Goal: Information Seeking & Learning: Compare options

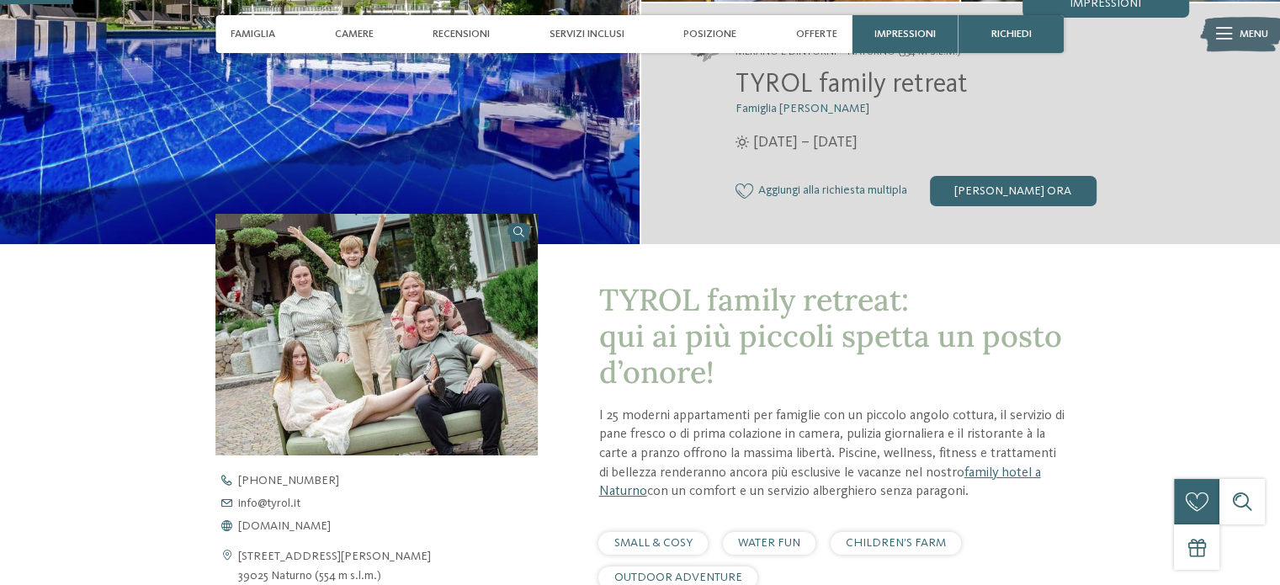
scroll to position [421, 0]
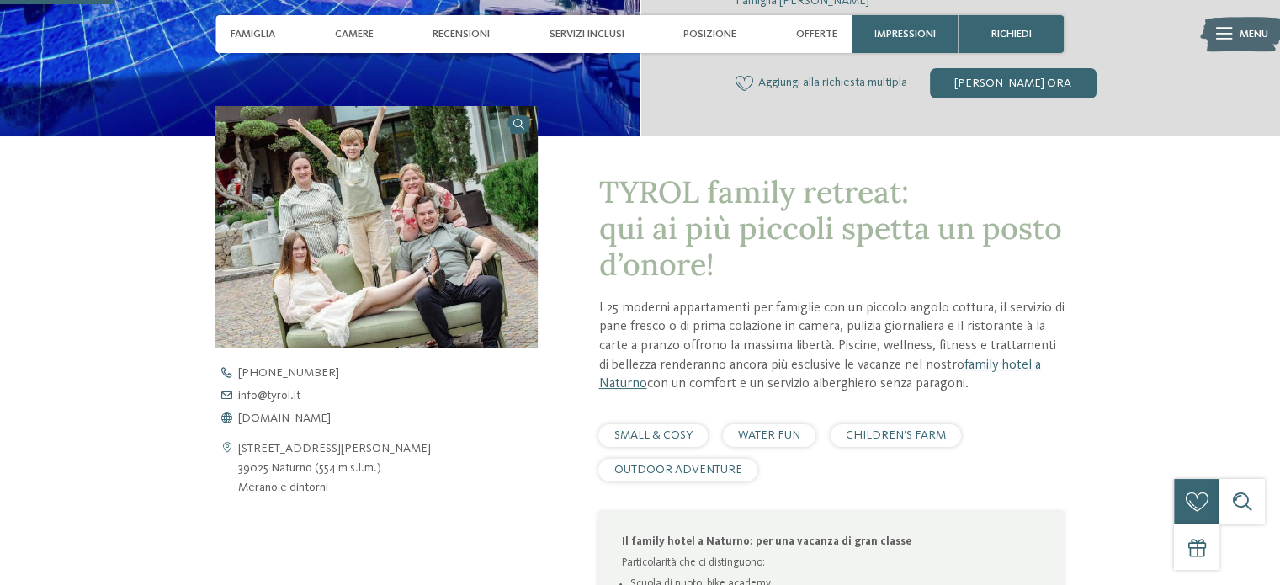
click at [384, 41] on div "Famiglia Camere Recensioni Servizi inclusi Posizione Offerte" at bounding box center [534, 34] width 622 height 38
click at [360, 37] on span "Camere" at bounding box center [354, 34] width 39 height 13
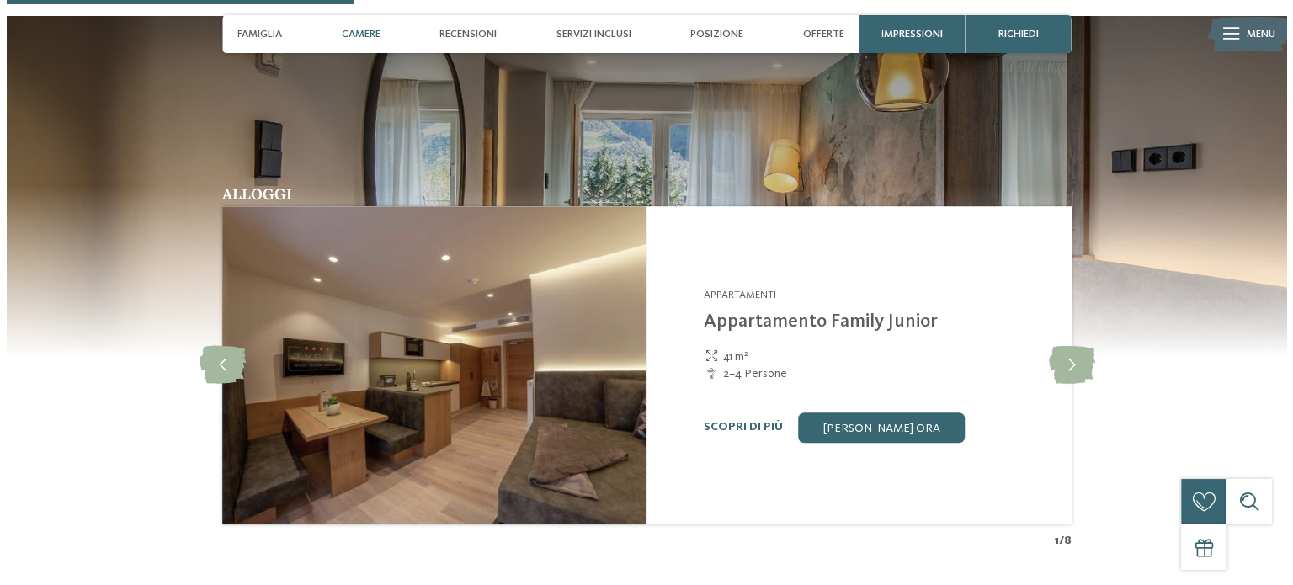
scroll to position [1363, 0]
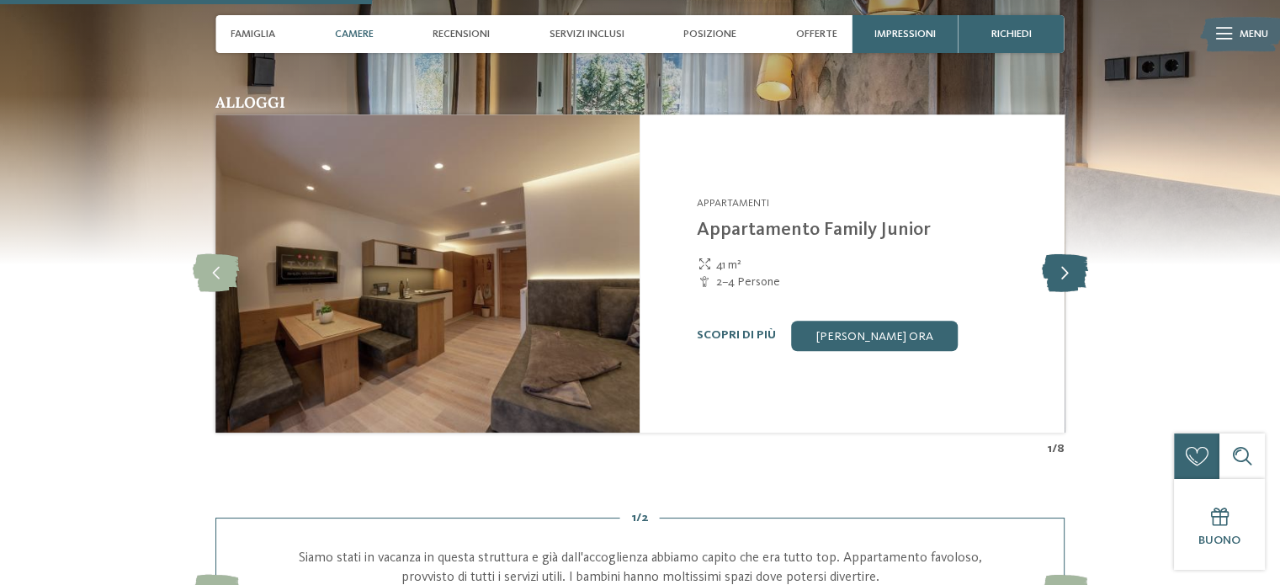
click at [1061, 273] on icon at bounding box center [1064, 273] width 46 height 38
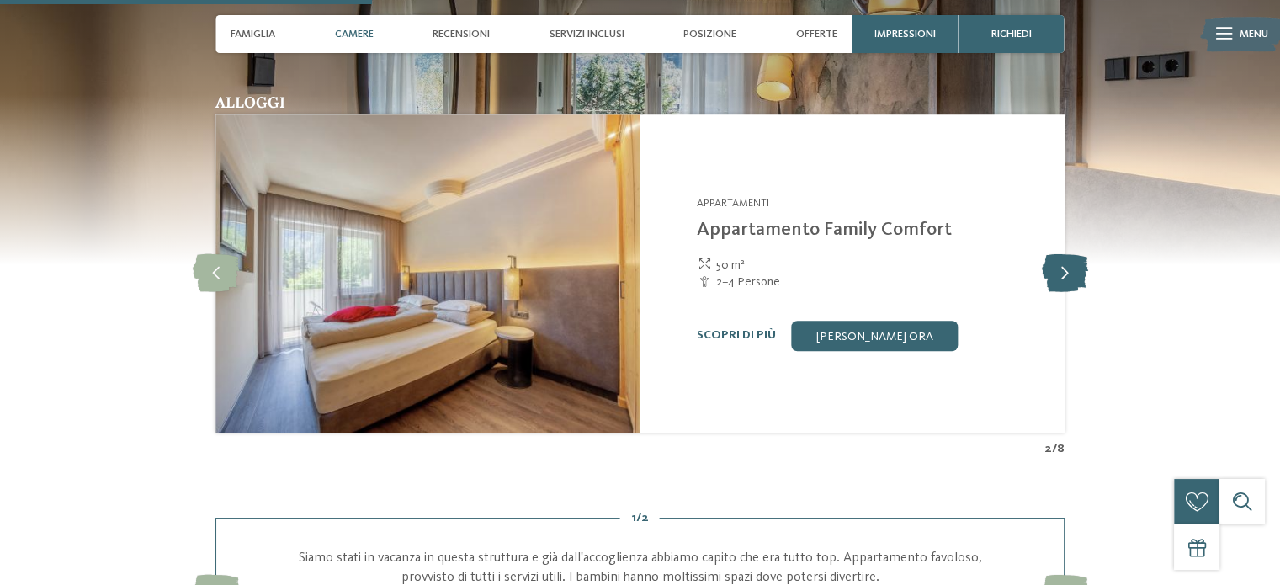
click at [1061, 273] on icon at bounding box center [1064, 273] width 46 height 38
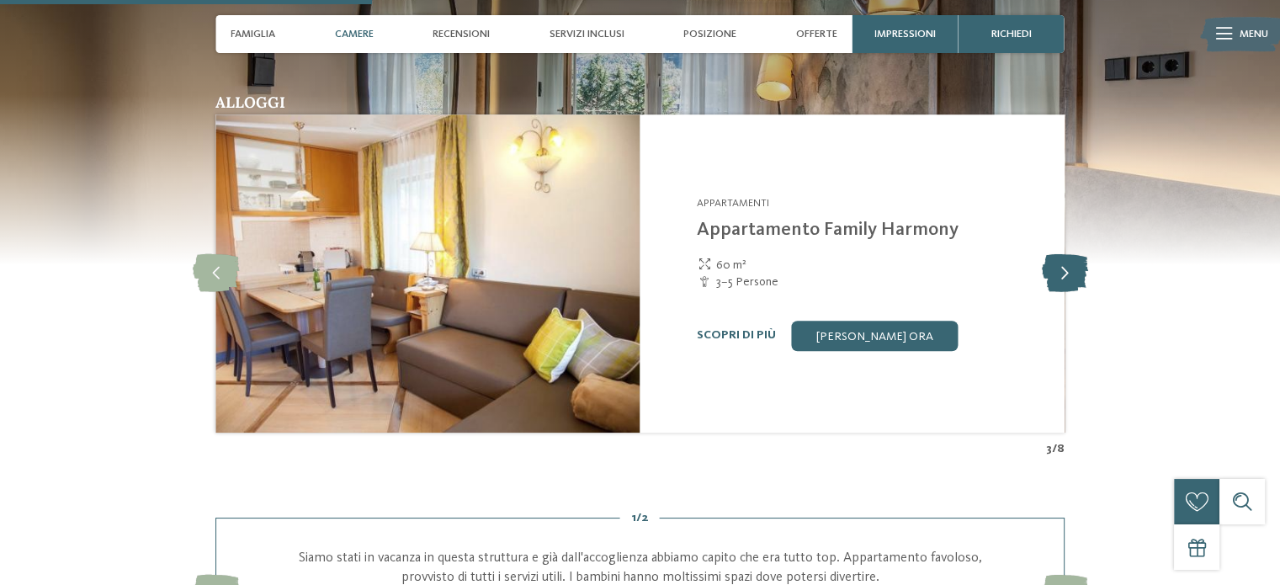
click at [1061, 273] on icon at bounding box center [1064, 273] width 46 height 38
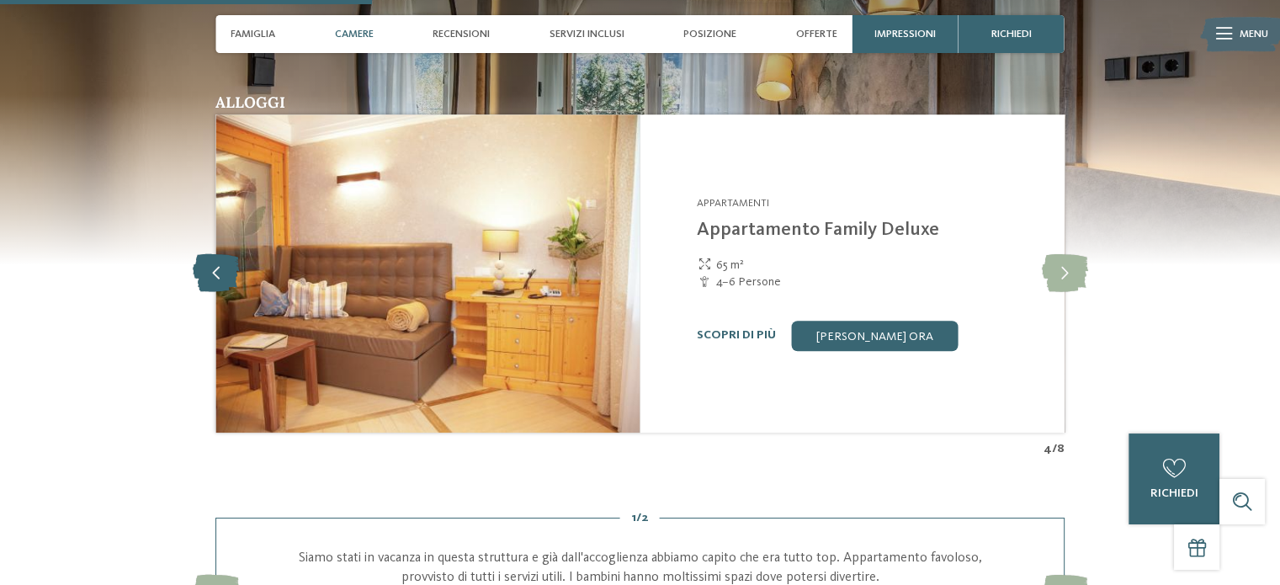
click at [223, 273] on icon at bounding box center [216, 273] width 46 height 38
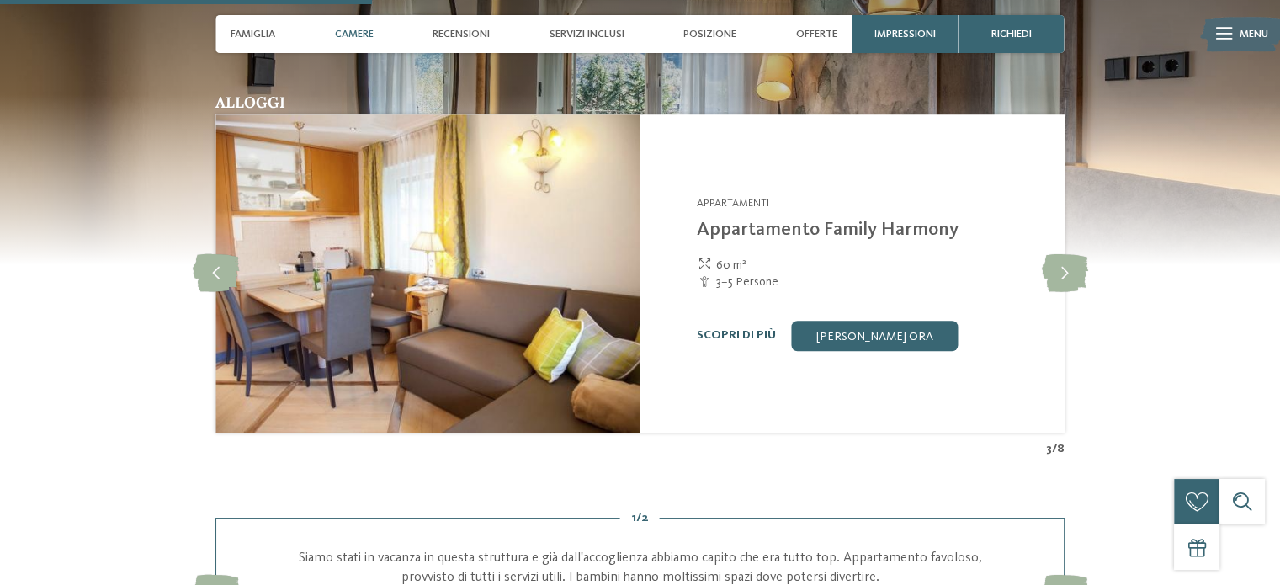
click at [731, 332] on link "Scopri di più" at bounding box center [736, 335] width 79 height 12
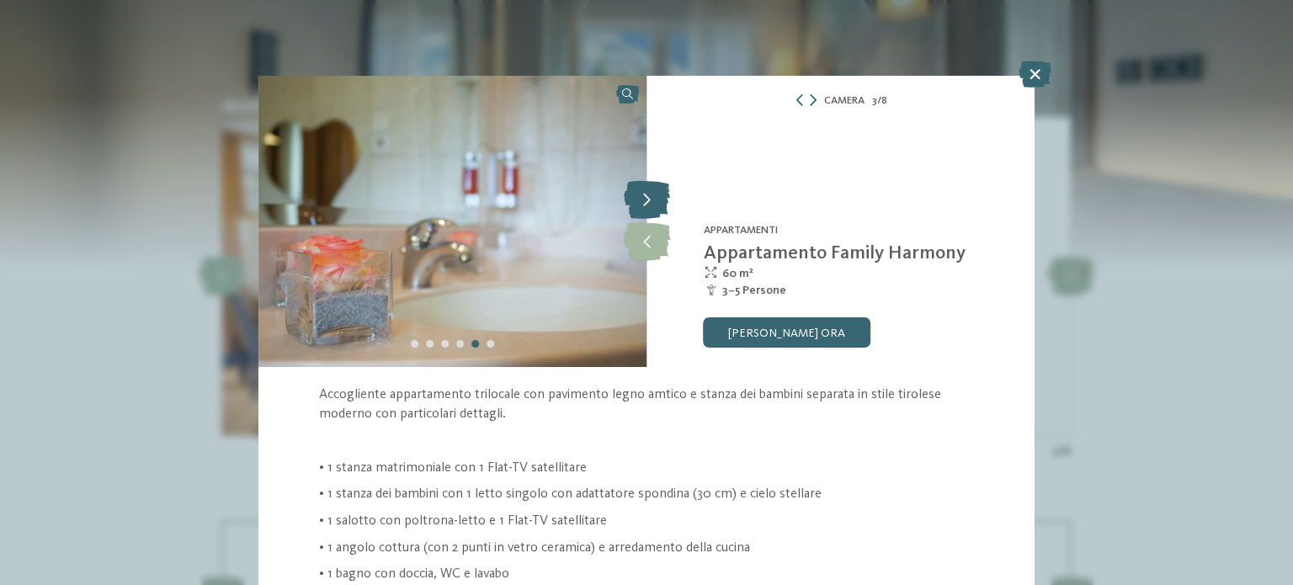
click at [643, 211] on icon at bounding box center [647, 201] width 46 height 38
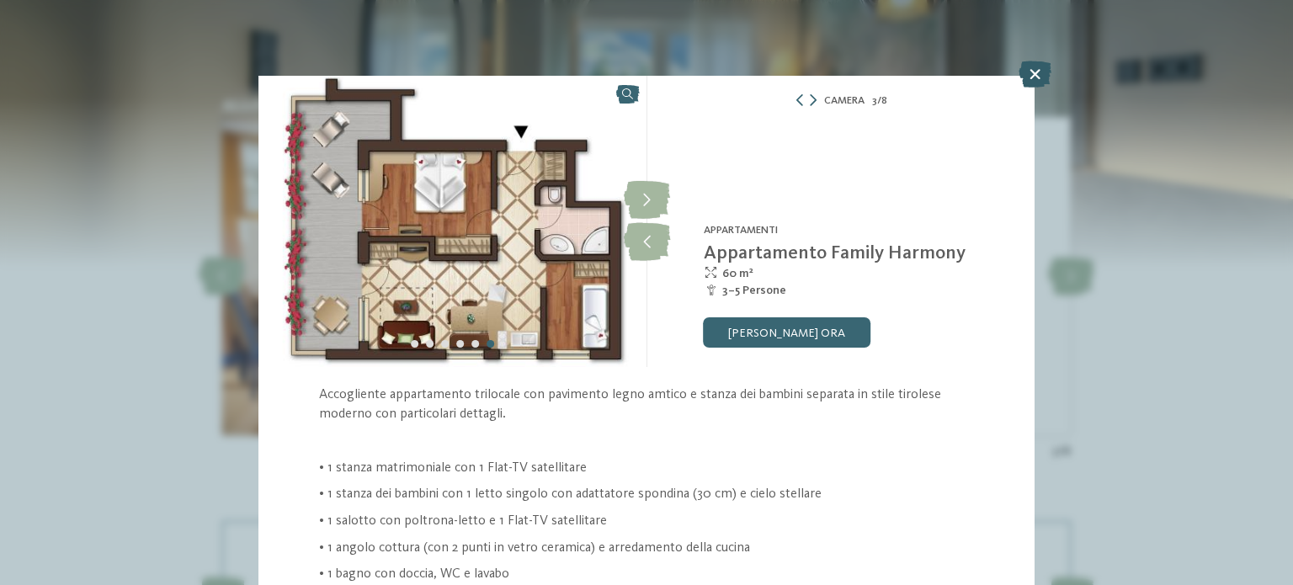
click at [1037, 76] on icon at bounding box center [1034, 74] width 33 height 27
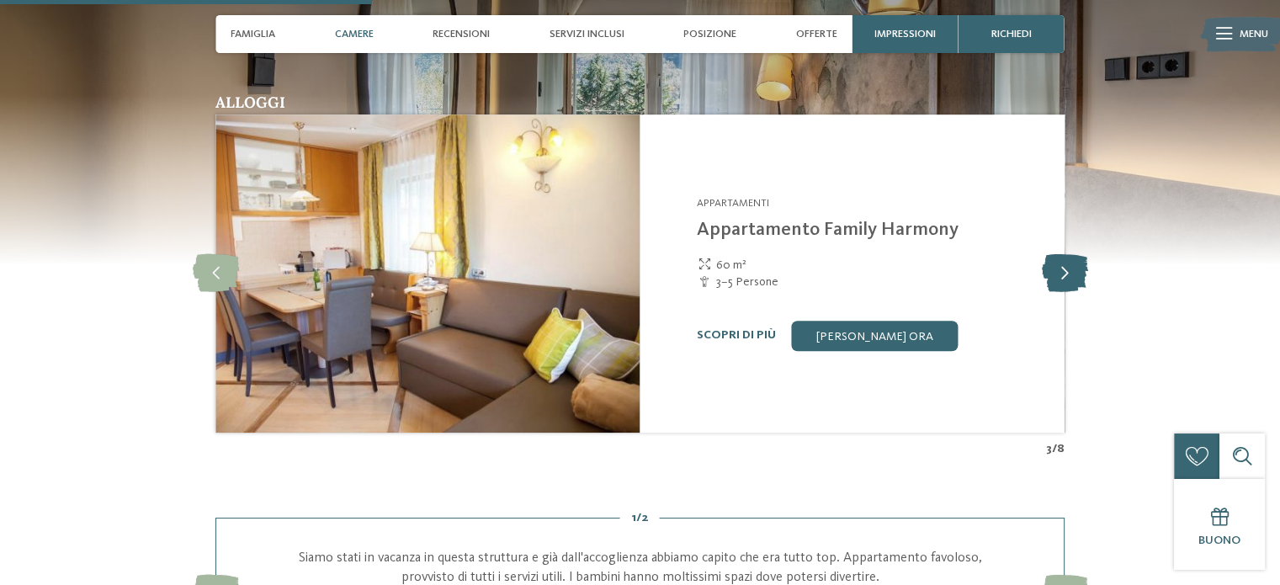
click at [1059, 275] on icon at bounding box center [1064, 273] width 46 height 38
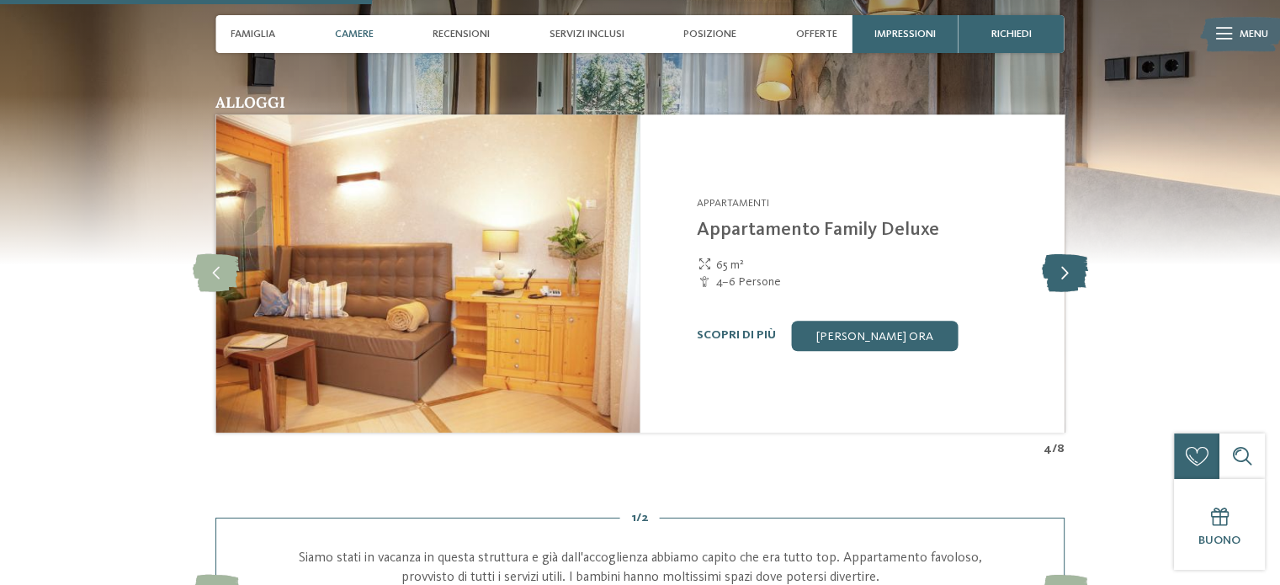
click at [1059, 275] on icon at bounding box center [1064, 273] width 46 height 38
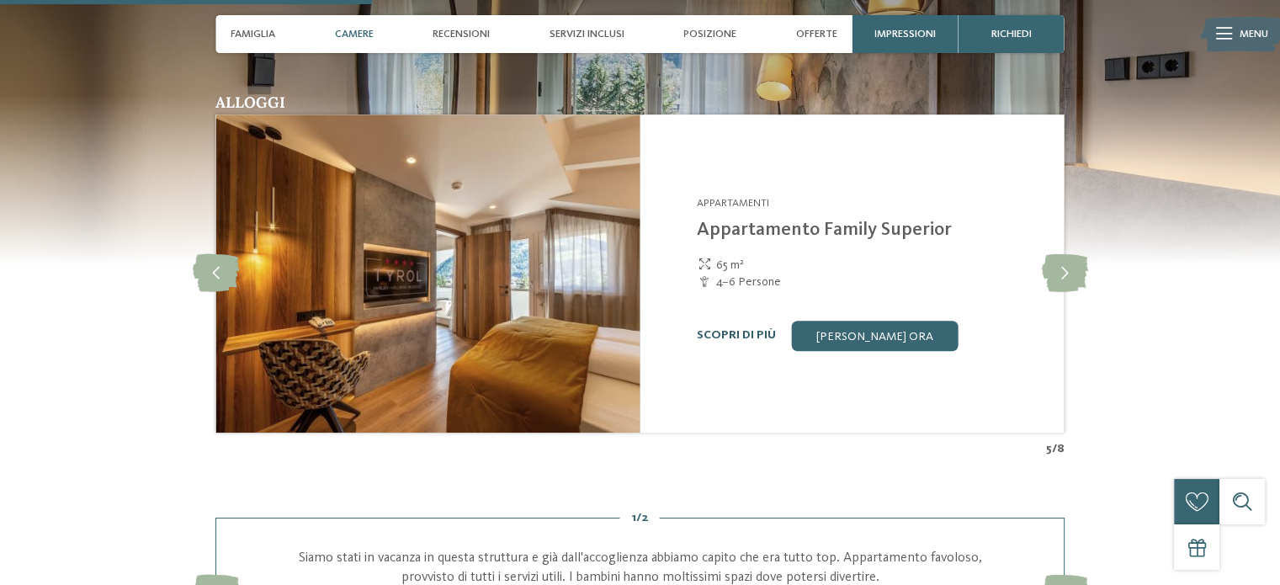
click at [726, 338] on link "Scopri di più" at bounding box center [736, 335] width 79 height 12
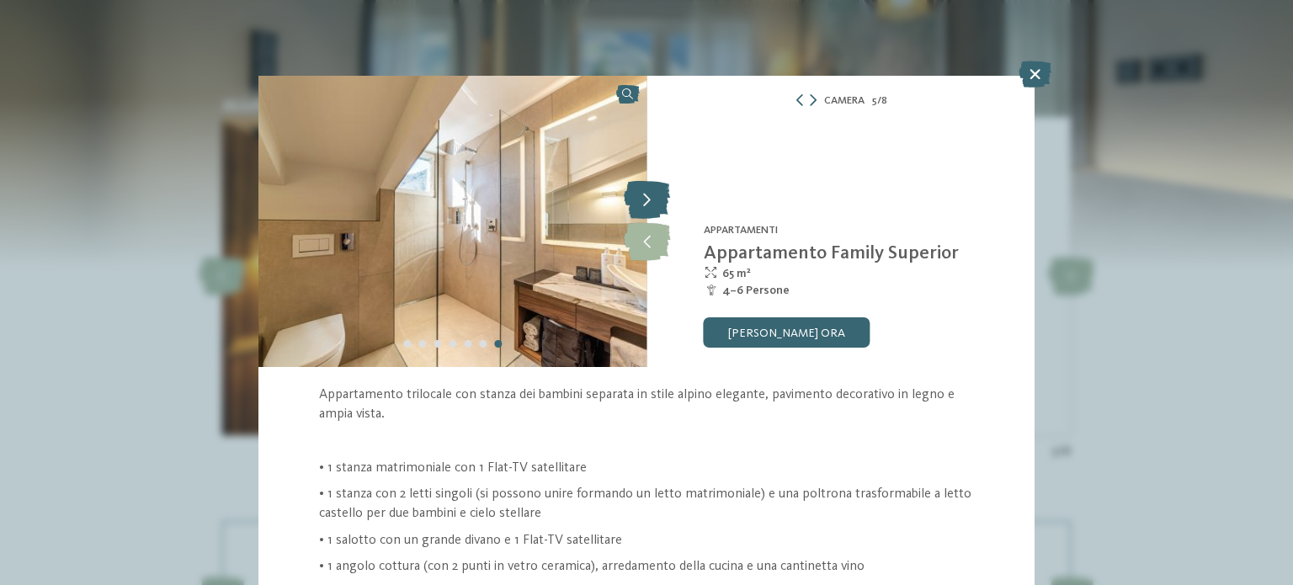
click at [635, 194] on icon at bounding box center [647, 201] width 46 height 38
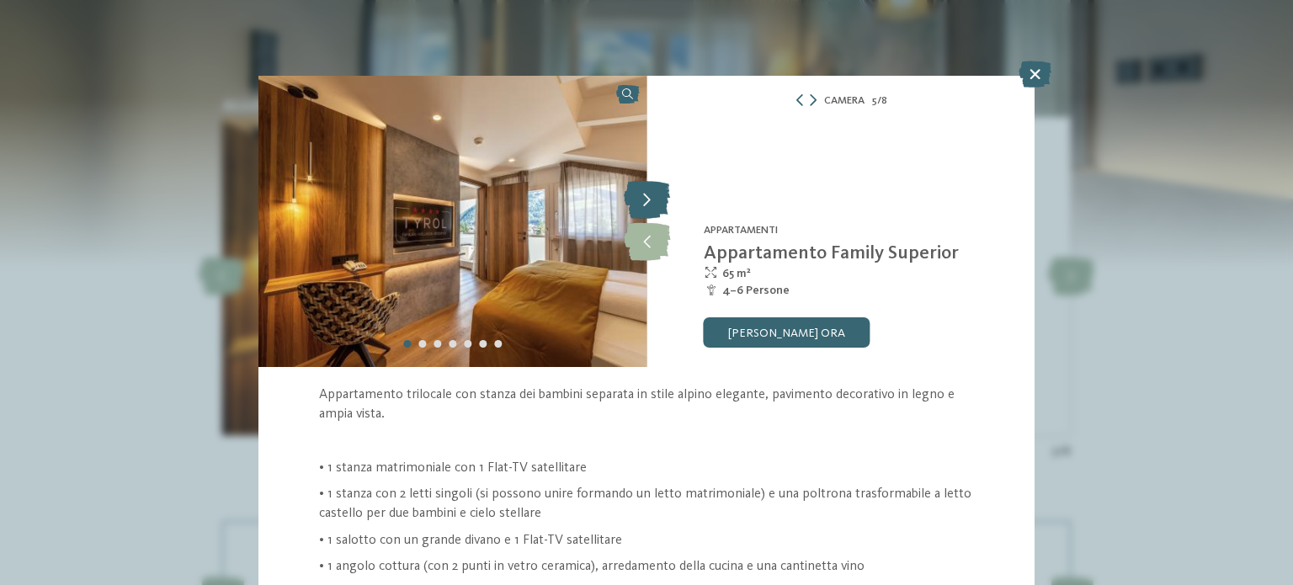
click at [635, 194] on icon at bounding box center [647, 201] width 46 height 38
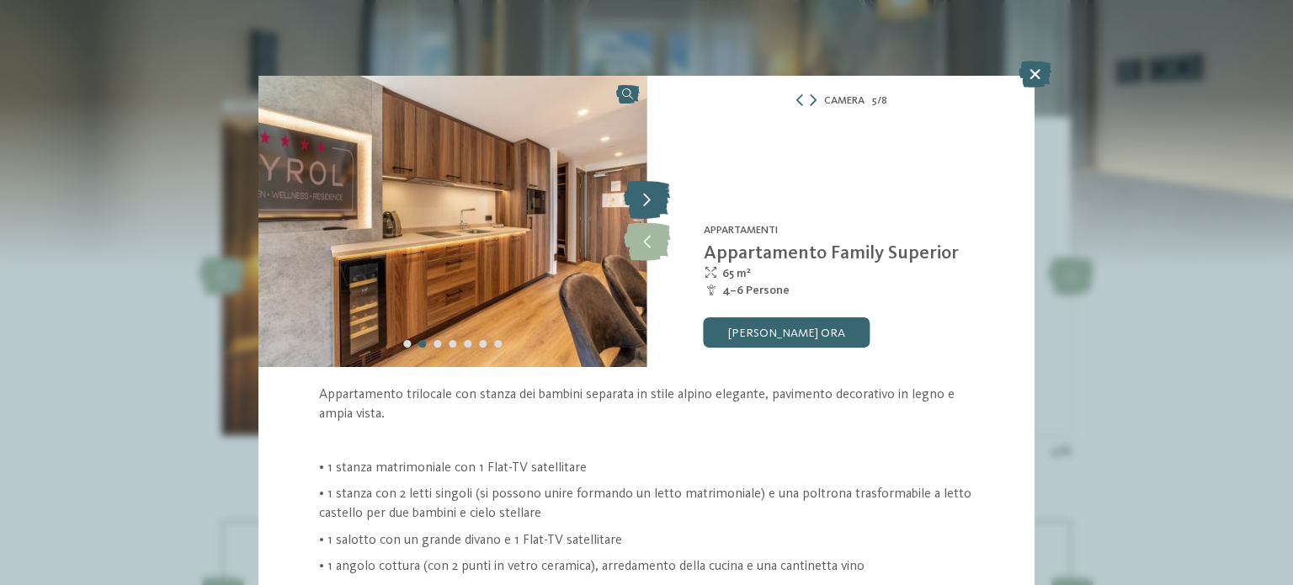
click at [635, 194] on icon at bounding box center [647, 201] width 46 height 38
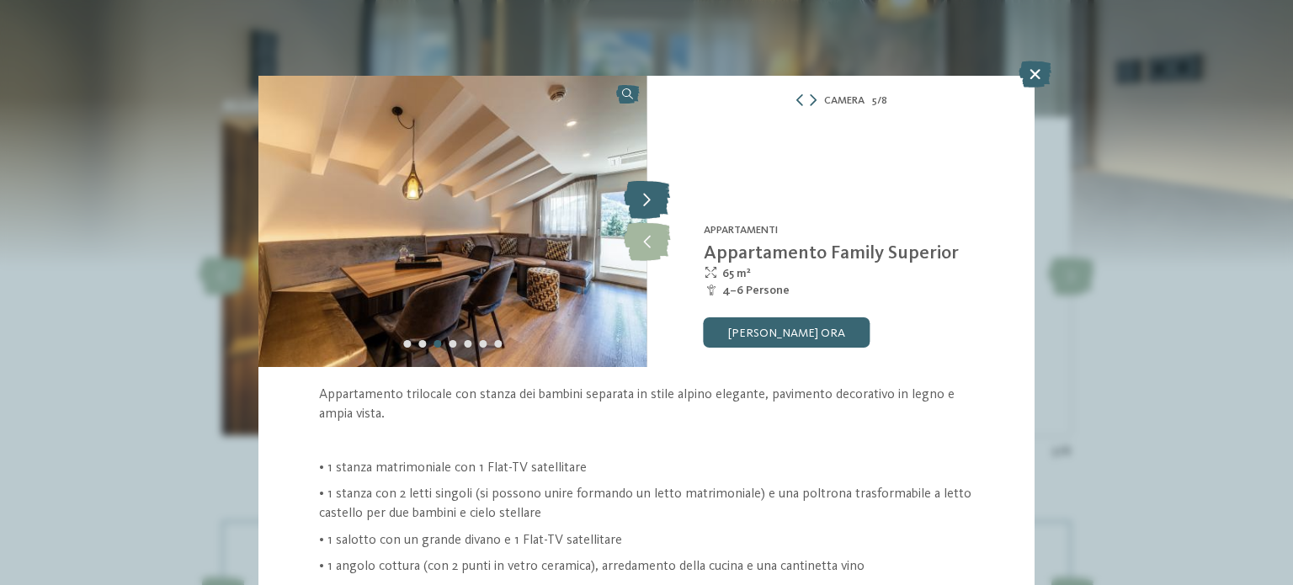
click at [635, 194] on icon at bounding box center [647, 201] width 46 height 38
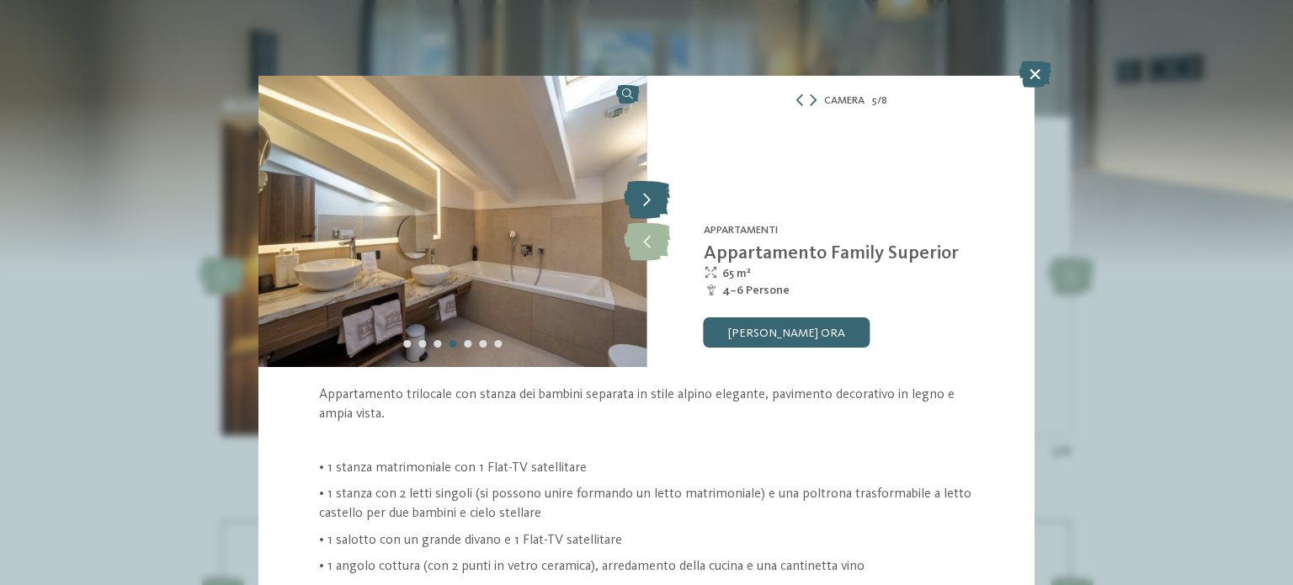
click at [635, 194] on icon at bounding box center [647, 201] width 46 height 38
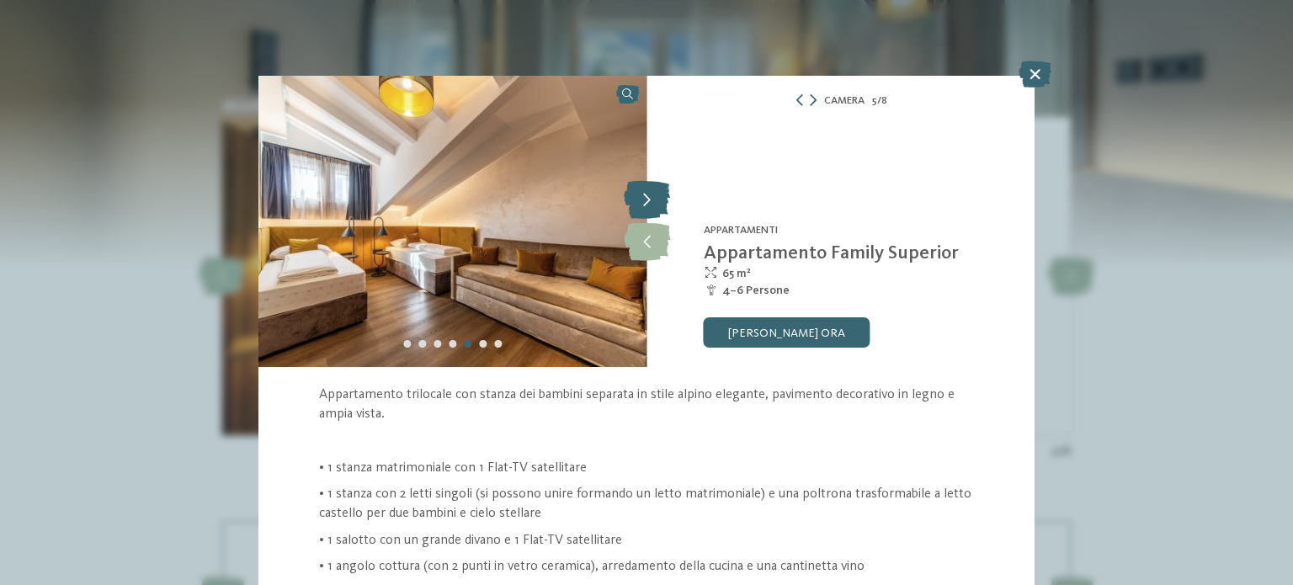
click at [635, 194] on icon at bounding box center [647, 201] width 46 height 38
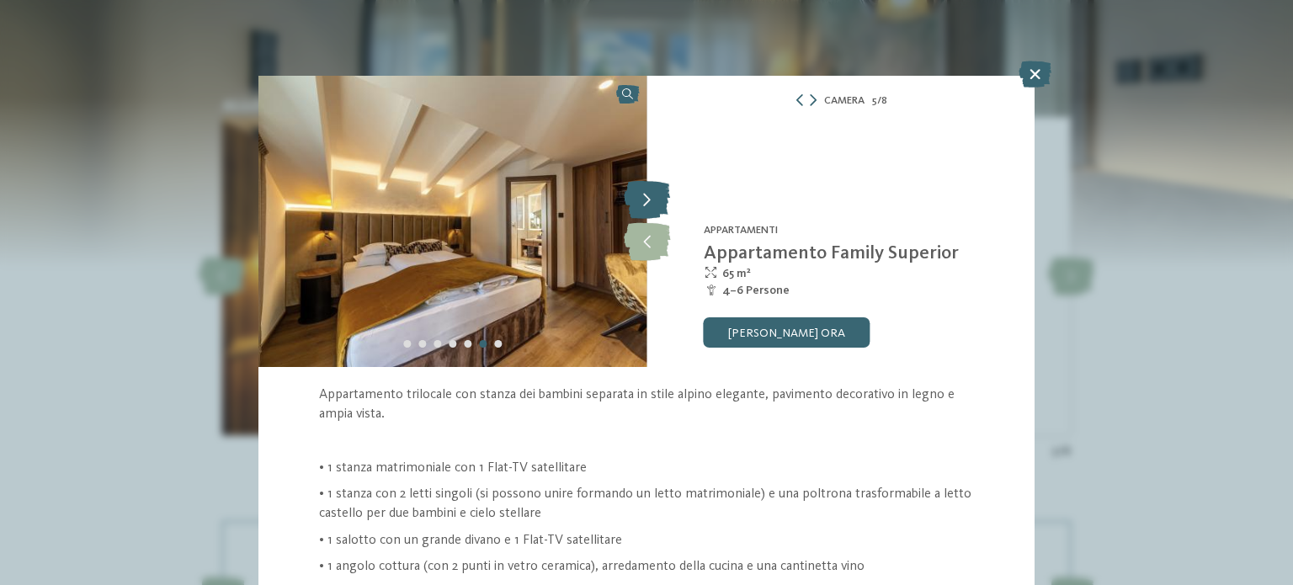
click at [635, 194] on icon at bounding box center [647, 201] width 46 height 38
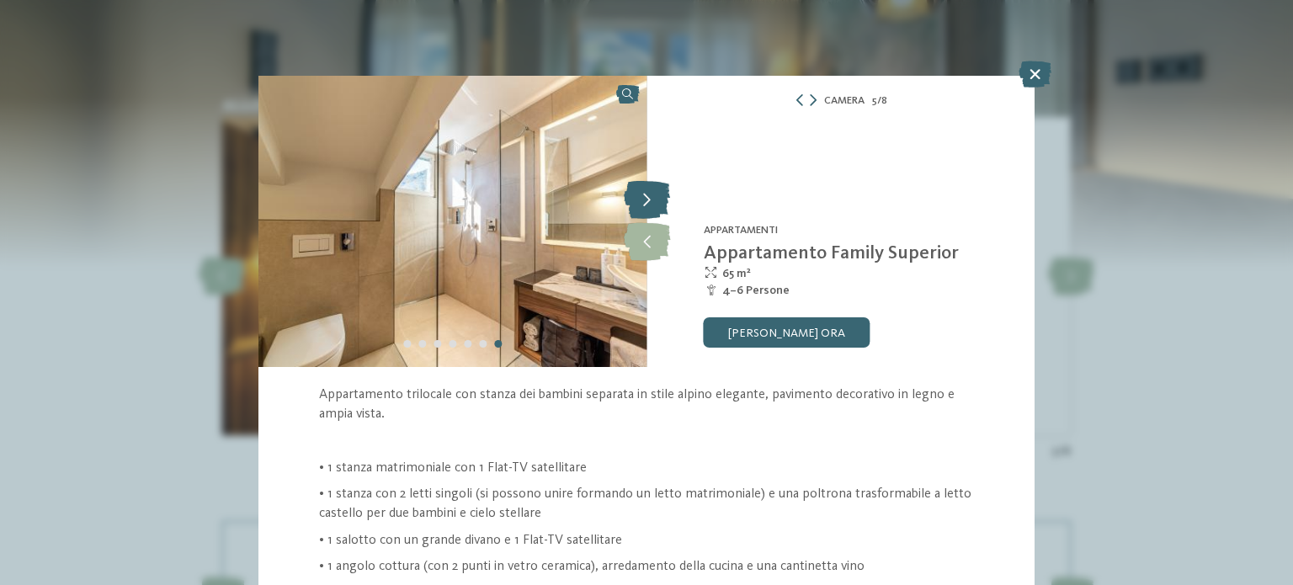
click at [635, 194] on icon at bounding box center [647, 201] width 46 height 38
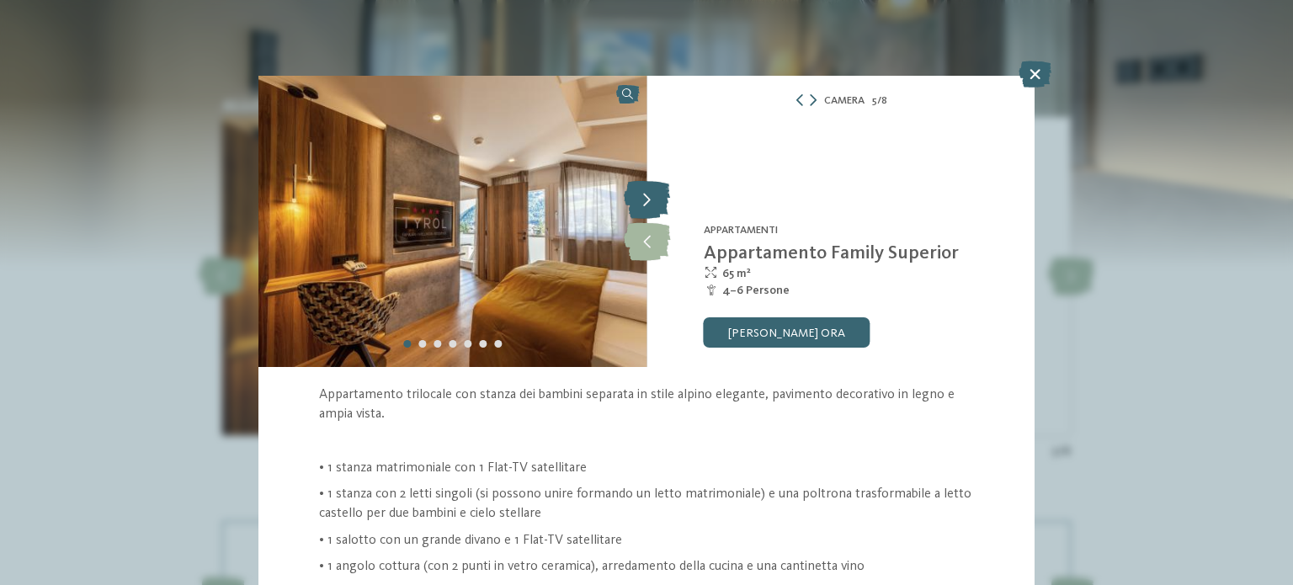
click at [635, 194] on icon at bounding box center [647, 201] width 46 height 38
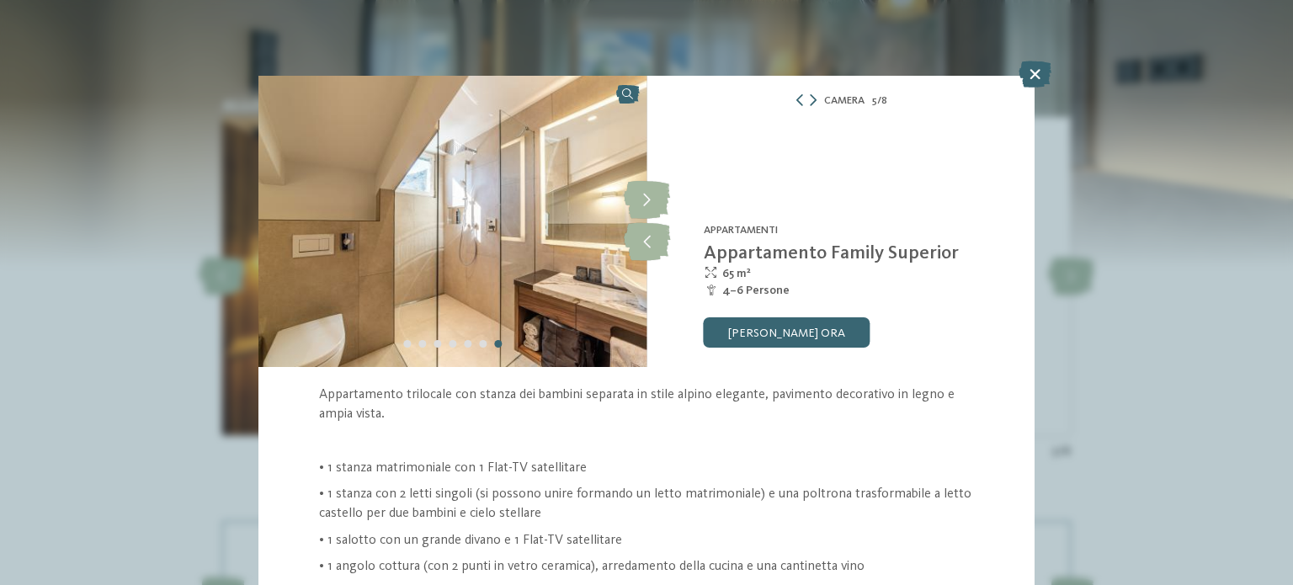
click at [1039, 70] on icon at bounding box center [1034, 74] width 33 height 27
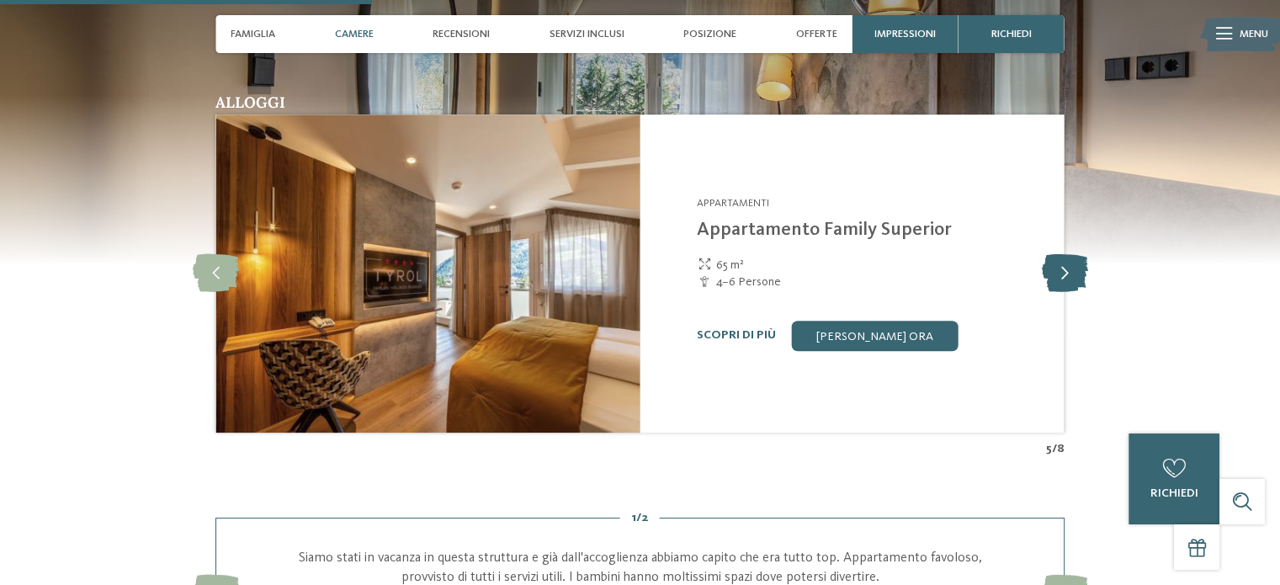
click at [1066, 275] on icon at bounding box center [1064, 273] width 46 height 38
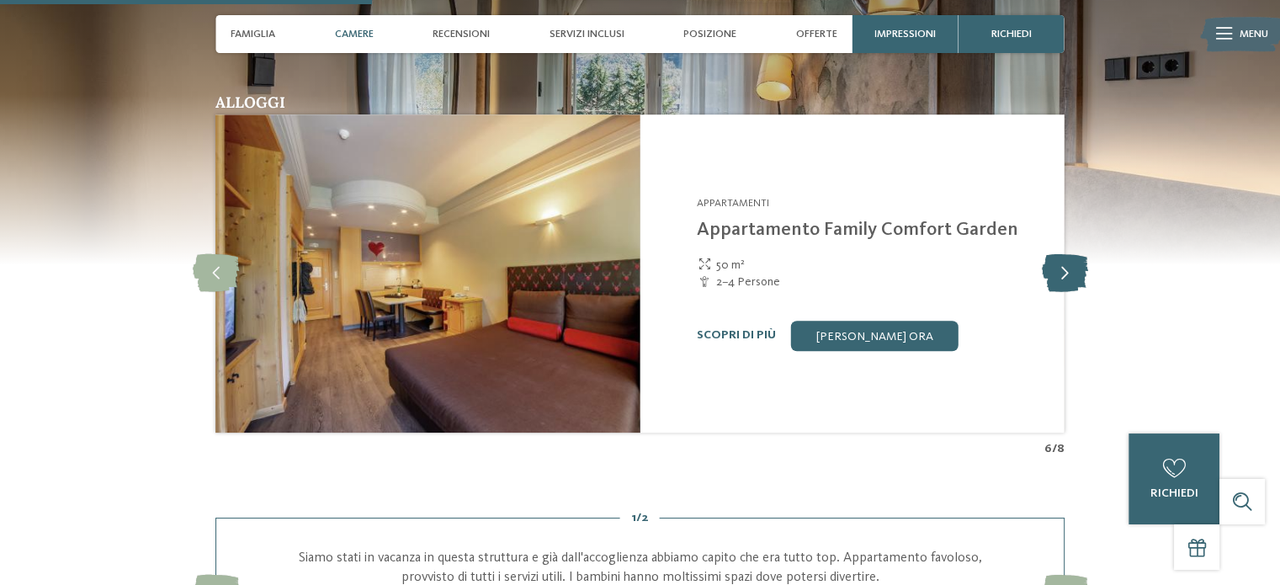
click at [1066, 275] on icon at bounding box center [1064, 273] width 46 height 38
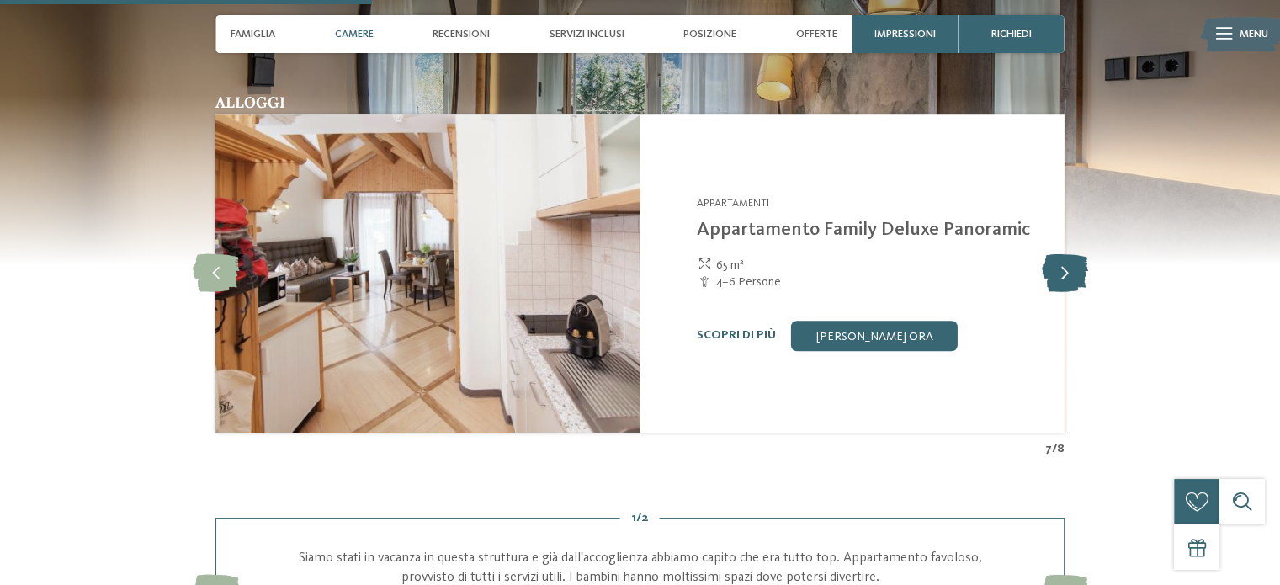
click at [1066, 275] on icon at bounding box center [1064, 273] width 46 height 38
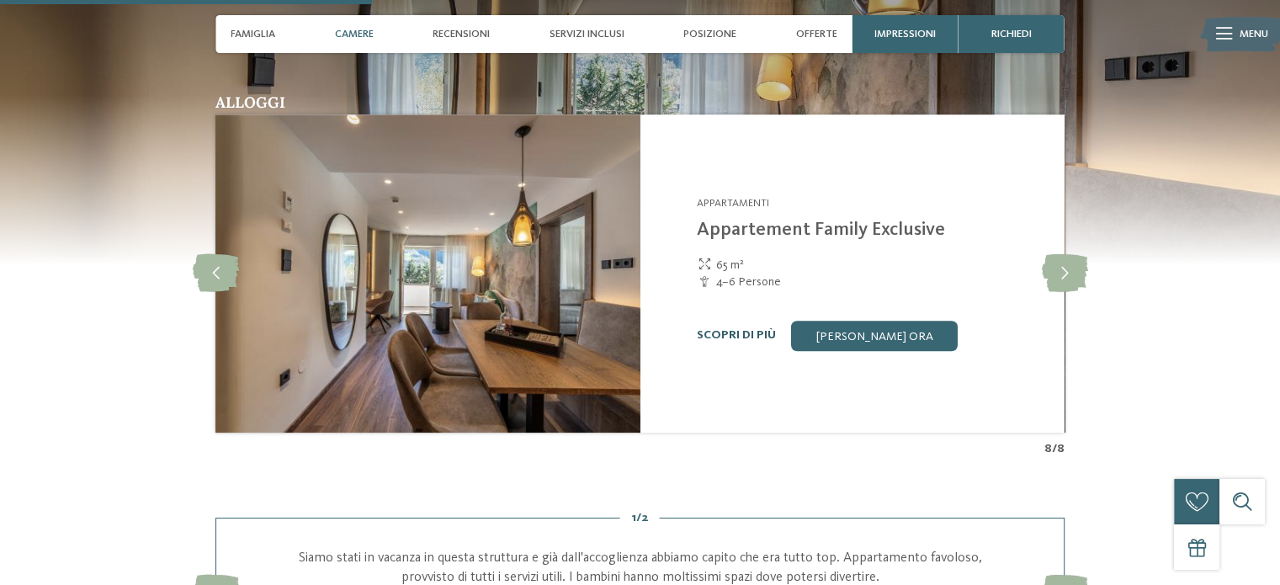
click at [721, 331] on link "Scopri di più" at bounding box center [736, 335] width 79 height 12
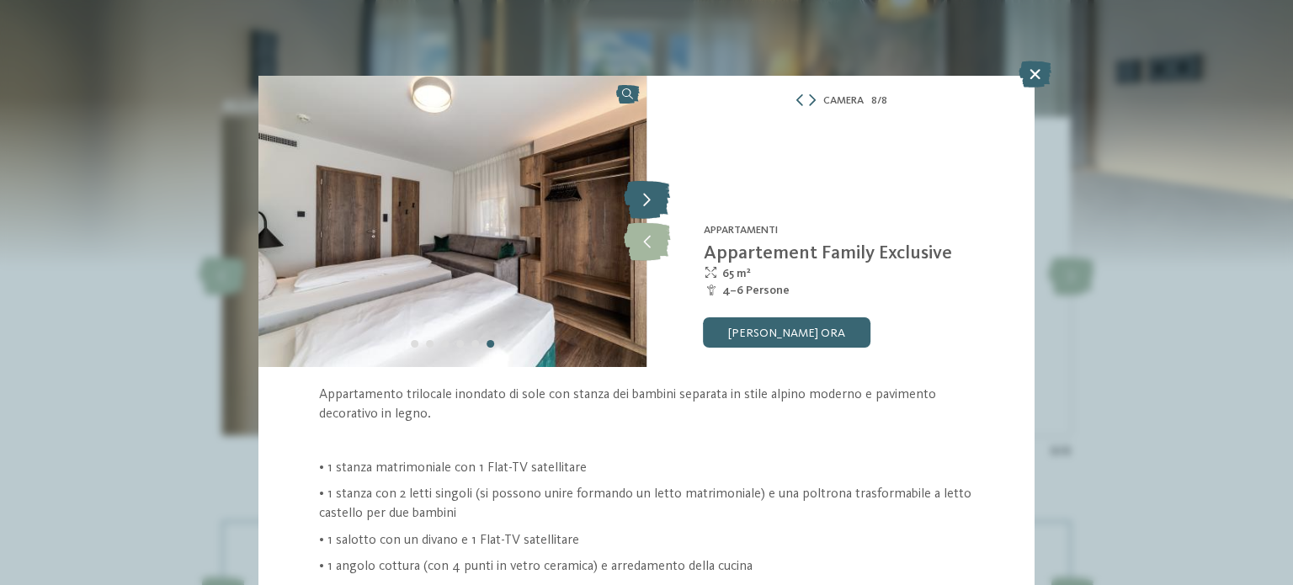
click at [643, 184] on icon at bounding box center [647, 201] width 46 height 38
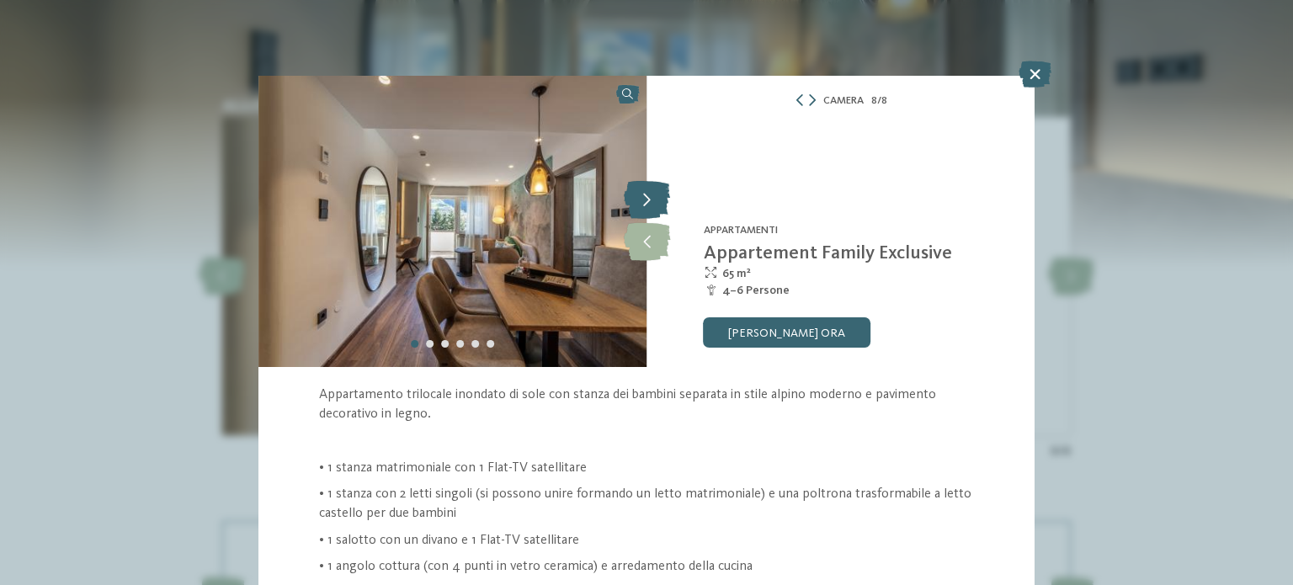
click at [643, 184] on icon at bounding box center [647, 201] width 46 height 38
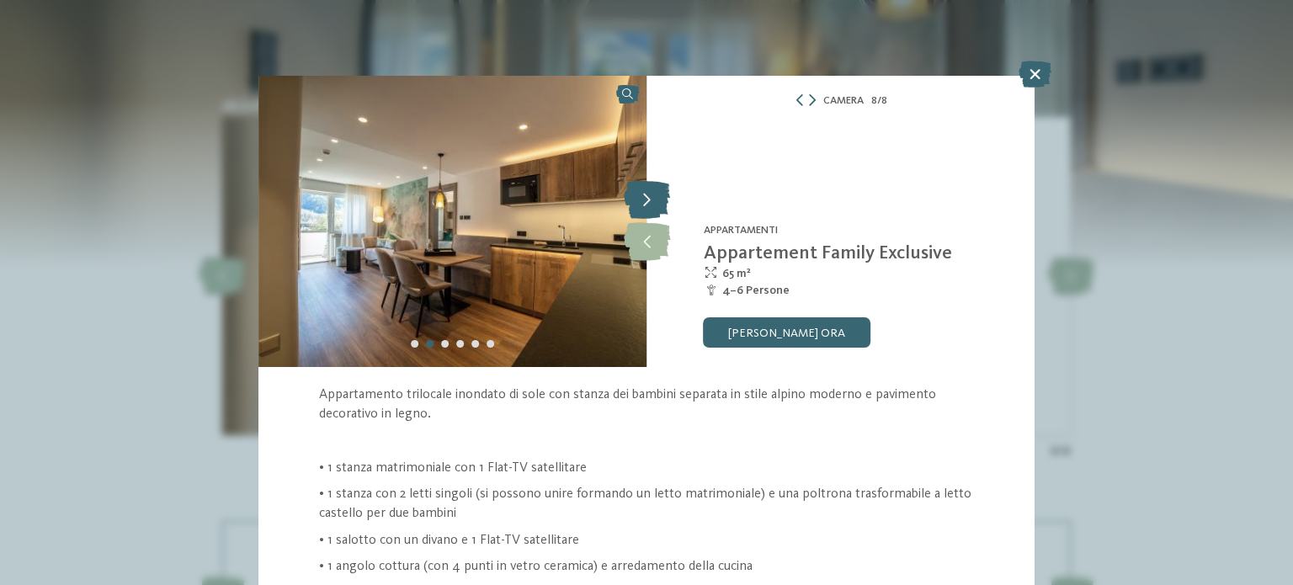
click at [643, 184] on icon at bounding box center [647, 201] width 46 height 38
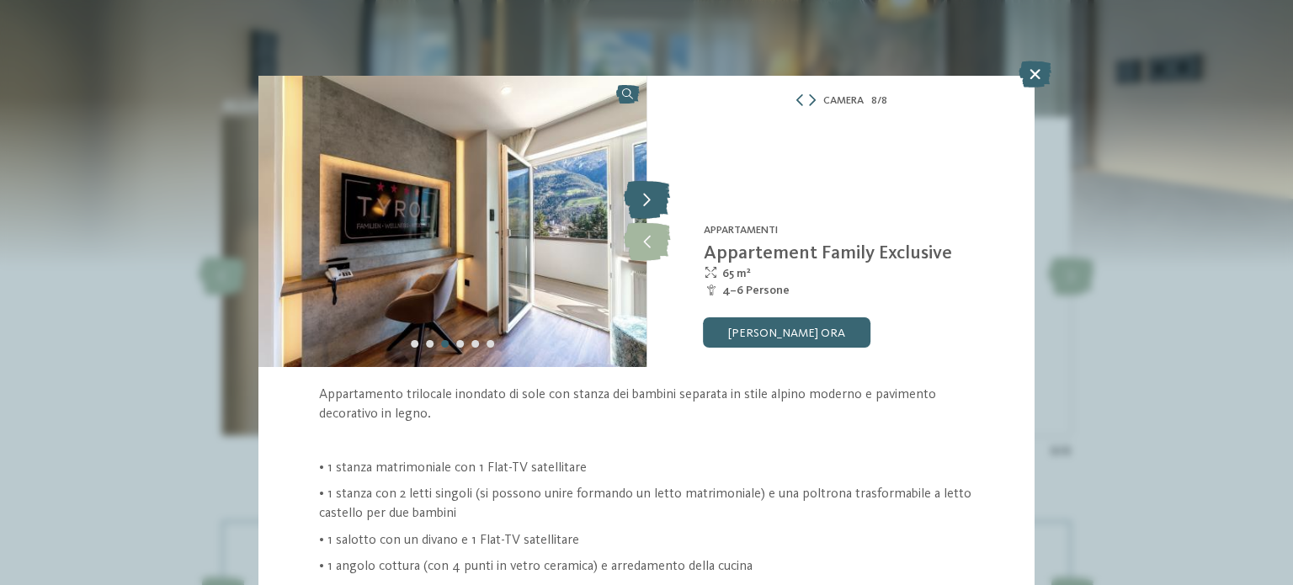
click at [643, 184] on icon at bounding box center [647, 201] width 46 height 38
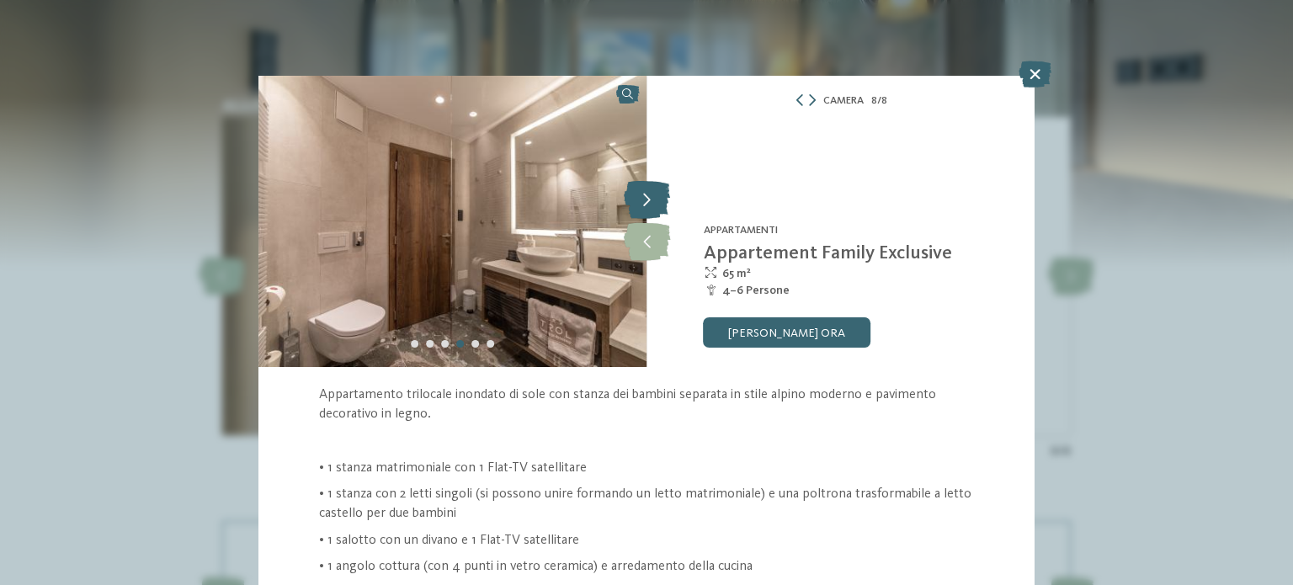
click at [643, 184] on icon at bounding box center [647, 201] width 46 height 38
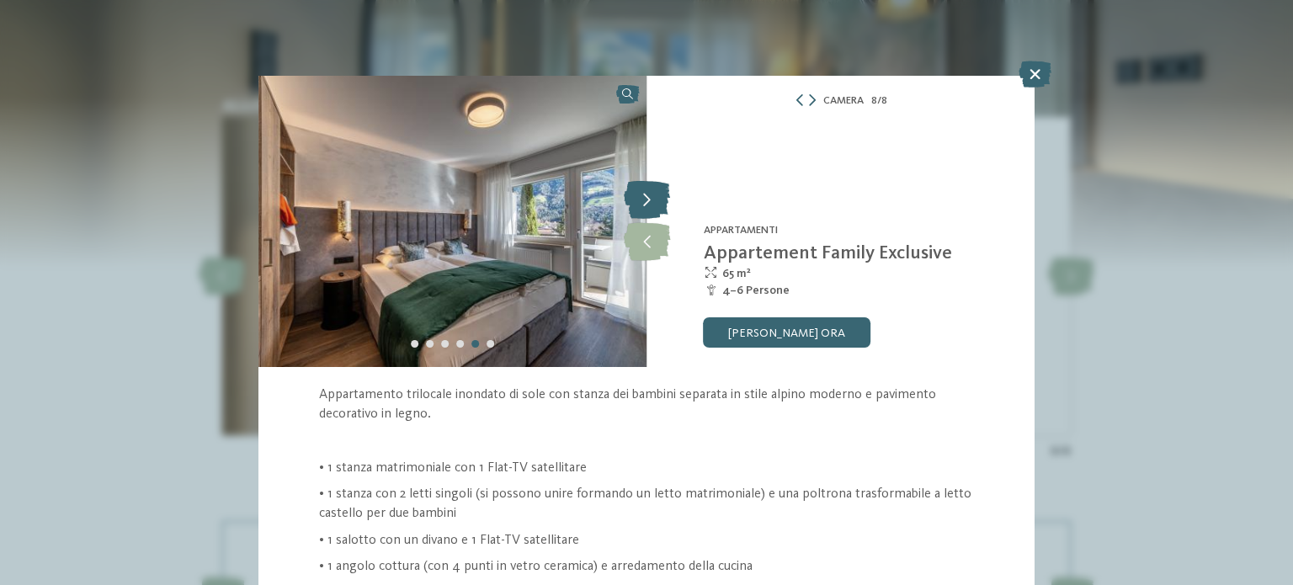
click at [643, 184] on icon at bounding box center [647, 201] width 46 height 38
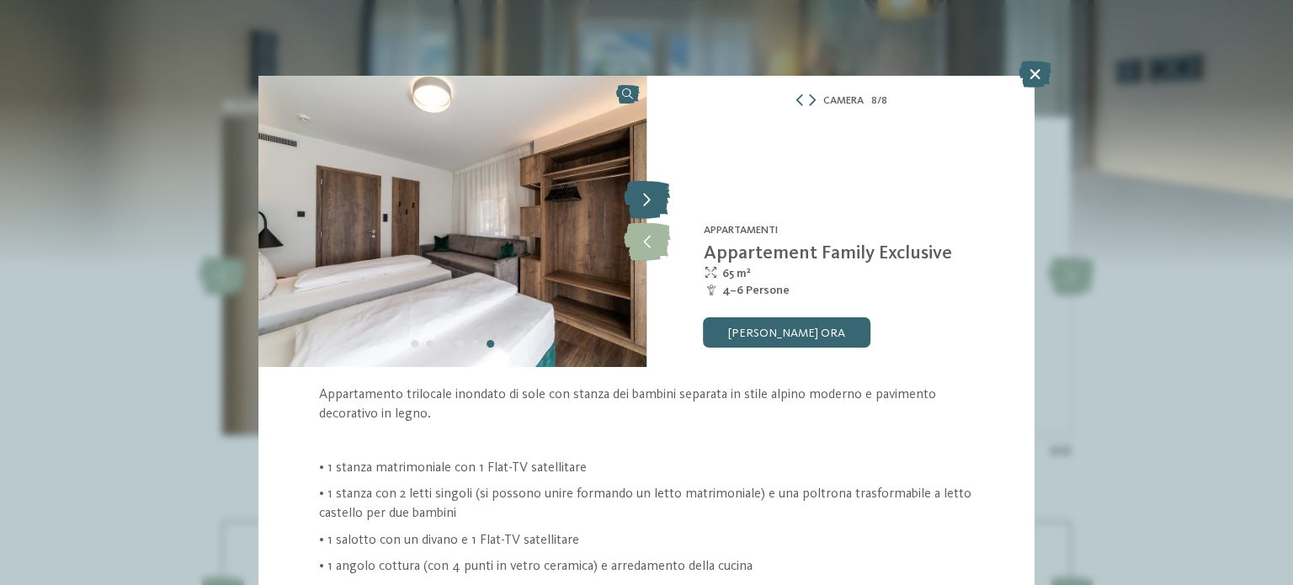
click at [643, 184] on icon at bounding box center [647, 201] width 46 height 38
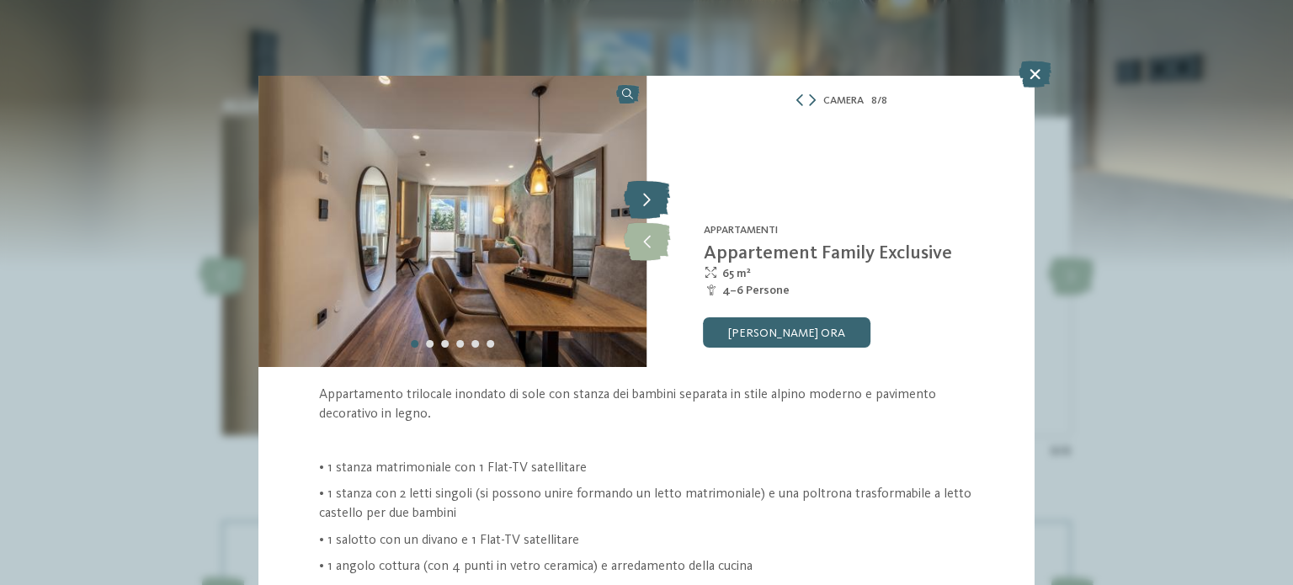
click at [643, 184] on icon at bounding box center [647, 201] width 46 height 38
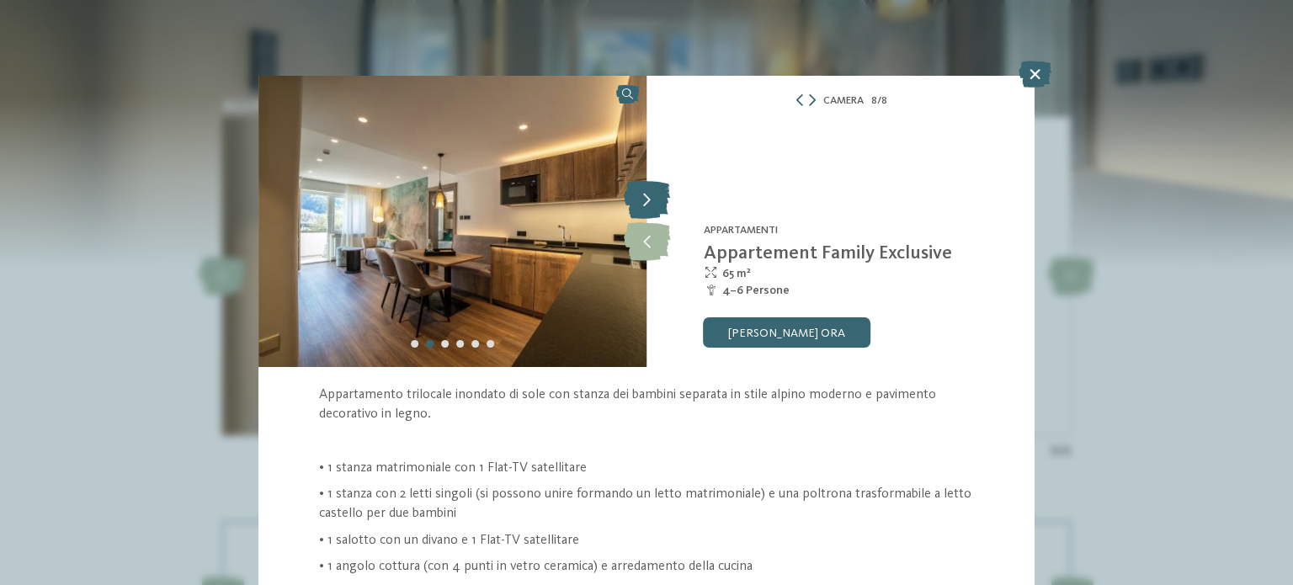
click at [643, 184] on icon at bounding box center [647, 201] width 46 height 38
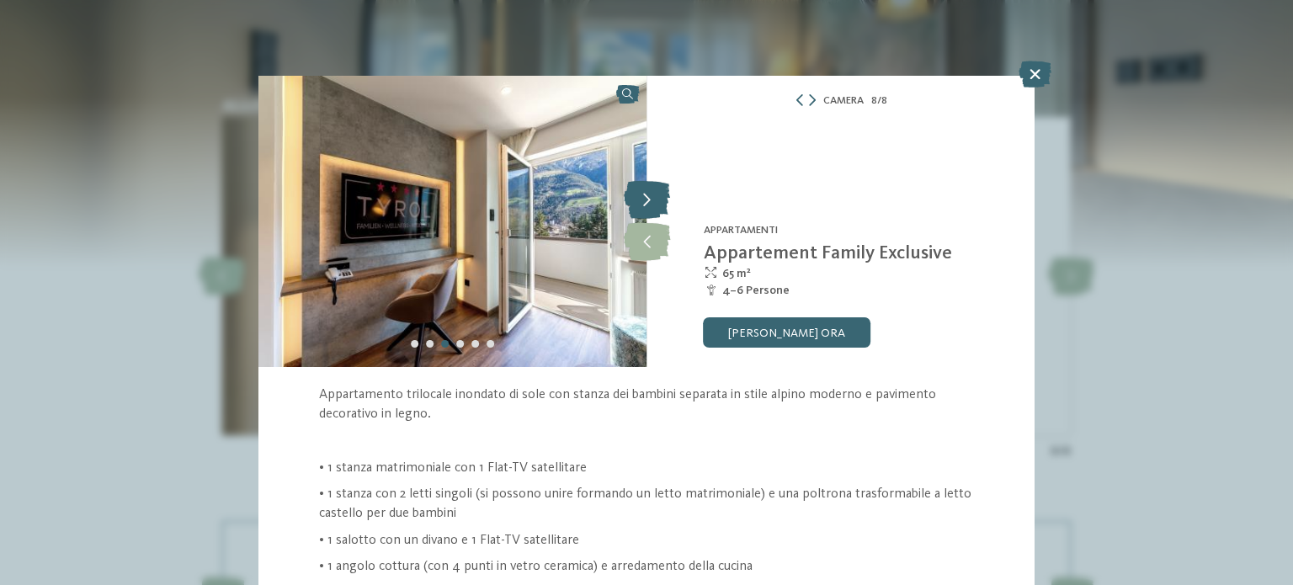
click at [643, 184] on icon at bounding box center [647, 201] width 46 height 38
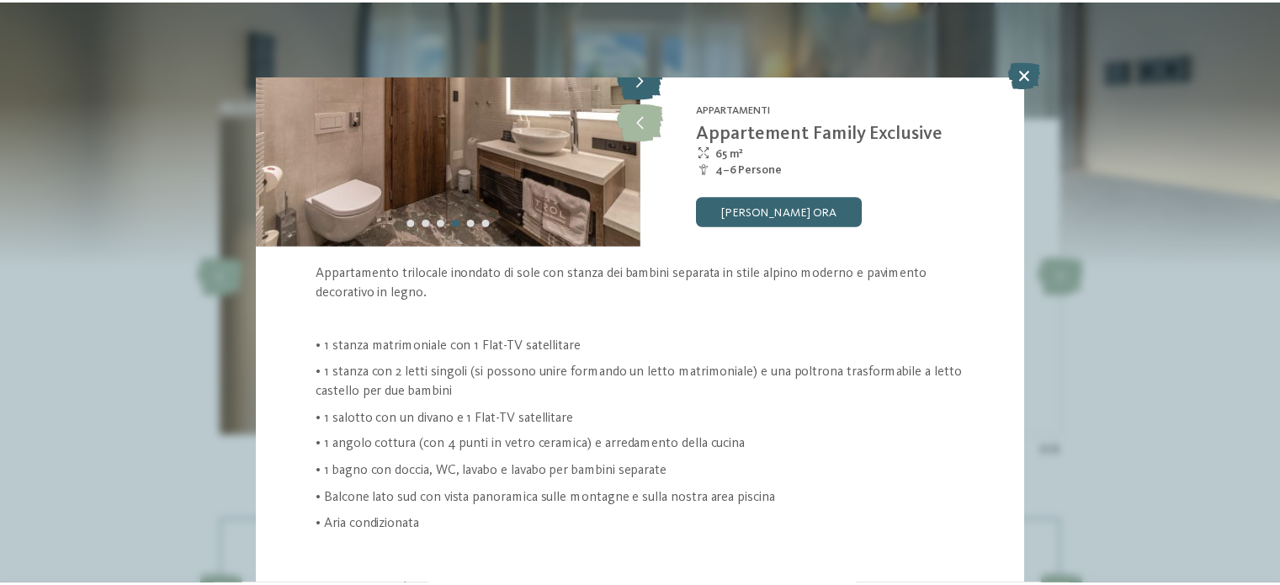
scroll to position [151, 0]
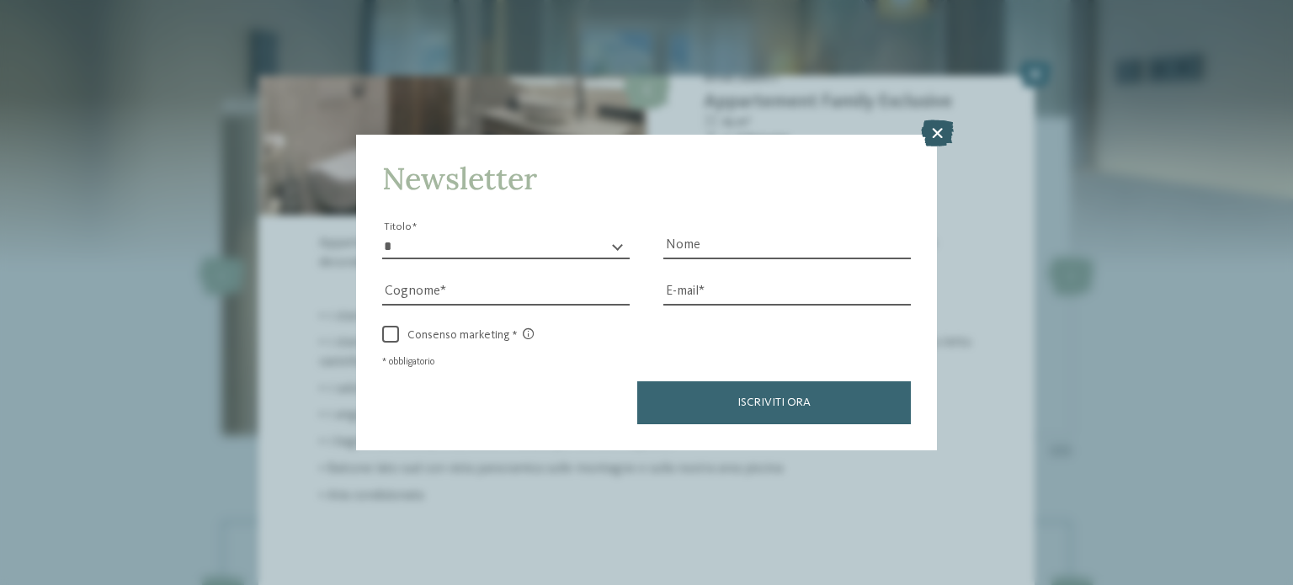
click at [943, 134] on icon at bounding box center [937, 133] width 33 height 27
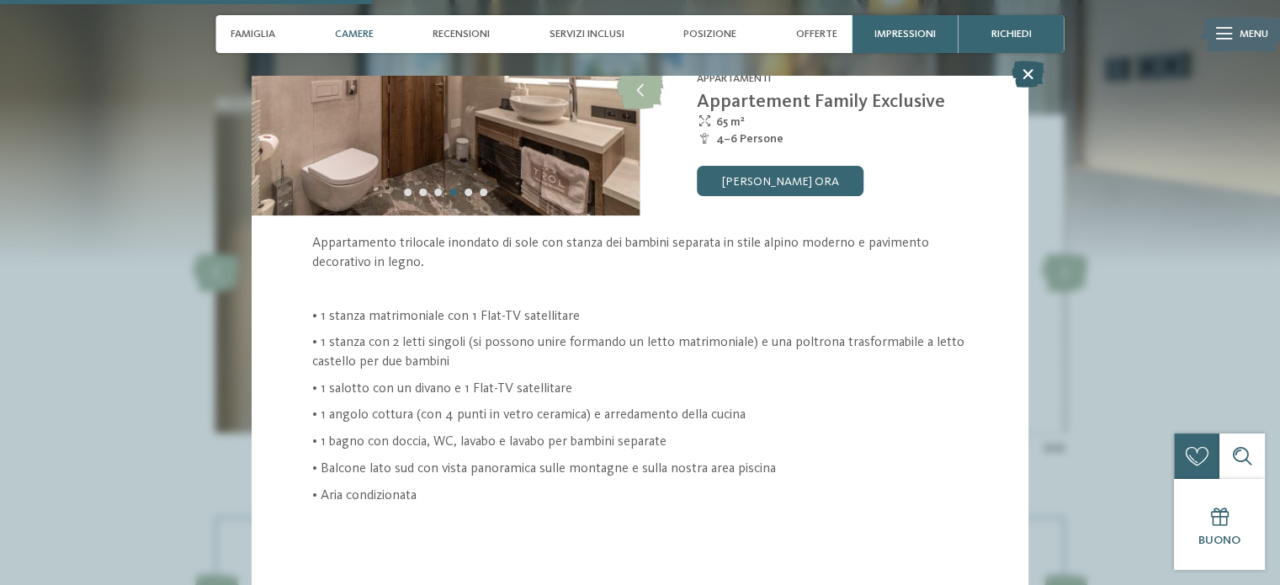
click at [1030, 73] on icon at bounding box center [1028, 74] width 33 height 27
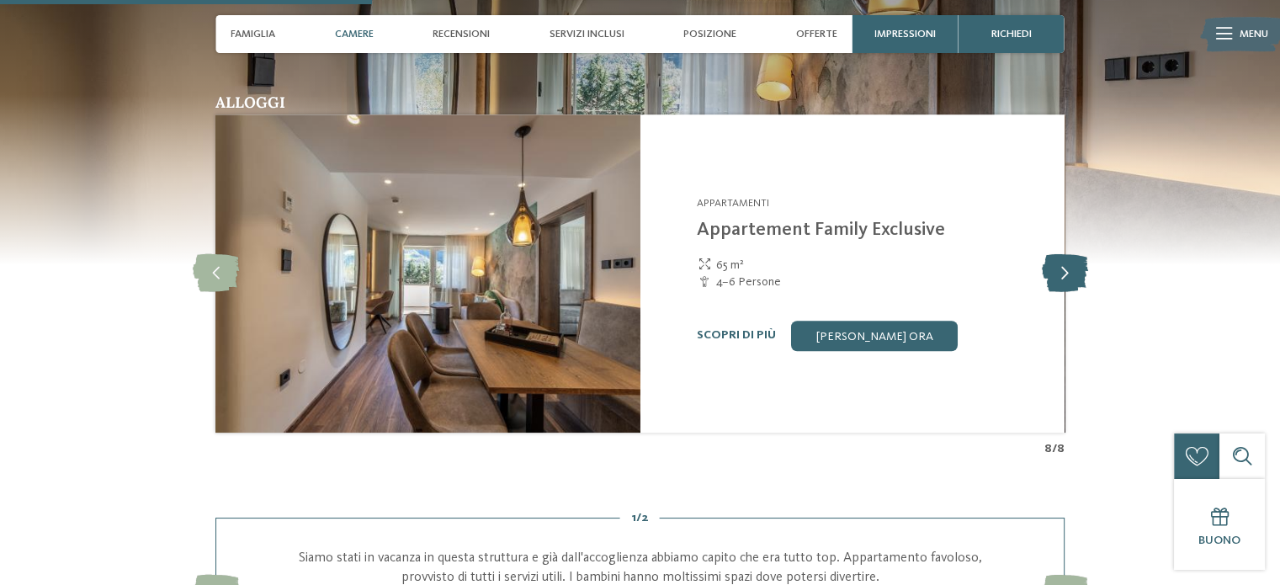
click at [1064, 274] on icon at bounding box center [1064, 273] width 46 height 38
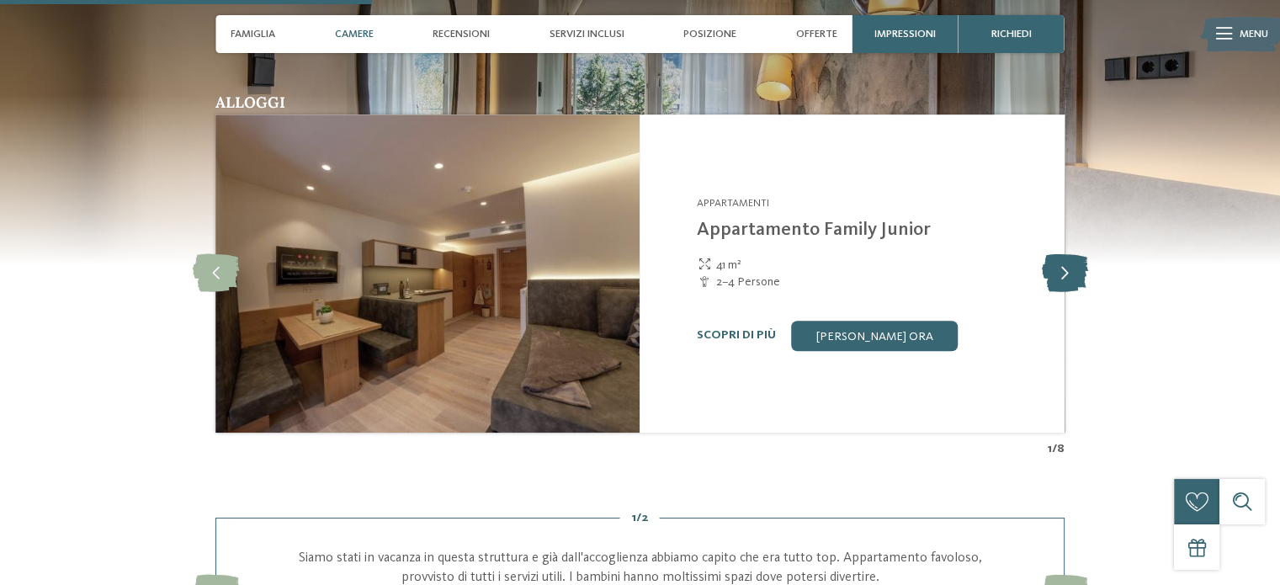
click at [1064, 274] on icon at bounding box center [1064, 273] width 46 height 38
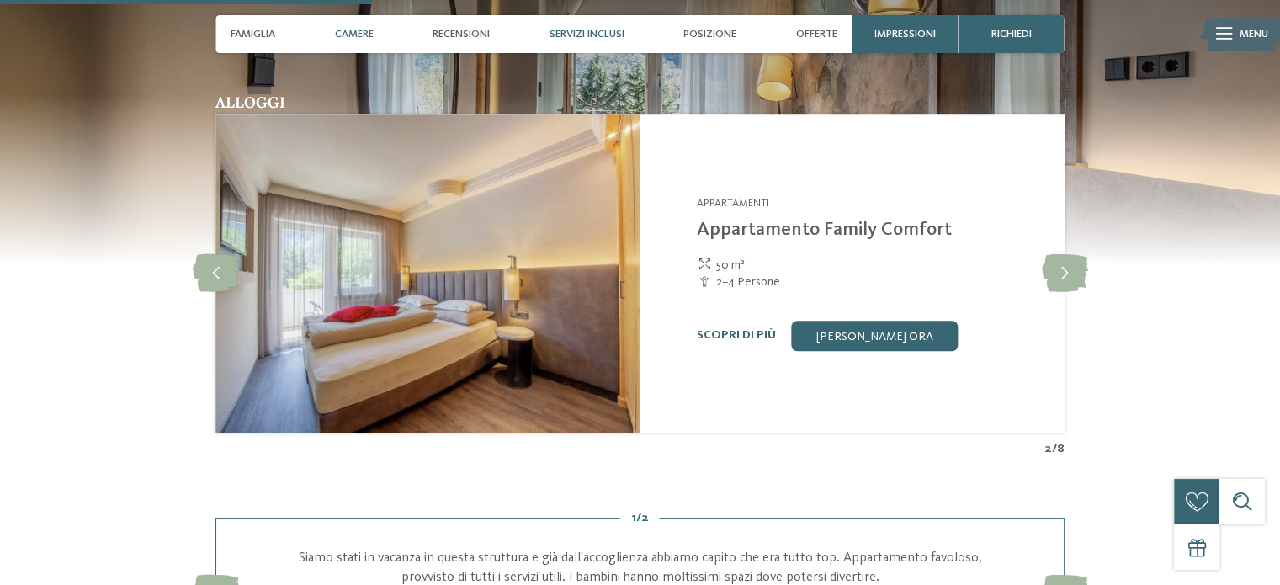
click at [577, 36] on span "Servizi inclusi" at bounding box center [587, 34] width 75 height 13
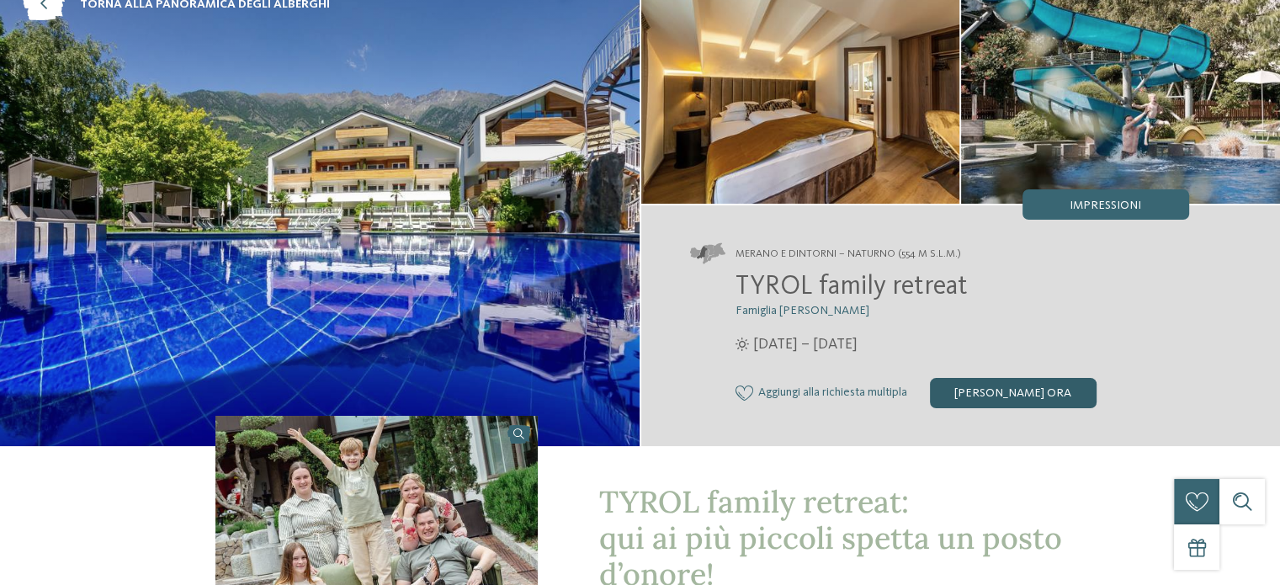
scroll to position [168, 0]
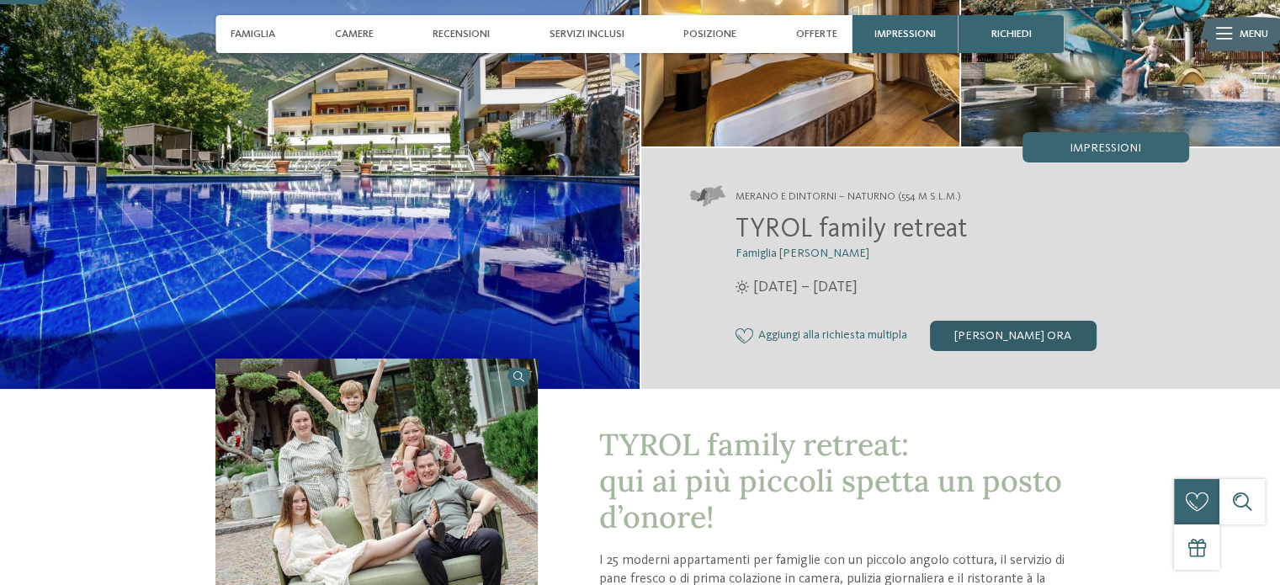
click at [986, 332] on div "[PERSON_NAME] ora" at bounding box center [1013, 336] width 167 height 30
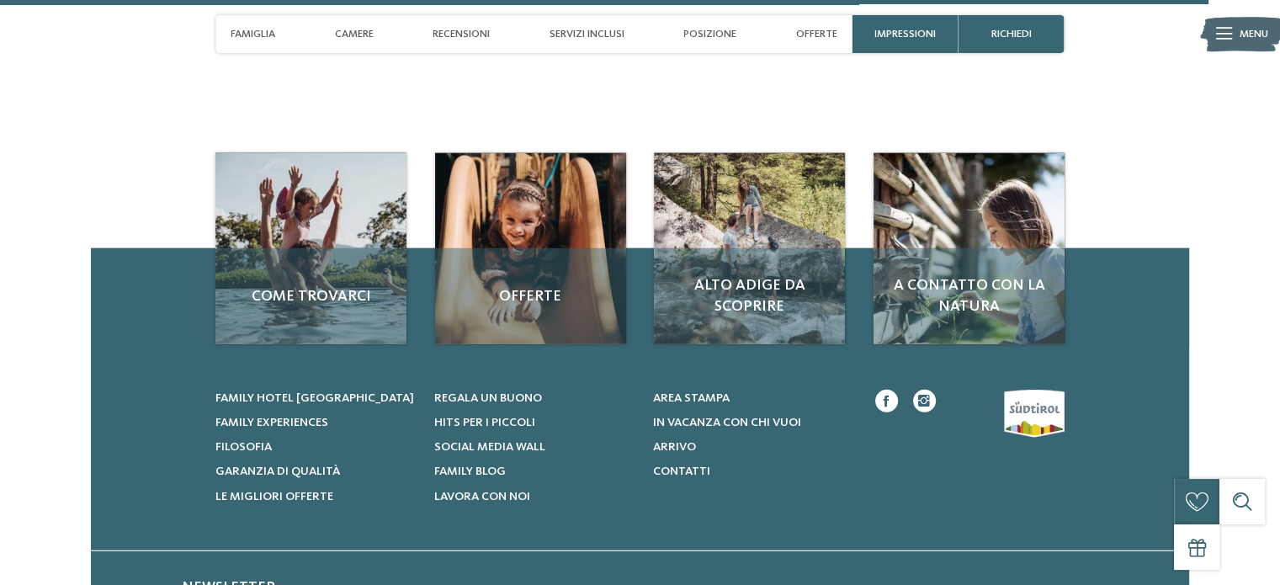
scroll to position [4724, 0]
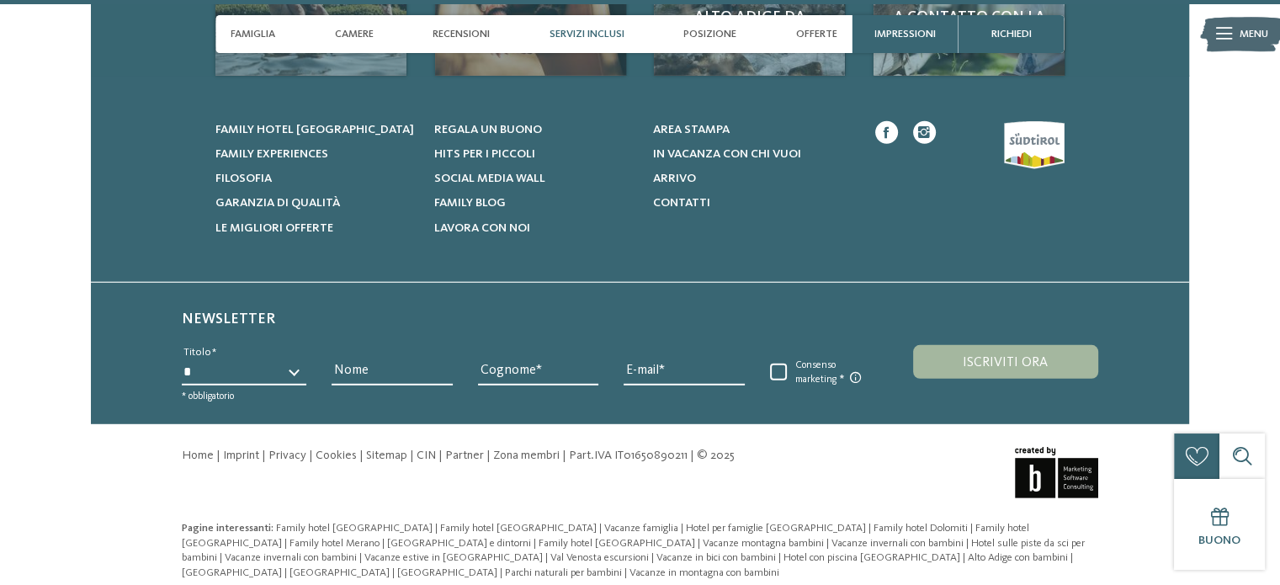
click at [589, 33] on span "Servizi inclusi" at bounding box center [587, 34] width 75 height 13
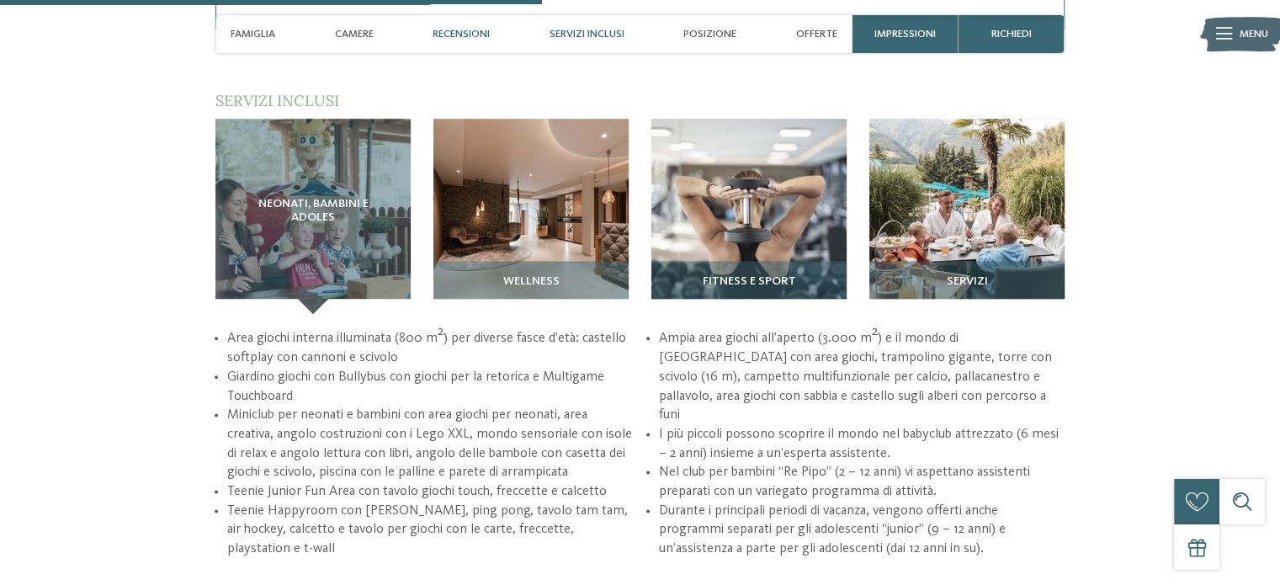
scroll to position [2001, 0]
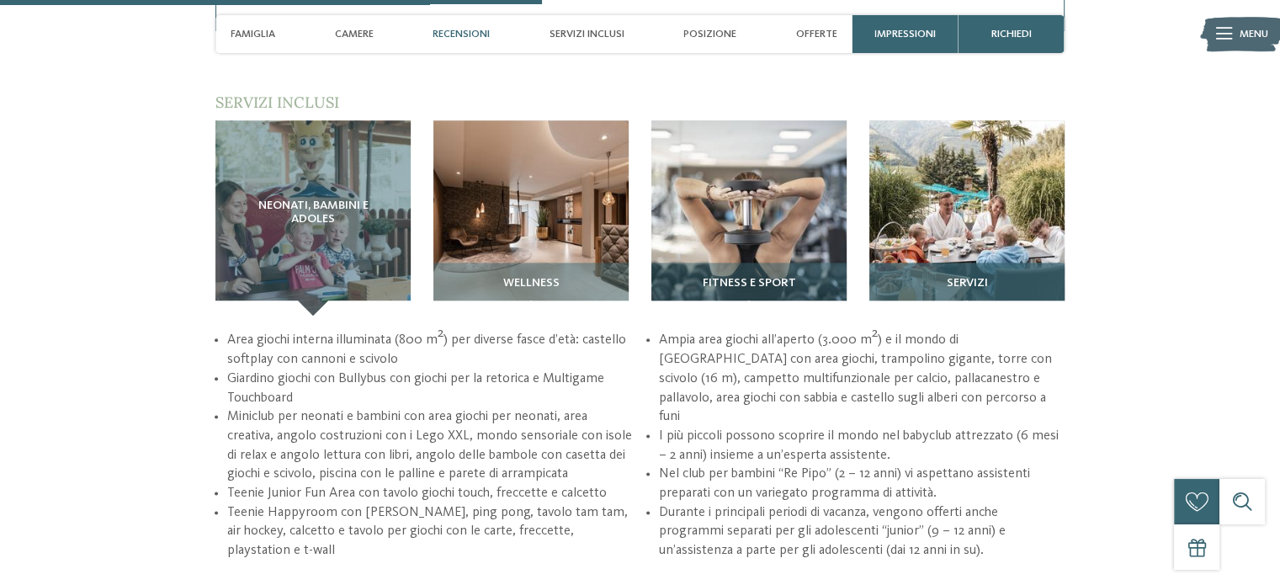
click at [968, 264] on div "Servizi" at bounding box center [966, 289] width 195 height 53
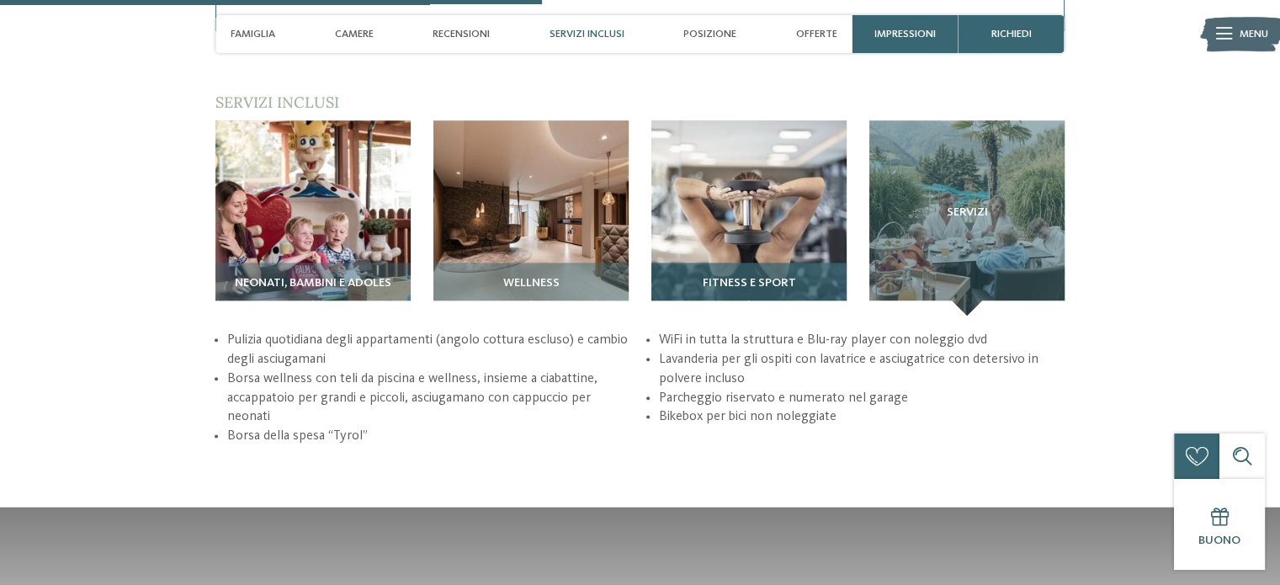
click at [748, 263] on img at bounding box center [748, 217] width 195 height 195
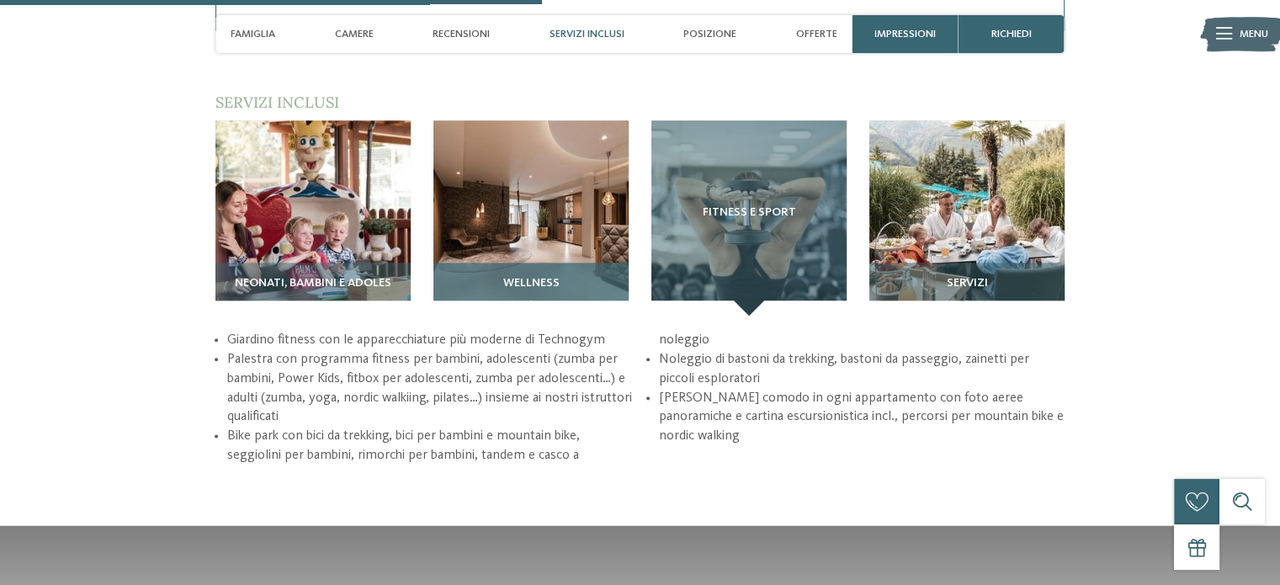
click at [578, 248] on img at bounding box center [530, 217] width 195 height 195
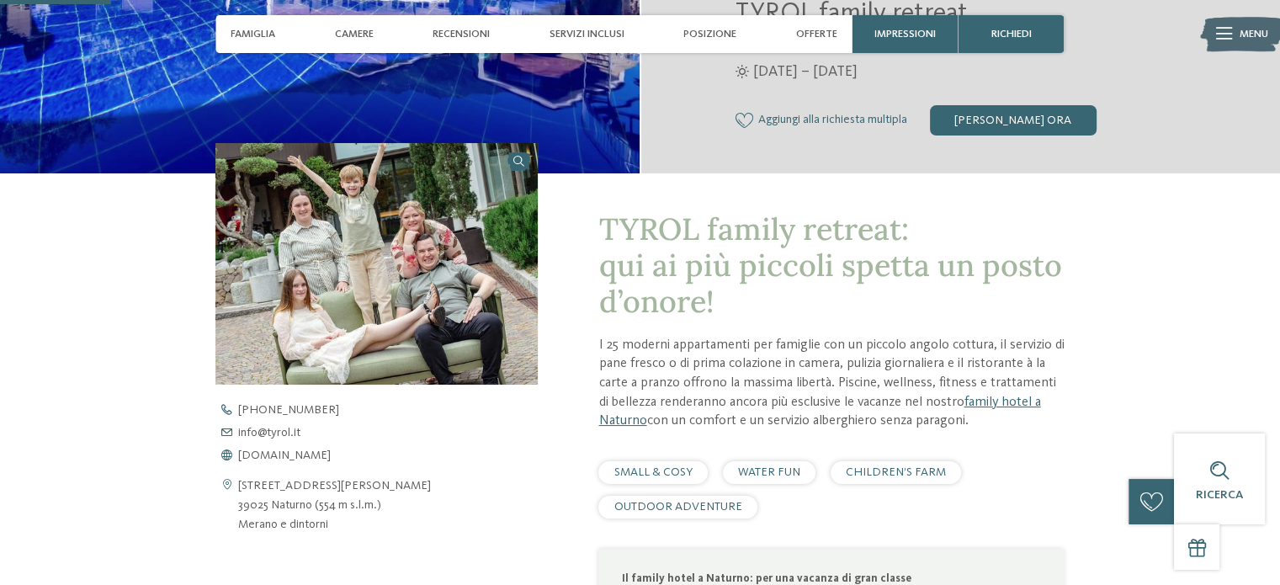
scroll to position [486, 0]
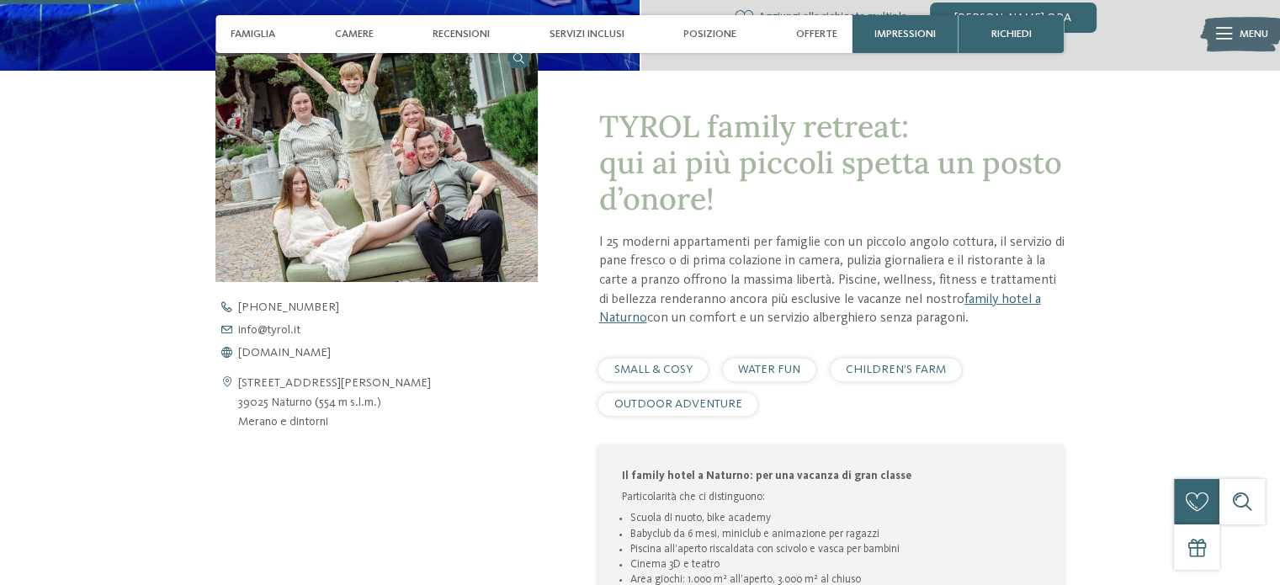
click at [665, 364] on span "SMALL & COSY" at bounding box center [653, 370] width 78 height 12
click at [769, 363] on div "WATER FUN" at bounding box center [769, 370] width 93 height 23
click at [807, 373] on div "WATER FUN" at bounding box center [769, 370] width 93 height 23
click at [895, 370] on span "CHILDREN’S FARM" at bounding box center [896, 370] width 100 height 12
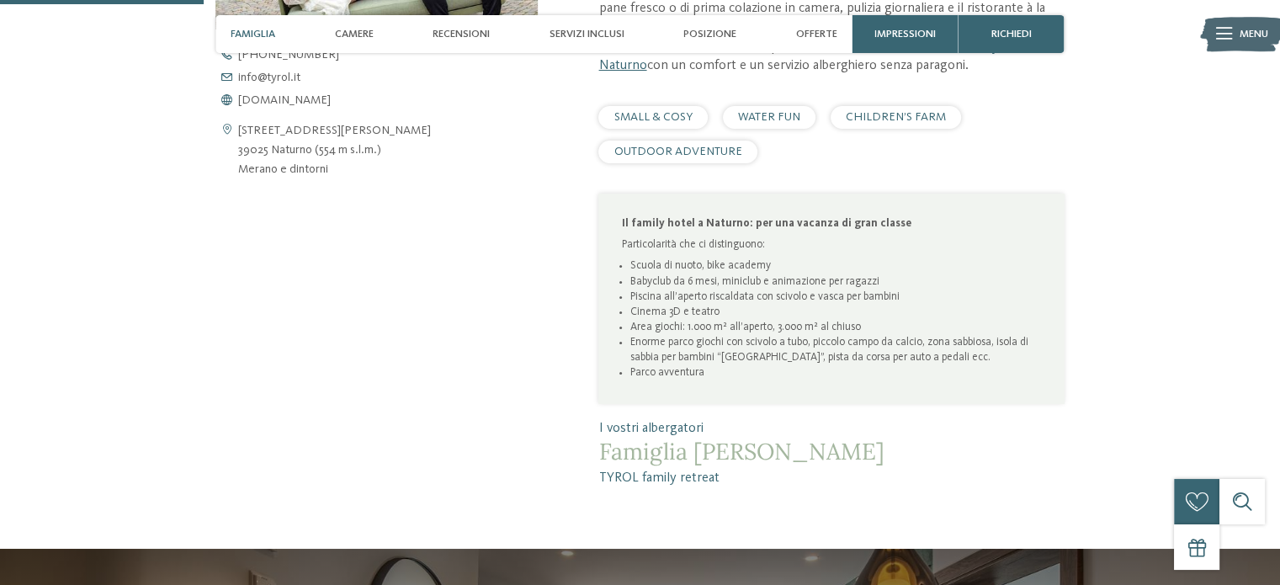
click at [869, 117] on span "CHILDREN’S FARM" at bounding box center [896, 117] width 100 height 12
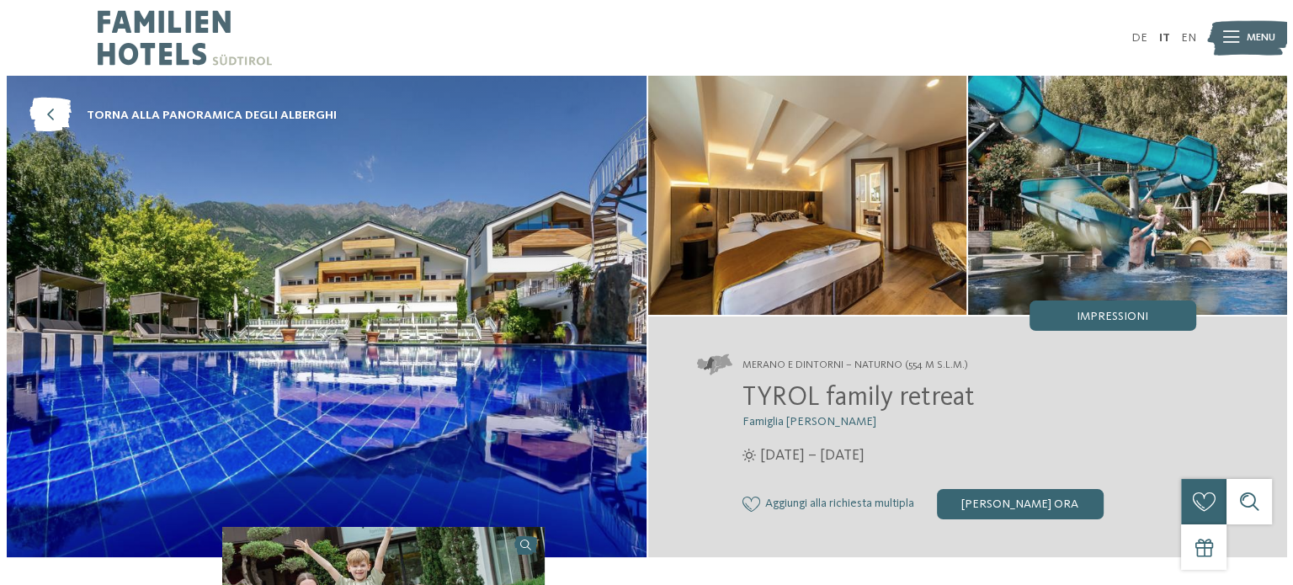
scroll to position [0, 0]
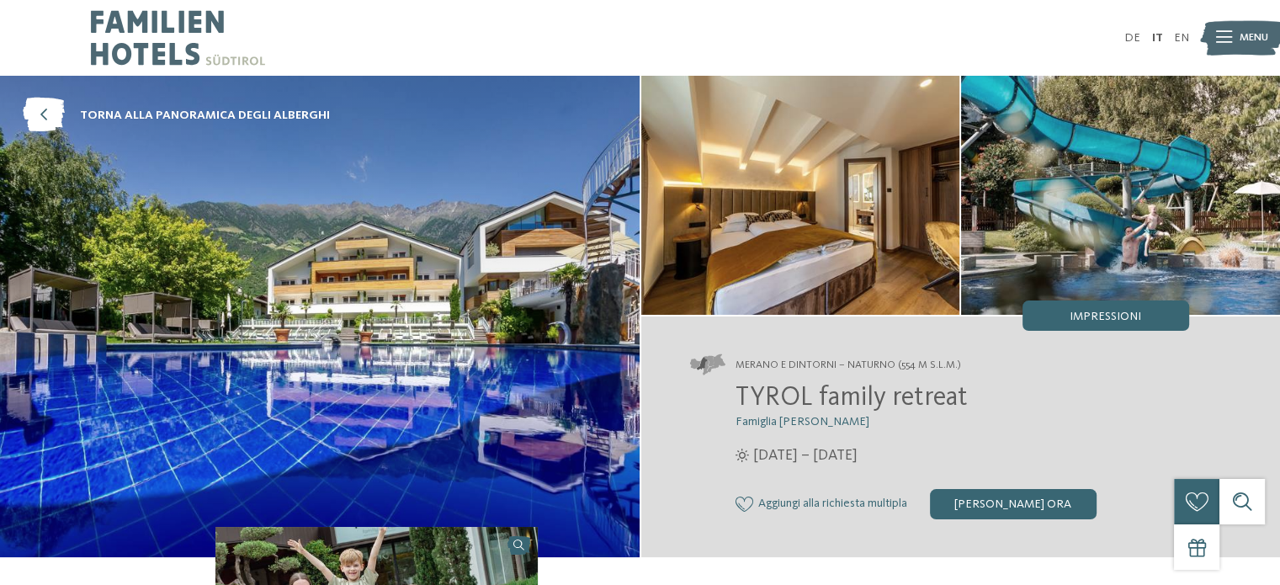
click at [1225, 40] on icon at bounding box center [1224, 38] width 16 height 12
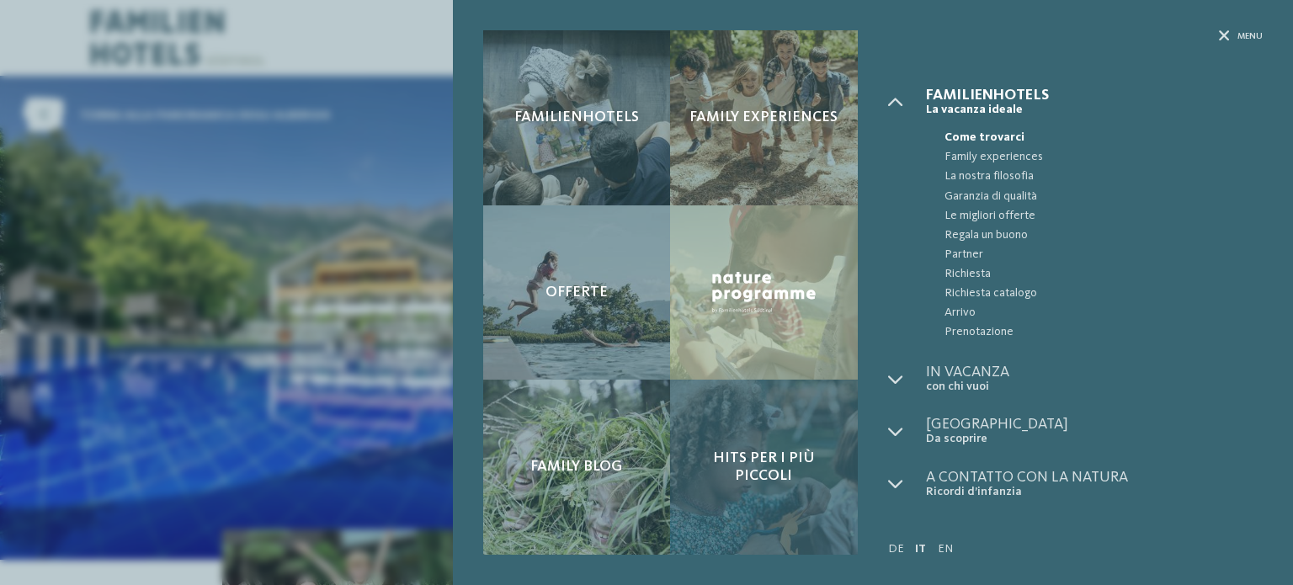
click at [720, 488] on div "Hits per i più piccoli" at bounding box center [764, 467] width 188 height 175
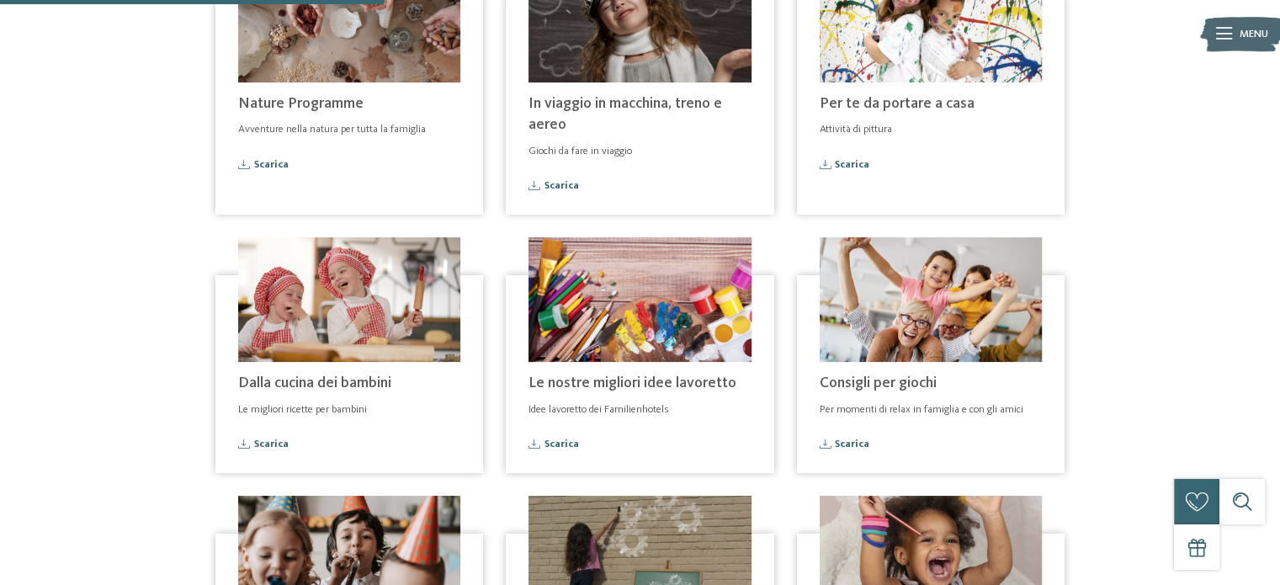
scroll to position [421, 0]
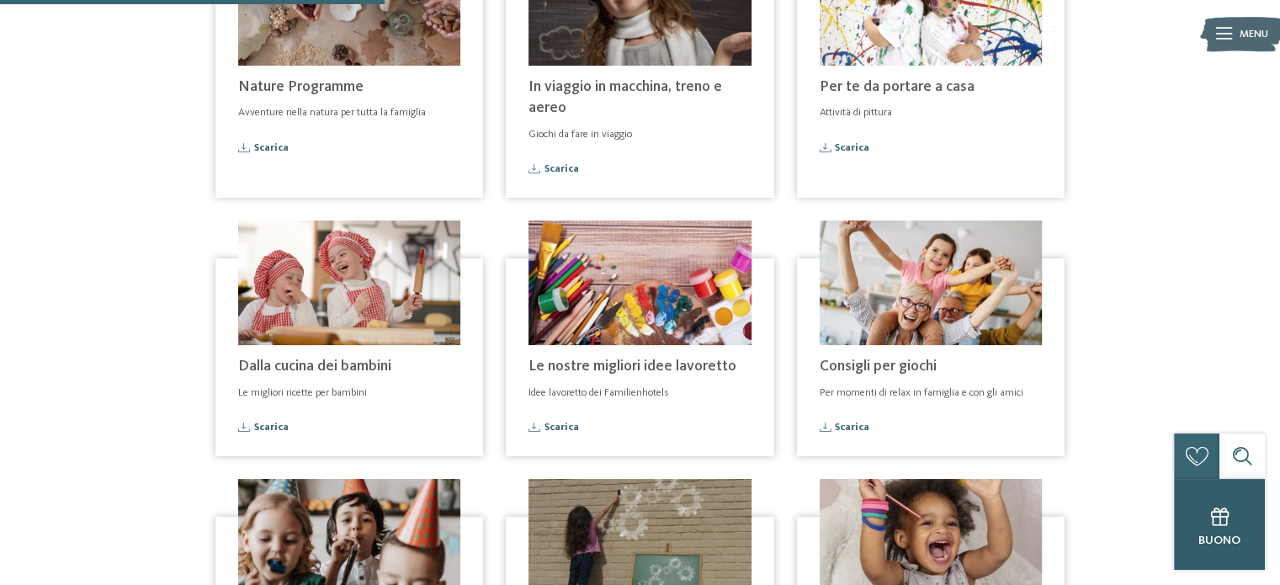
click at [1195, 551] on div "Buono" at bounding box center [1219, 524] width 91 height 91
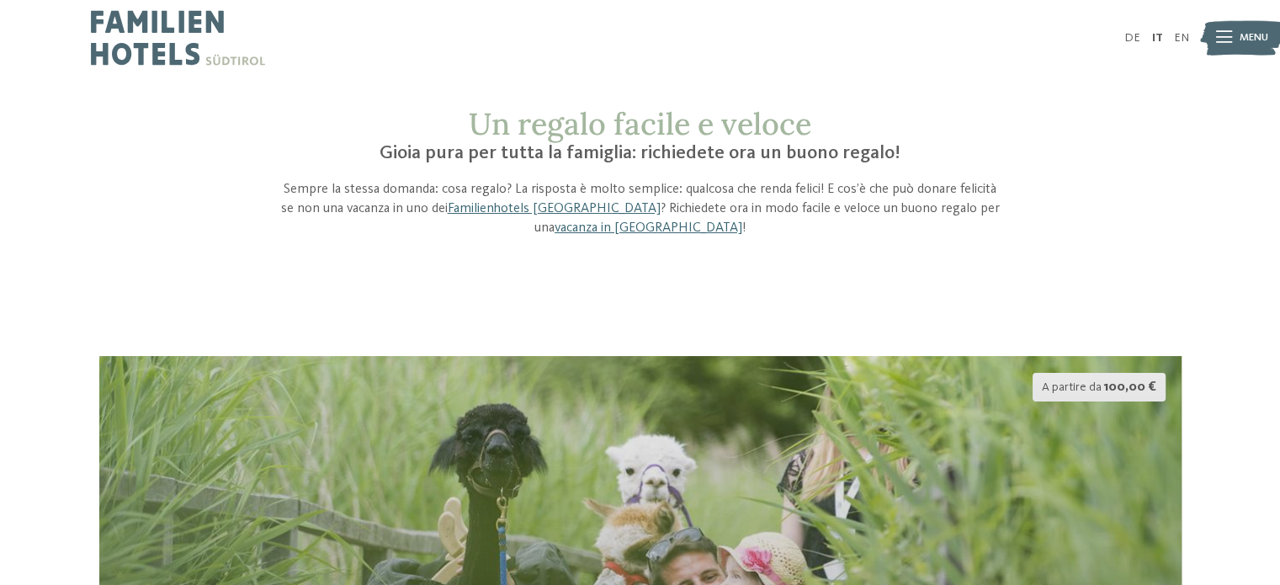
click at [1251, 36] on span "Menu" at bounding box center [1254, 37] width 29 height 15
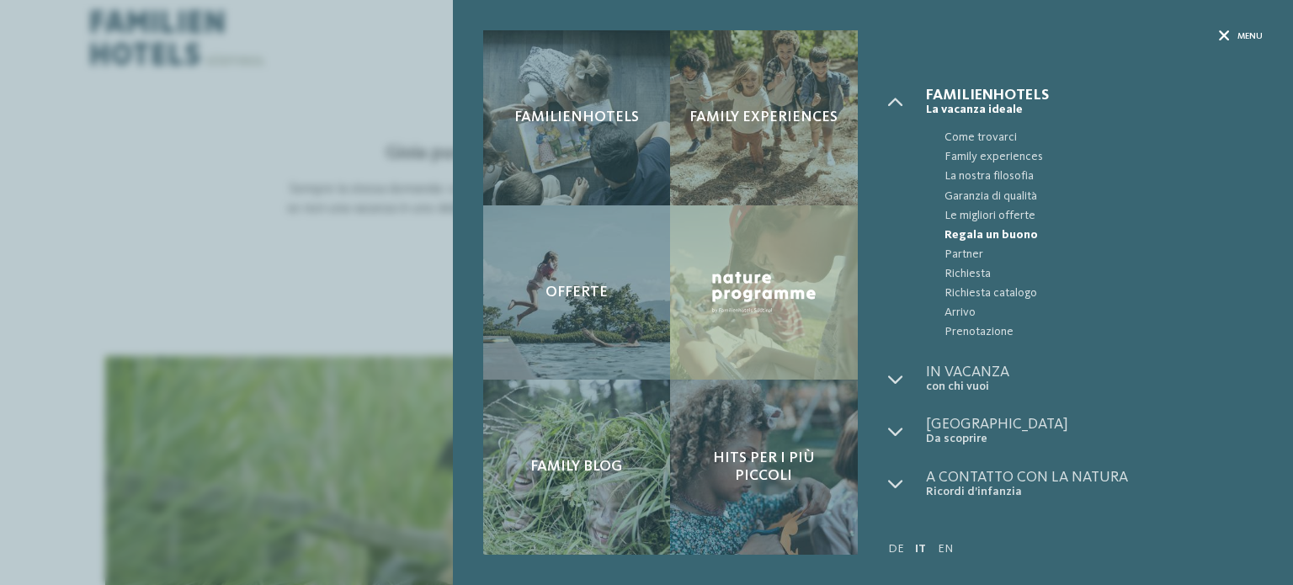
click at [1237, 36] on span "Menu" at bounding box center [1249, 36] width 25 height 13
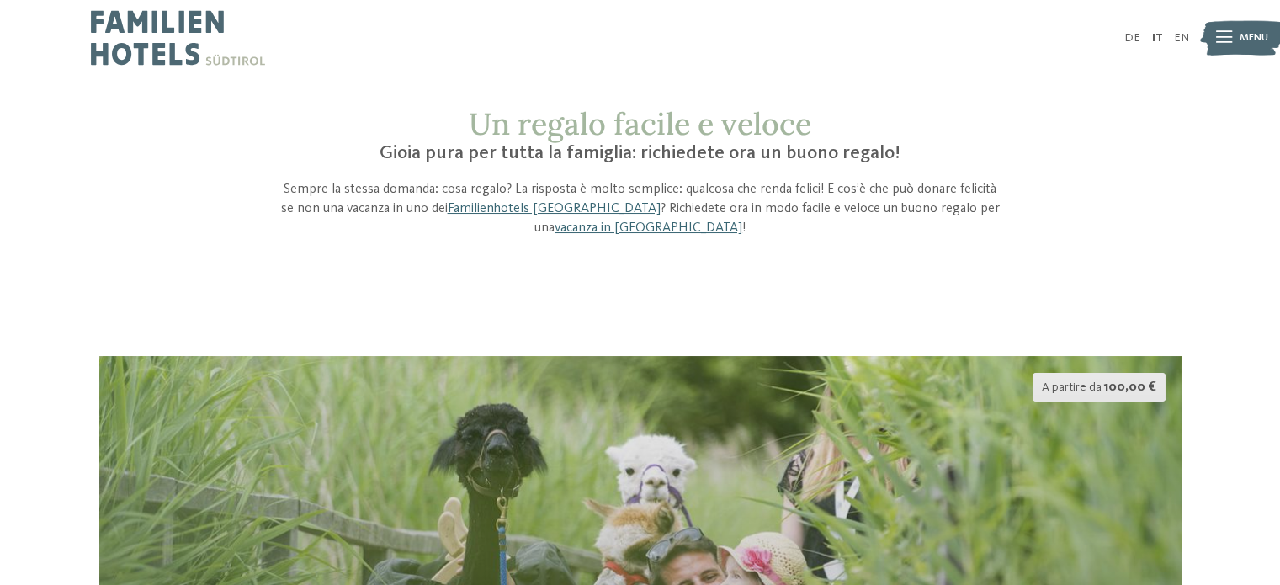
drag, startPoint x: 116, startPoint y: 60, endPoint x: 128, endPoint y: 62, distance: 12.1
click at [116, 60] on img at bounding box center [178, 38] width 174 height 76
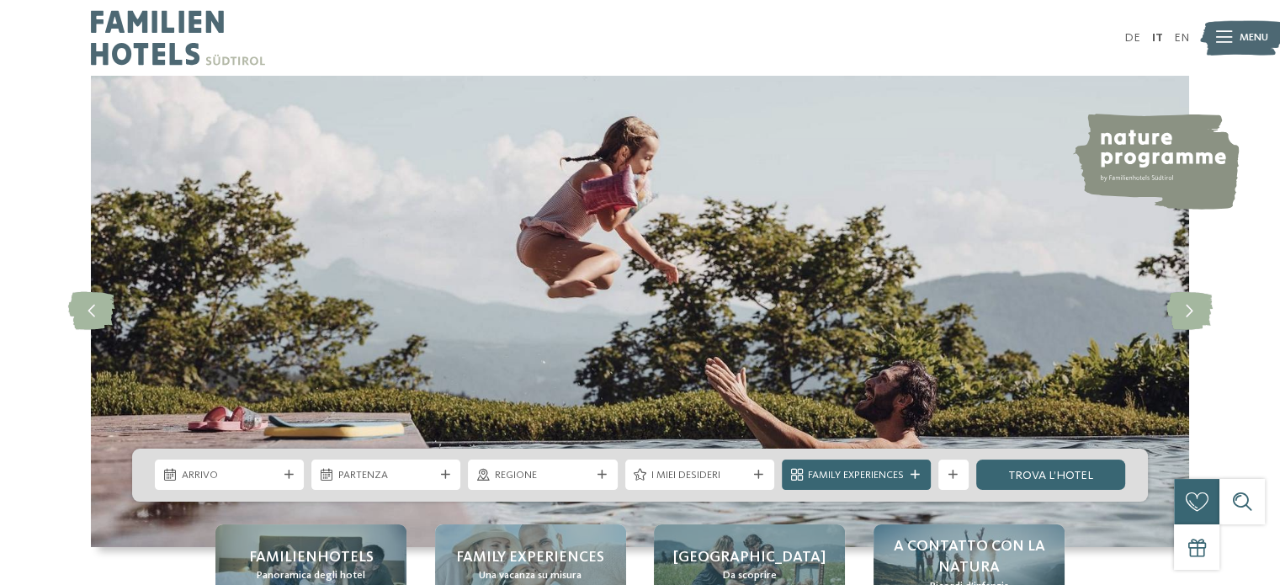
click at [1233, 33] on img at bounding box center [1241, 38] width 83 height 42
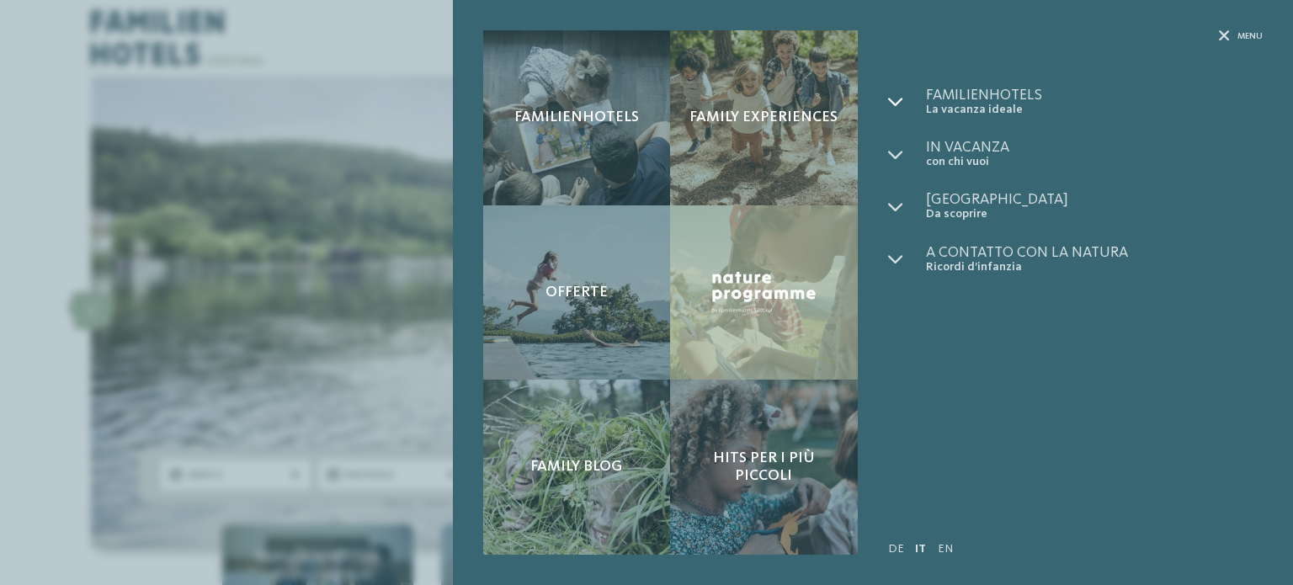
click at [898, 95] on icon at bounding box center [895, 101] width 15 height 15
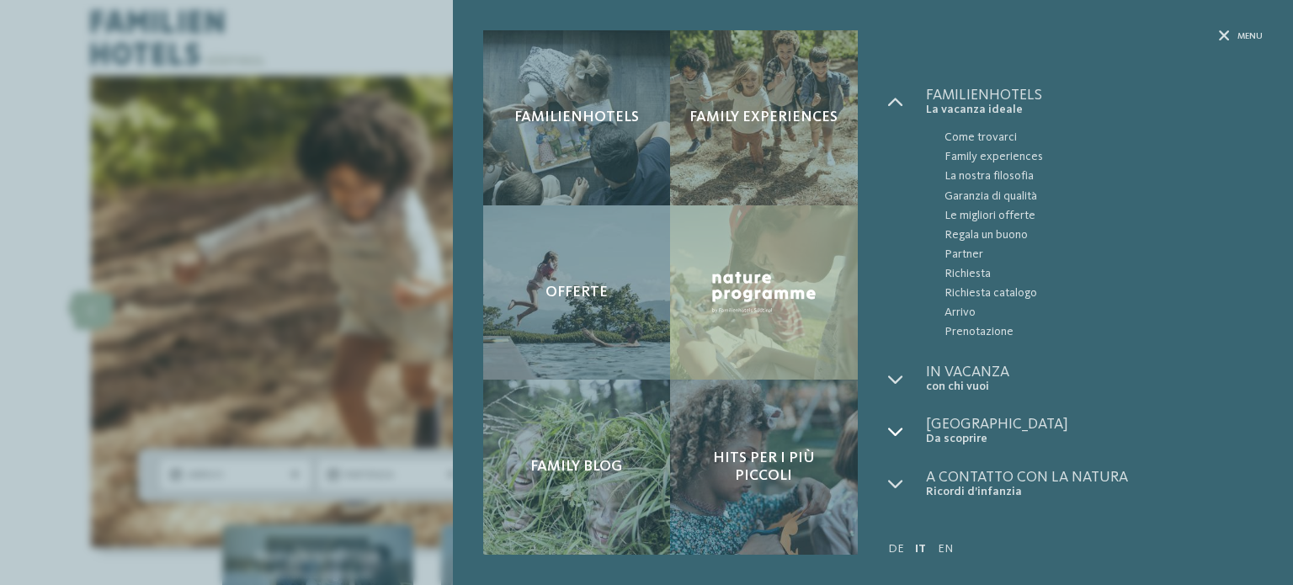
click at [900, 429] on icon at bounding box center [895, 431] width 15 height 15
click at [888, 431] on icon at bounding box center [895, 431] width 15 height 15
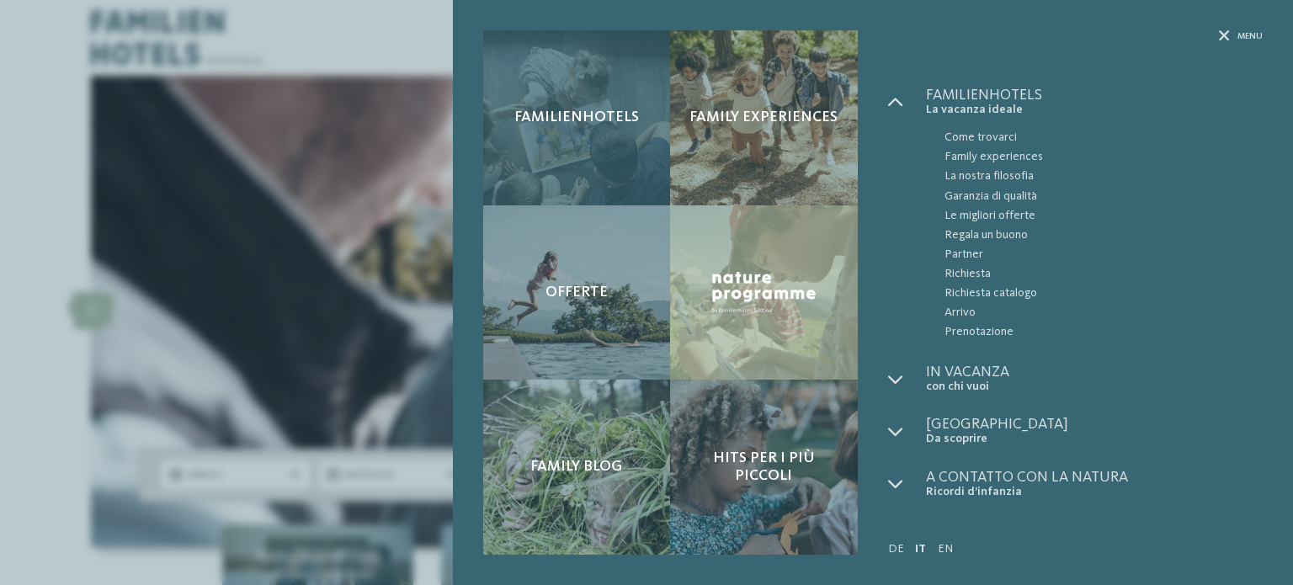
click at [617, 152] on div "Familienhotels" at bounding box center [577, 117] width 188 height 175
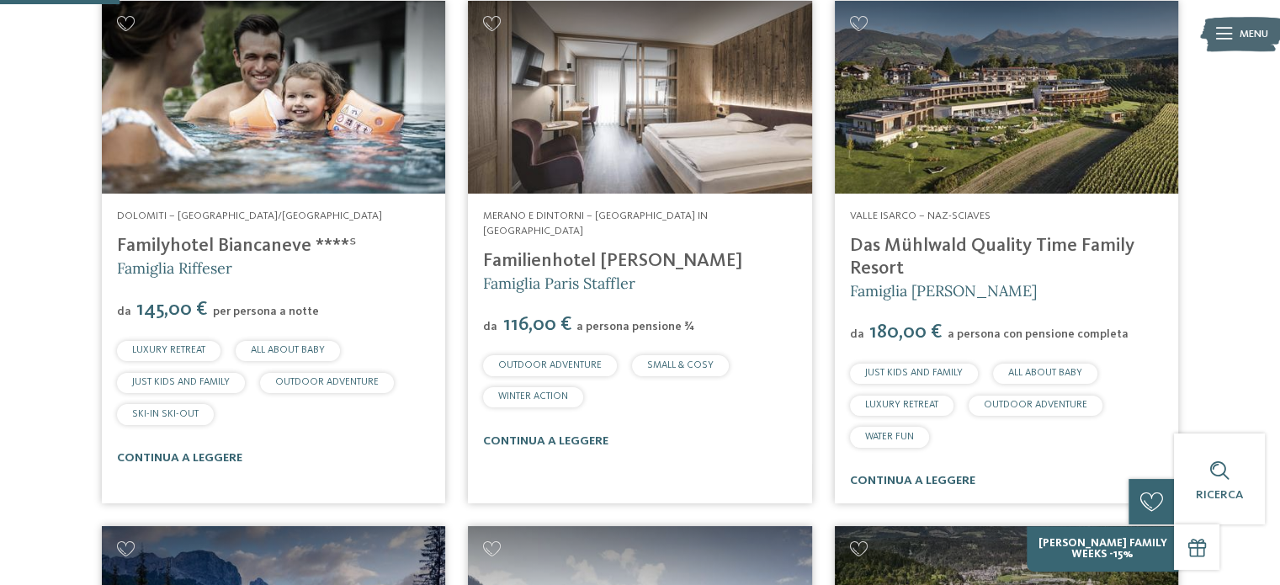
scroll to position [337, 0]
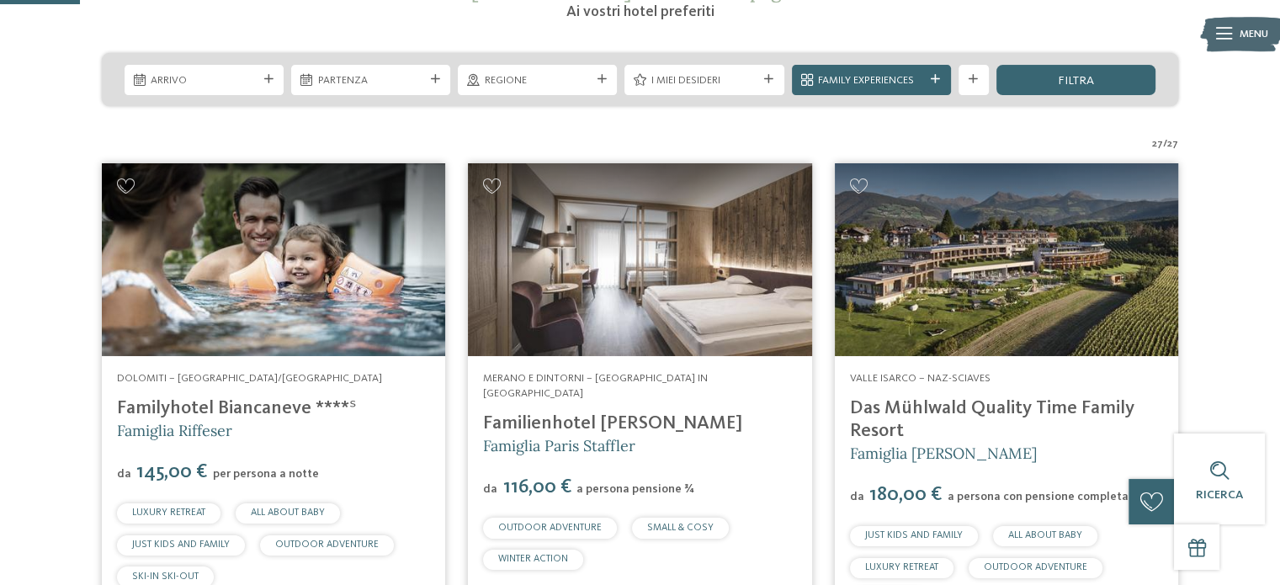
click at [314, 289] on img at bounding box center [273, 260] width 343 height 194
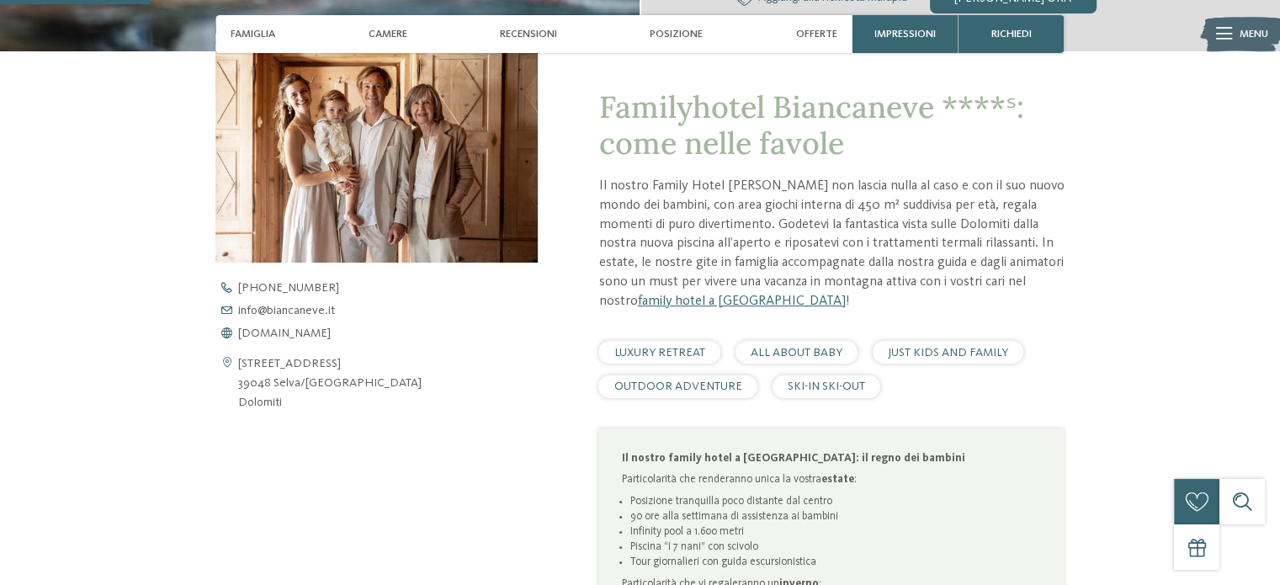
scroll to position [757, 0]
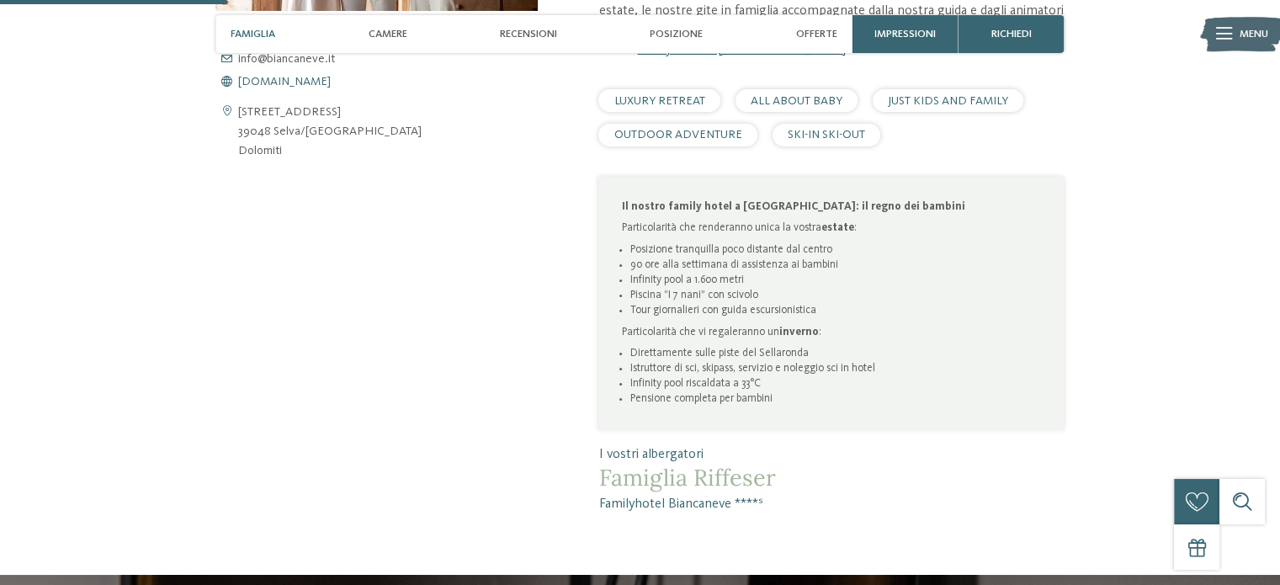
click at [323, 79] on span "www.biancaneve.it" at bounding box center [284, 82] width 93 height 12
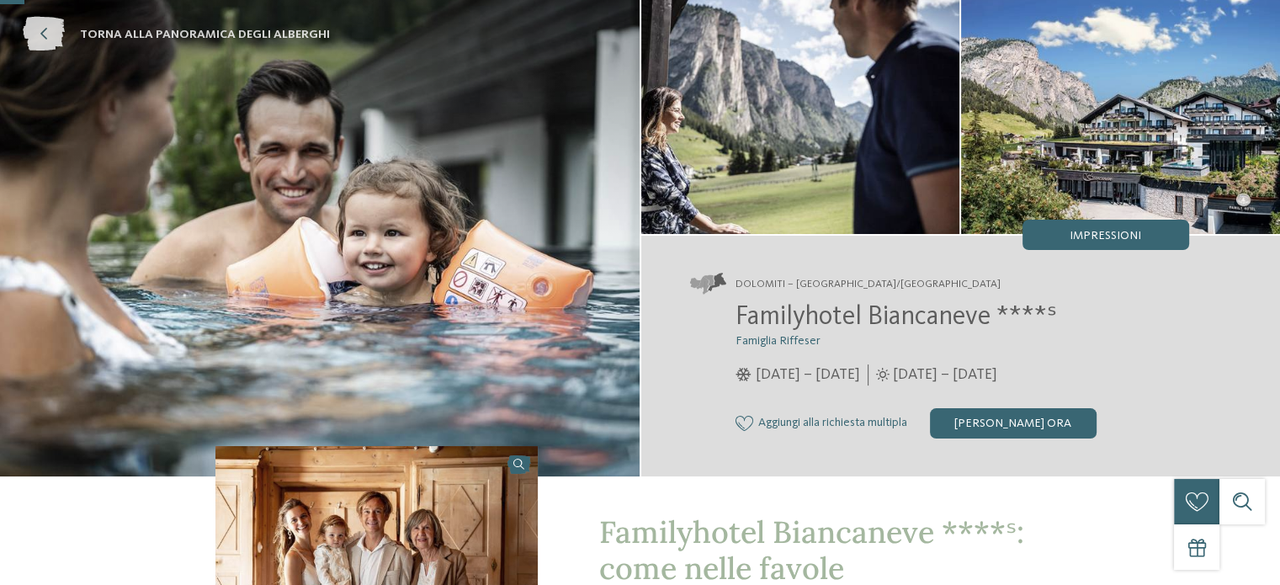
scroll to position [0, 0]
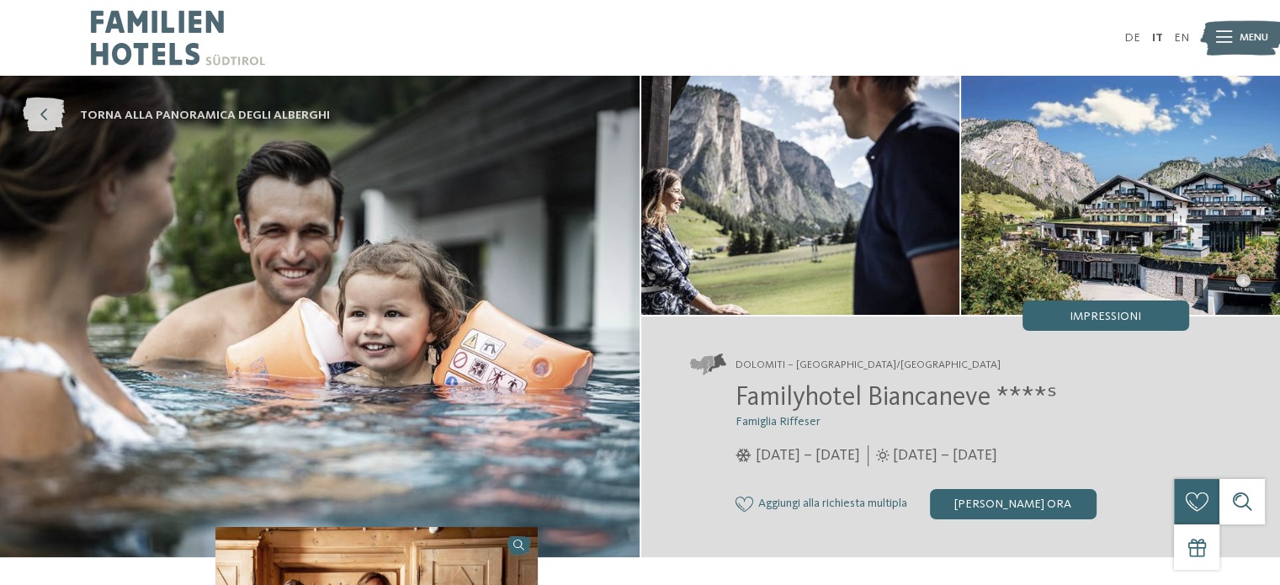
click at [46, 122] on icon at bounding box center [44, 115] width 42 height 35
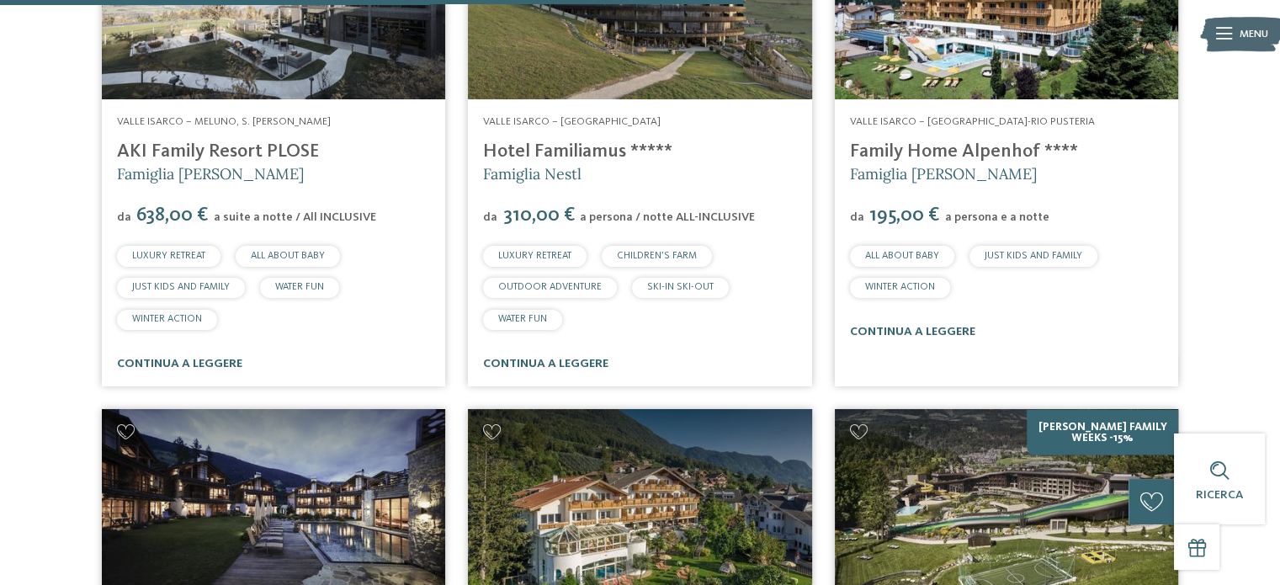
scroll to position [3030, 0]
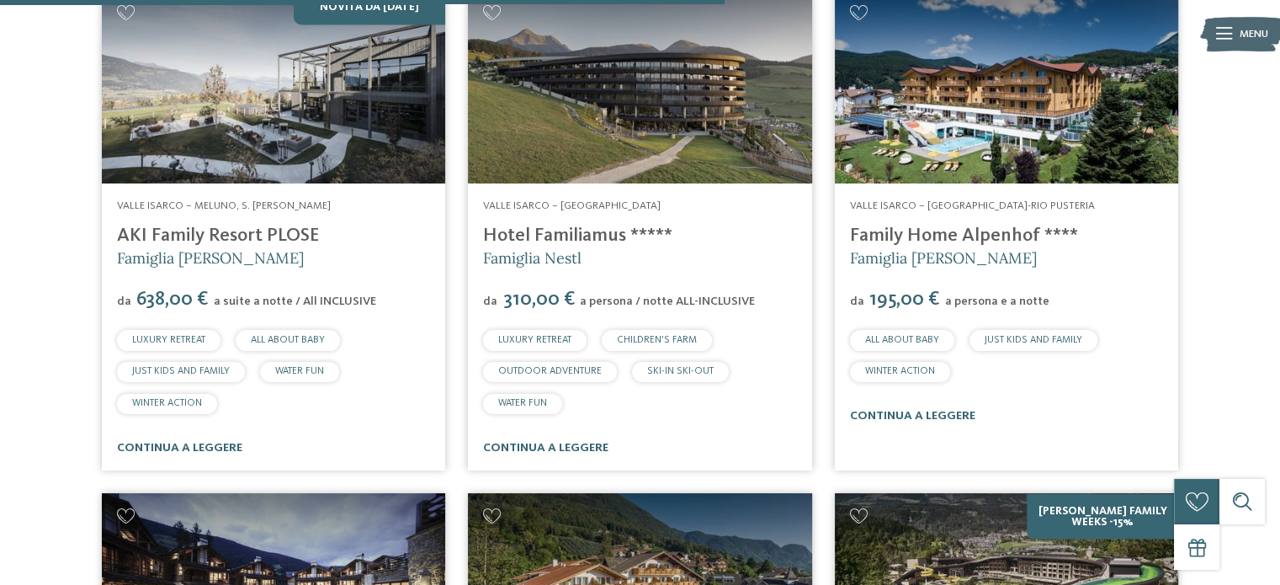
click at [995, 158] on img at bounding box center [1006, 87] width 343 height 194
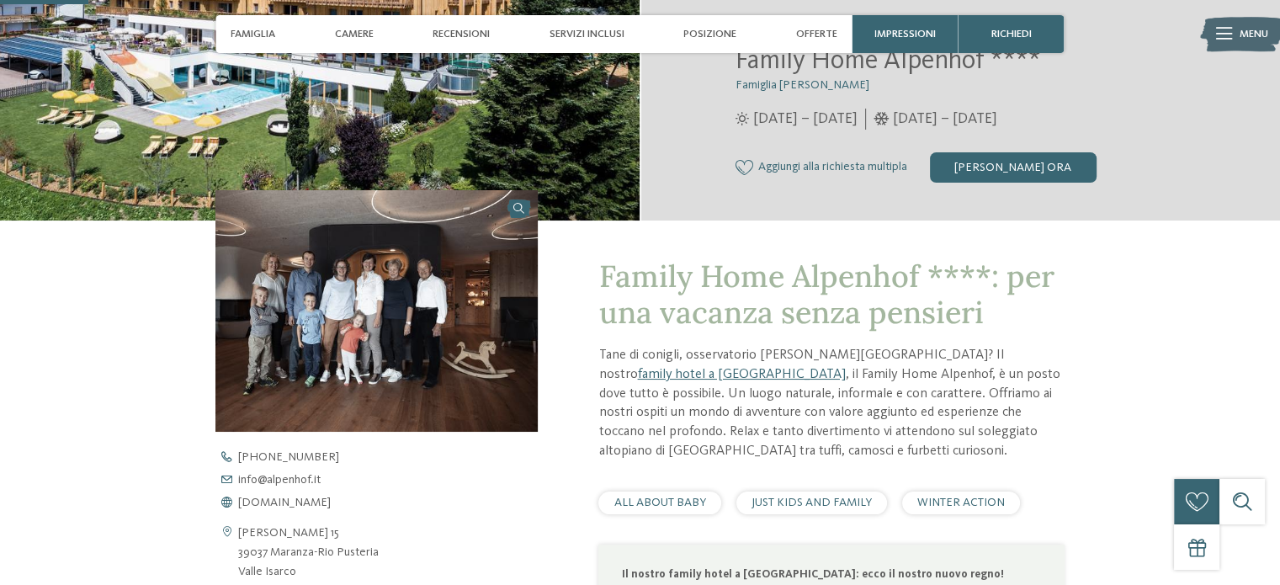
scroll to position [757, 0]
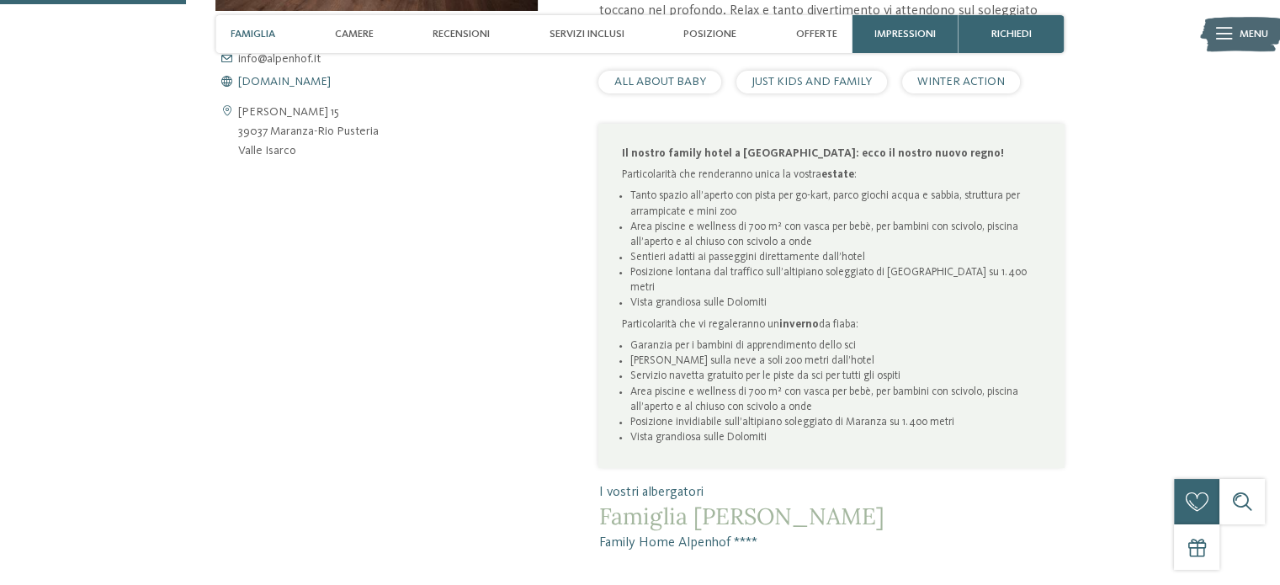
click at [302, 79] on span "[DOMAIN_NAME]" at bounding box center [284, 82] width 93 height 12
click at [818, 80] on span "JUST KIDS AND FAMILY" at bounding box center [812, 82] width 120 height 12
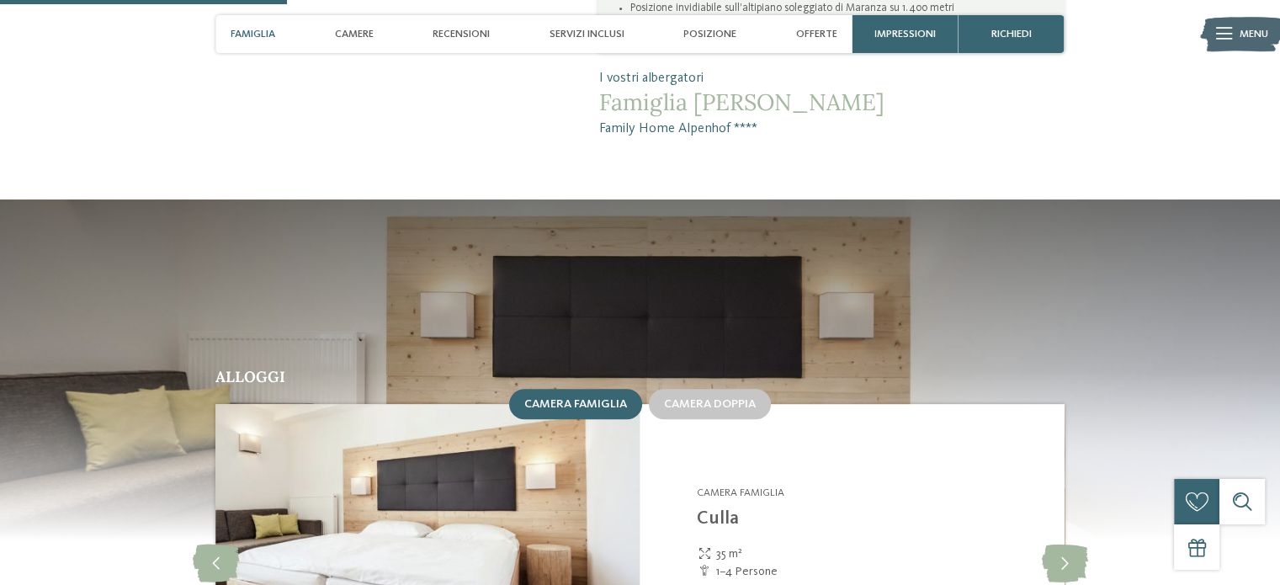
scroll to position [1347, 0]
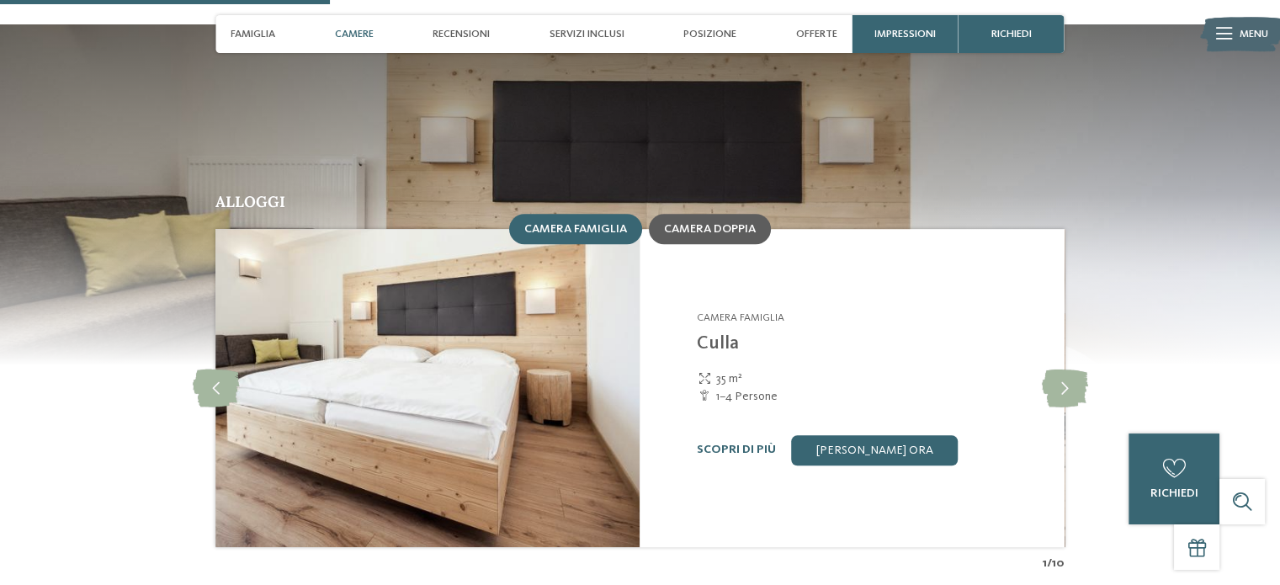
click at [761, 218] on div "Camera doppia" at bounding box center [710, 229] width 122 height 30
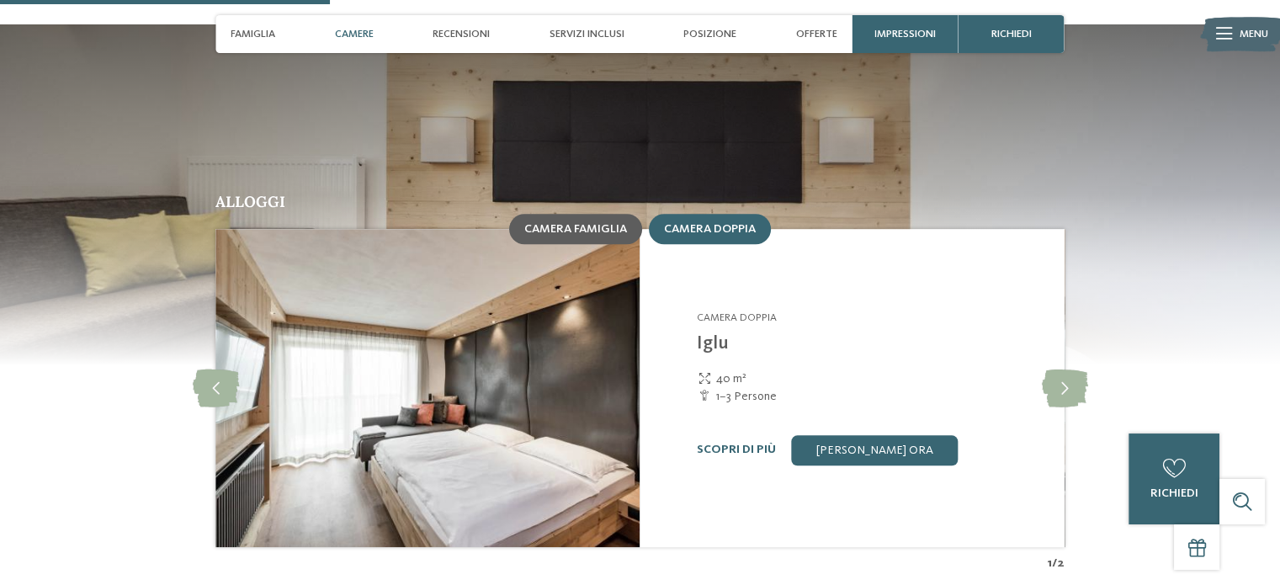
click at [635, 215] on div "Camera famiglia" at bounding box center [575, 229] width 133 height 30
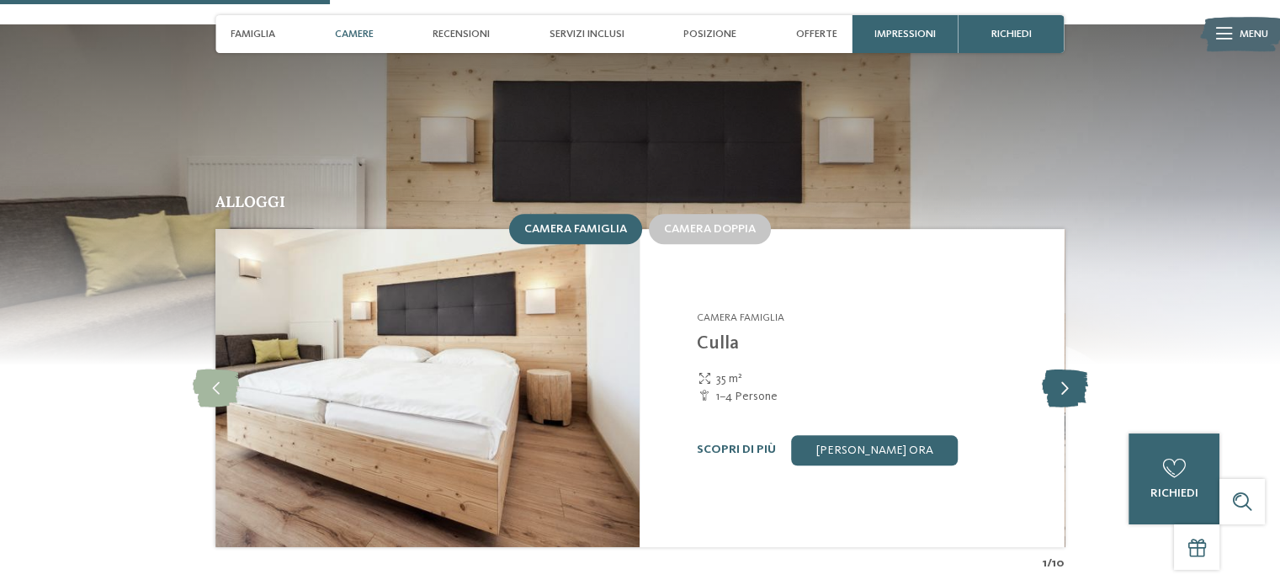
click at [1068, 381] on icon at bounding box center [1064, 388] width 46 height 38
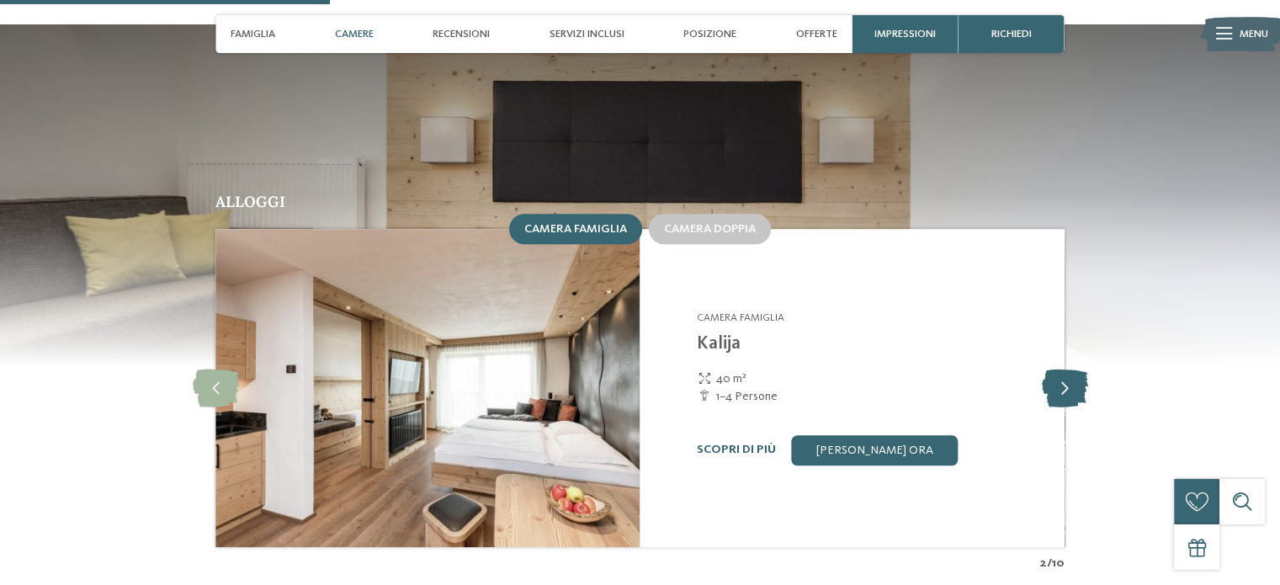
click at [1070, 381] on icon at bounding box center [1064, 388] width 46 height 38
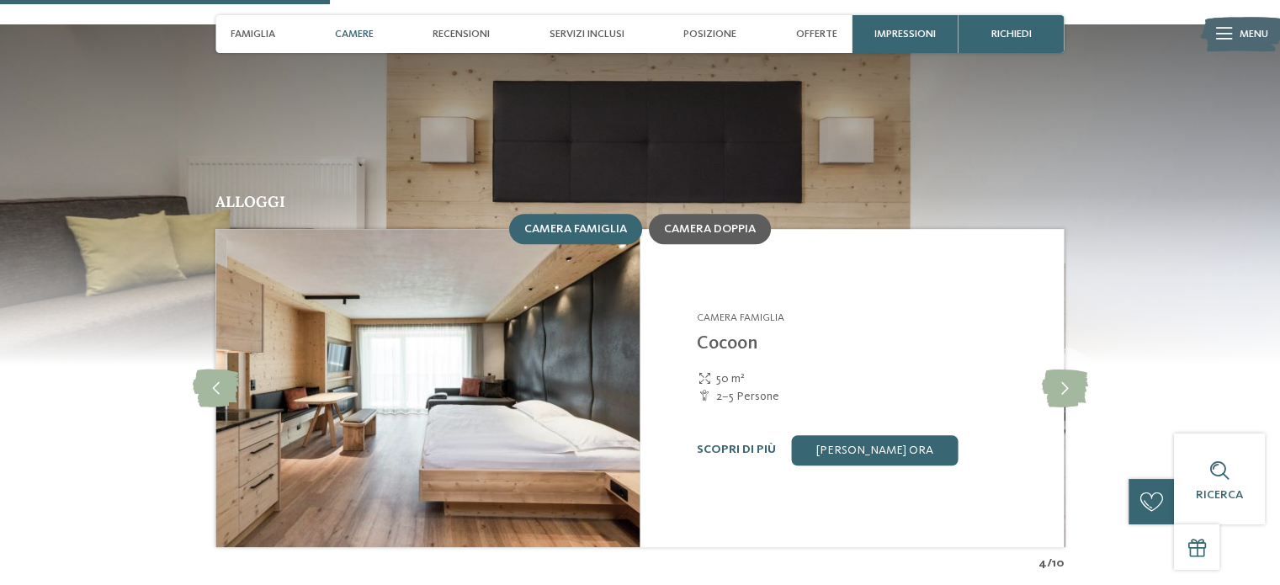
click at [711, 223] on span "Camera doppia" at bounding box center [710, 229] width 92 height 12
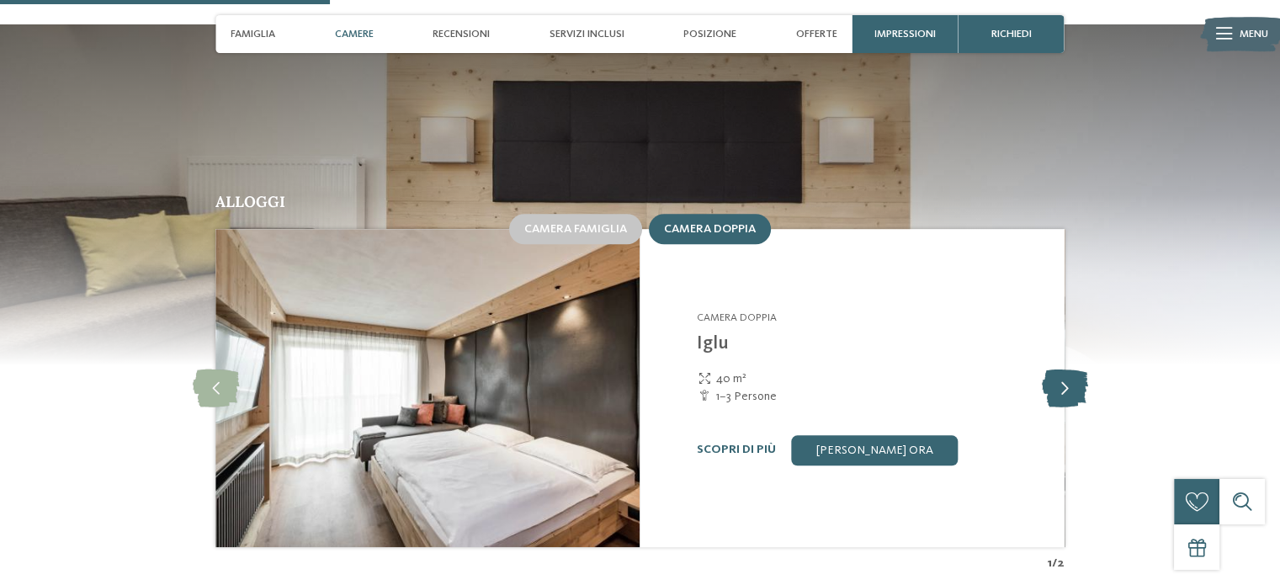
click at [1064, 369] on icon at bounding box center [1064, 388] width 46 height 38
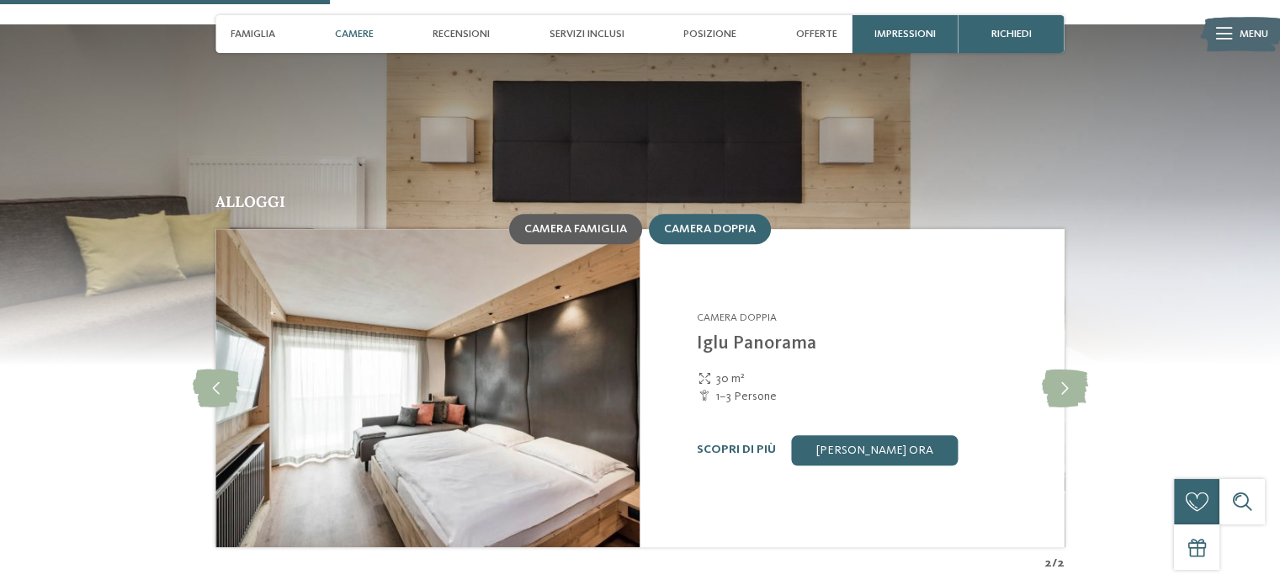
click at [569, 223] on span "Camera famiglia" at bounding box center [575, 229] width 103 height 12
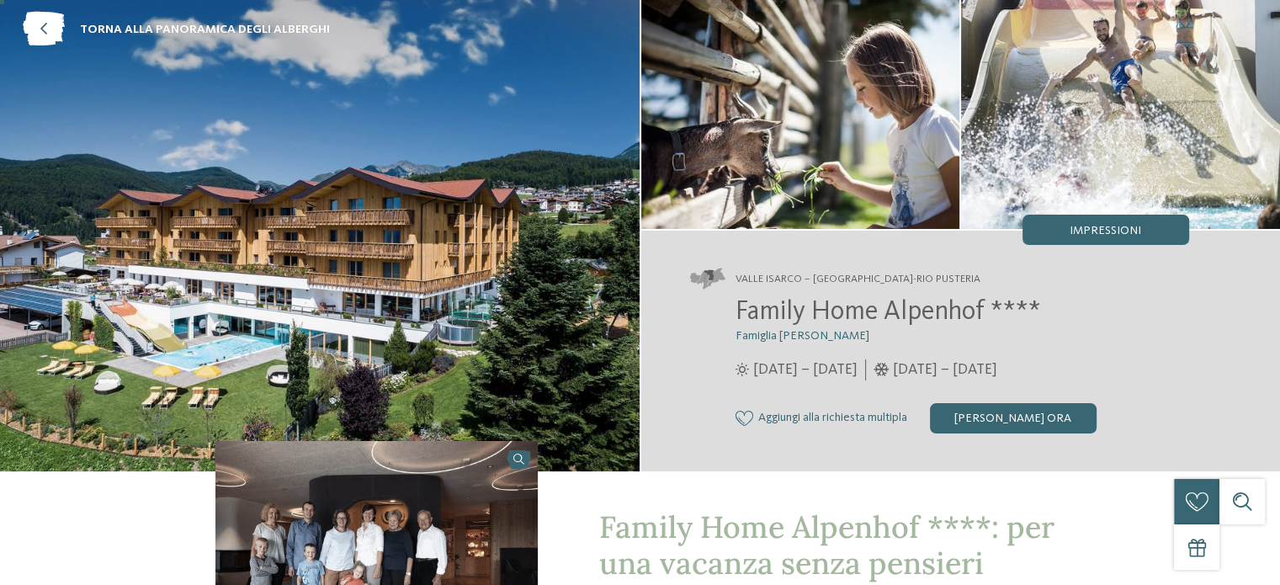
scroll to position [0, 0]
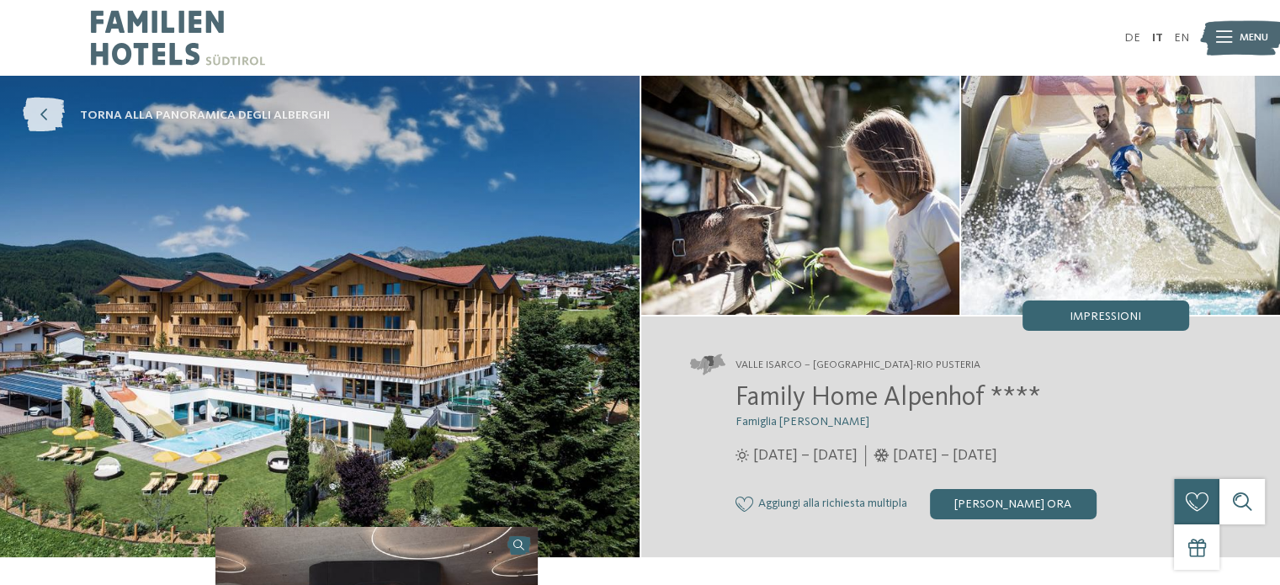
click at [42, 110] on icon at bounding box center [44, 115] width 42 height 35
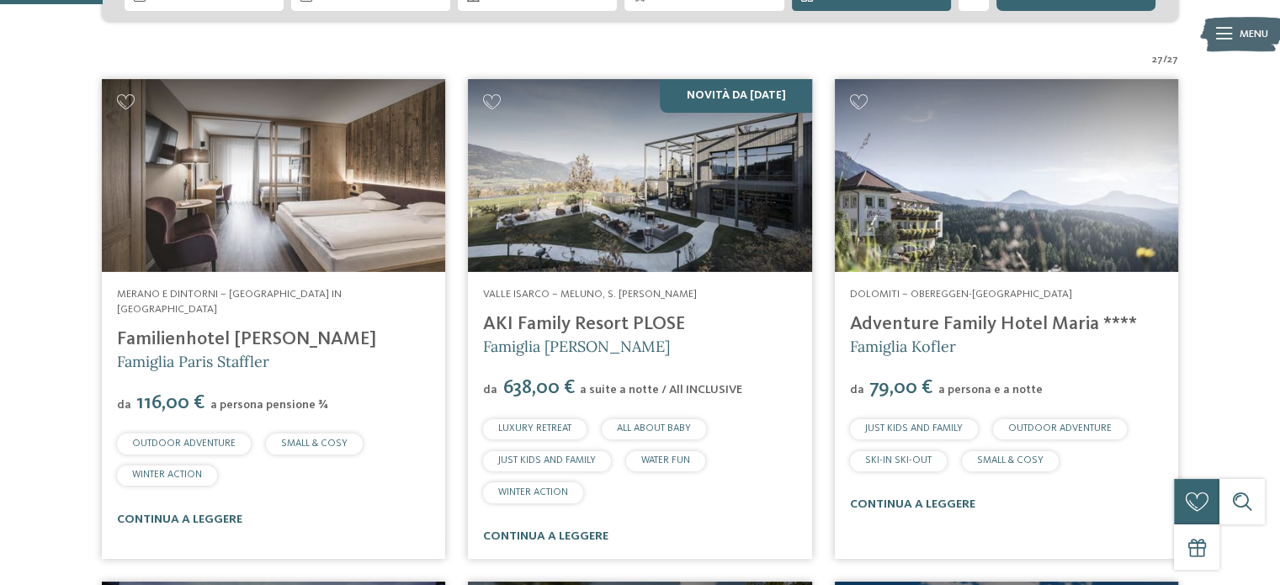
scroll to position [505, 0]
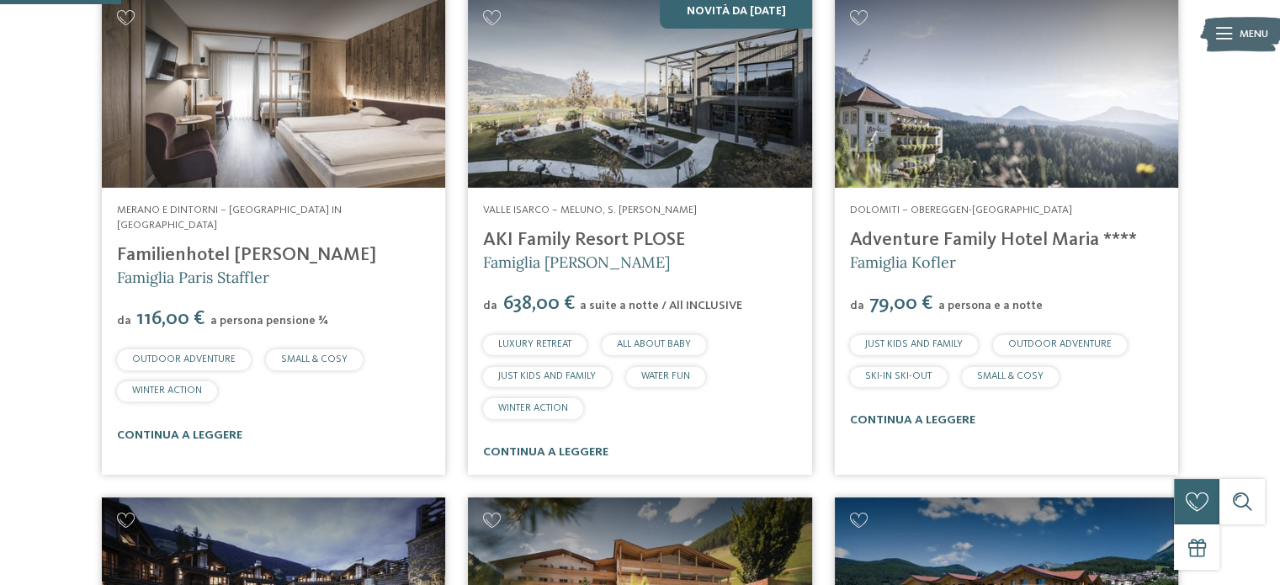
click at [1034, 131] on img at bounding box center [1006, 92] width 343 height 194
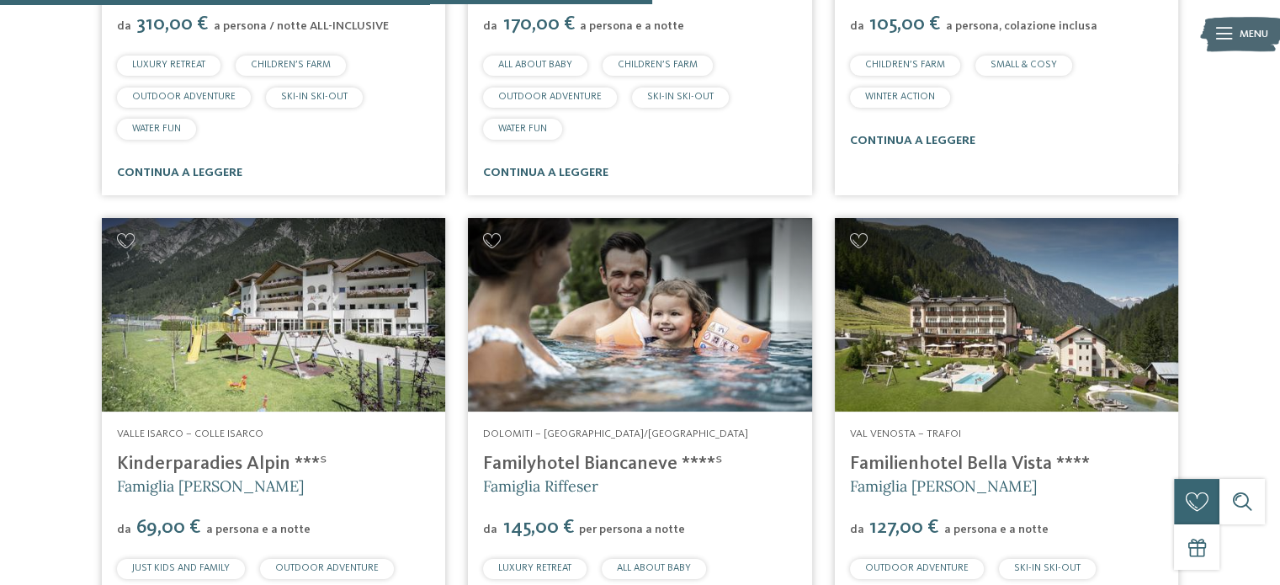
scroll to position [2441, 0]
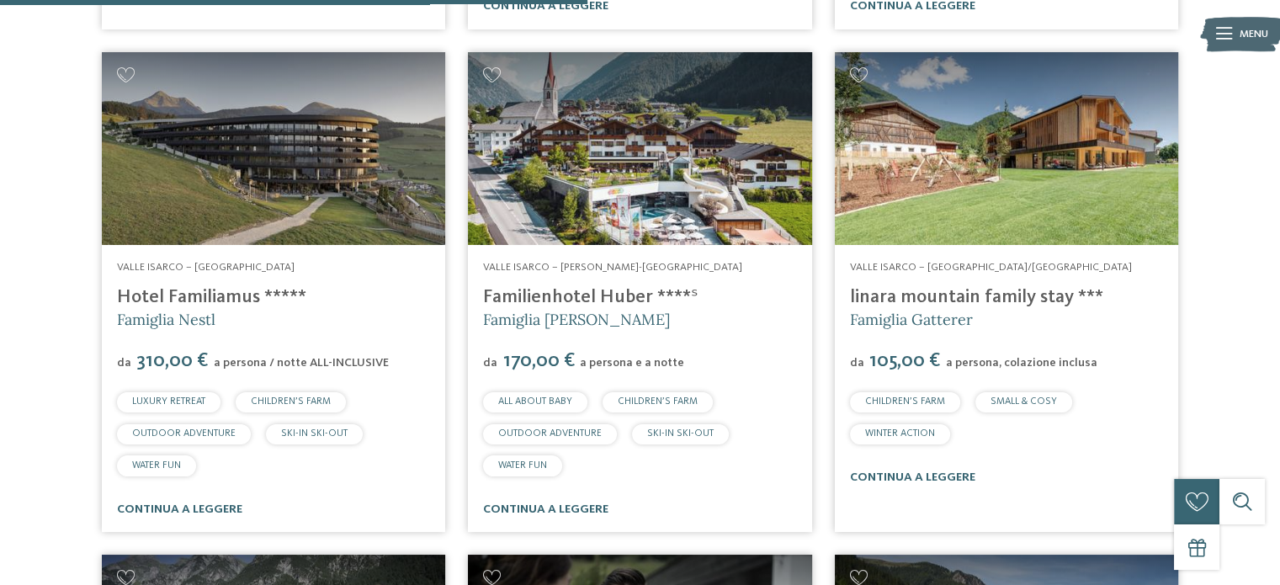
click at [287, 167] on img at bounding box center [273, 149] width 343 height 194
click at [594, 134] on img at bounding box center [639, 149] width 343 height 194
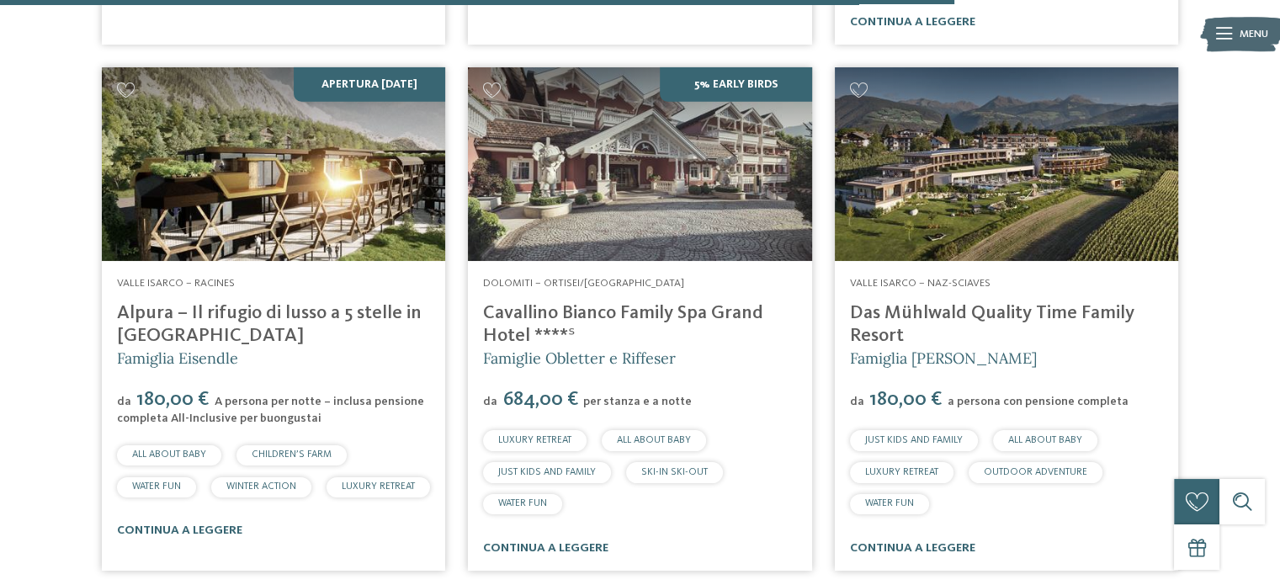
scroll to position [4461, 0]
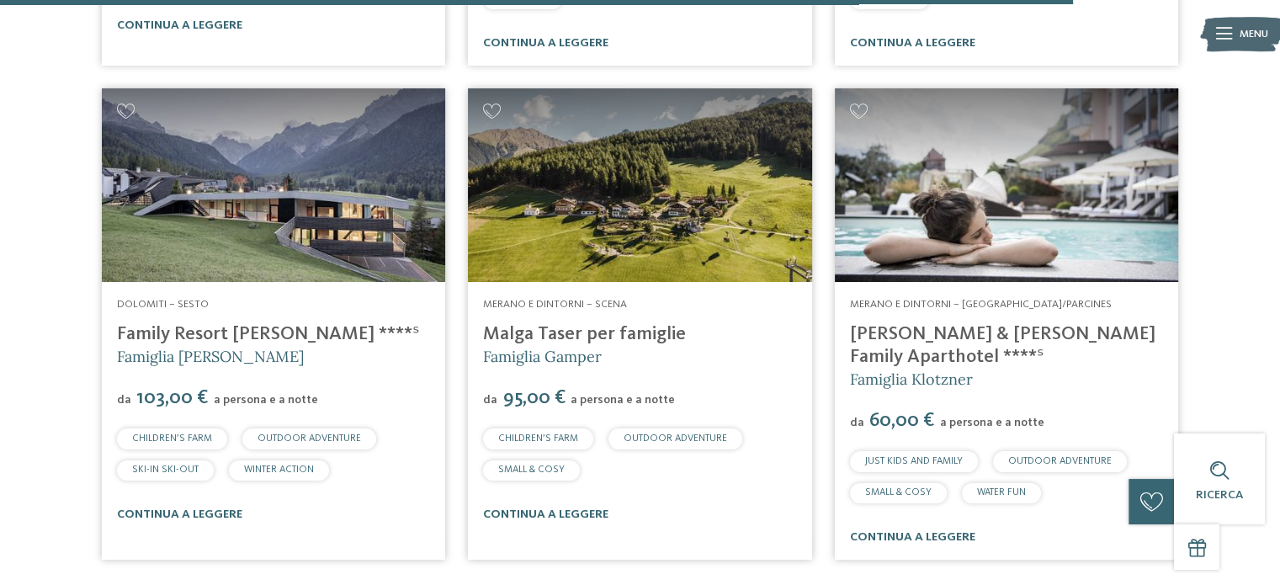
drag, startPoint x: 1037, startPoint y: 131, endPoint x: 1029, endPoint y: 134, distance: 8.8
click at [1037, 131] on img at bounding box center [1006, 185] width 343 height 194
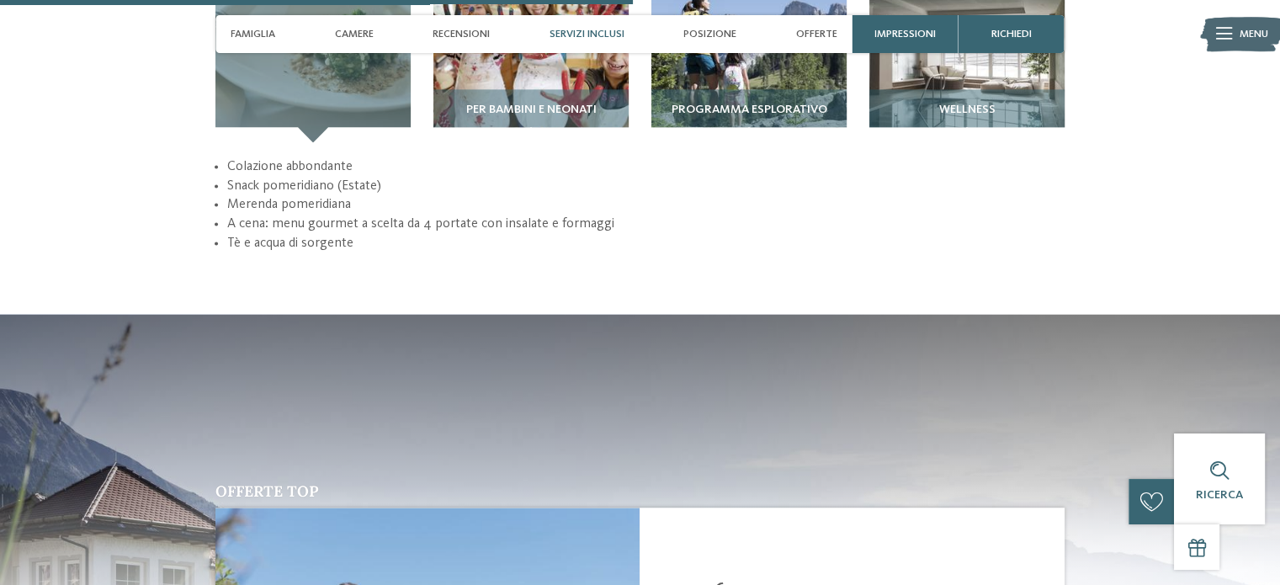
scroll to position [2777, 0]
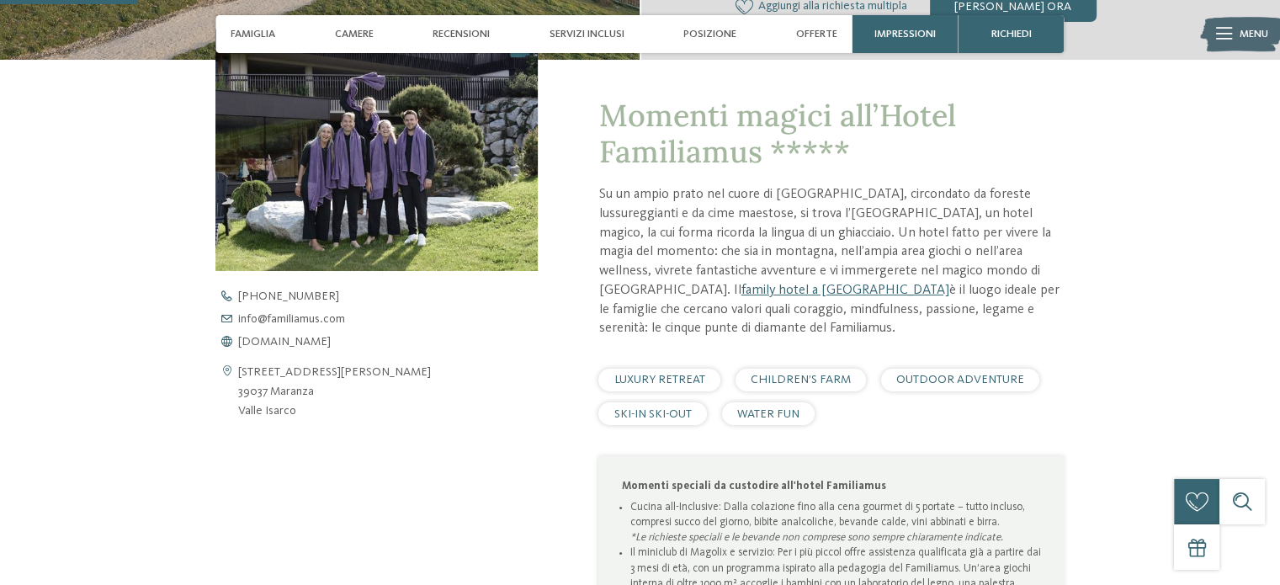
scroll to position [589, 0]
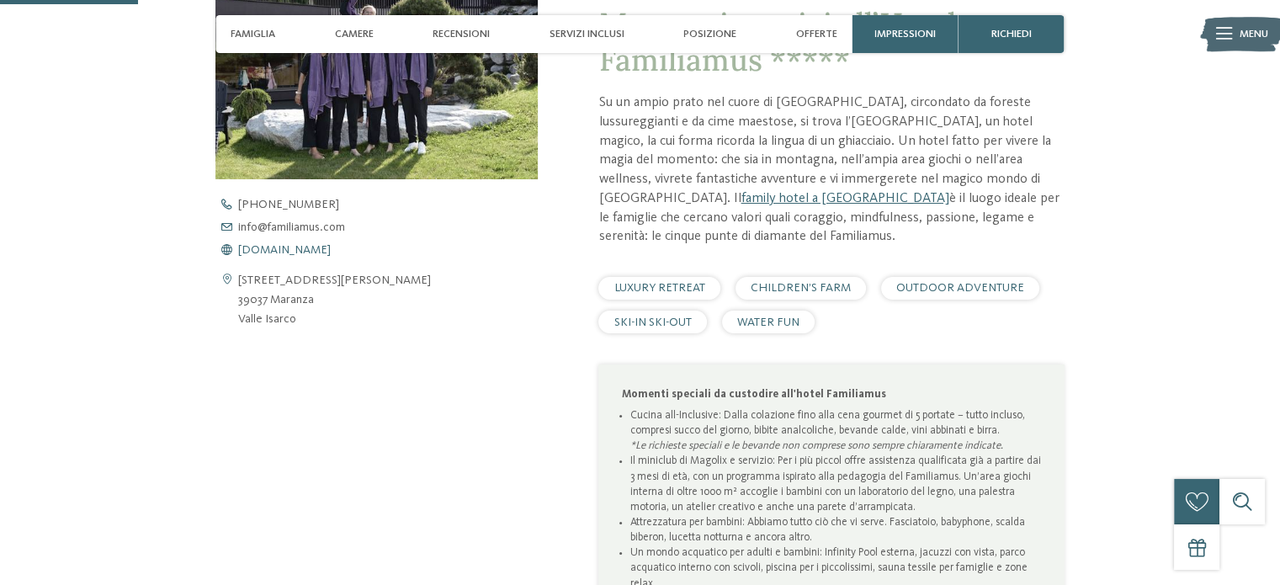
click at [306, 248] on span "[DOMAIN_NAME]" at bounding box center [284, 250] width 93 height 12
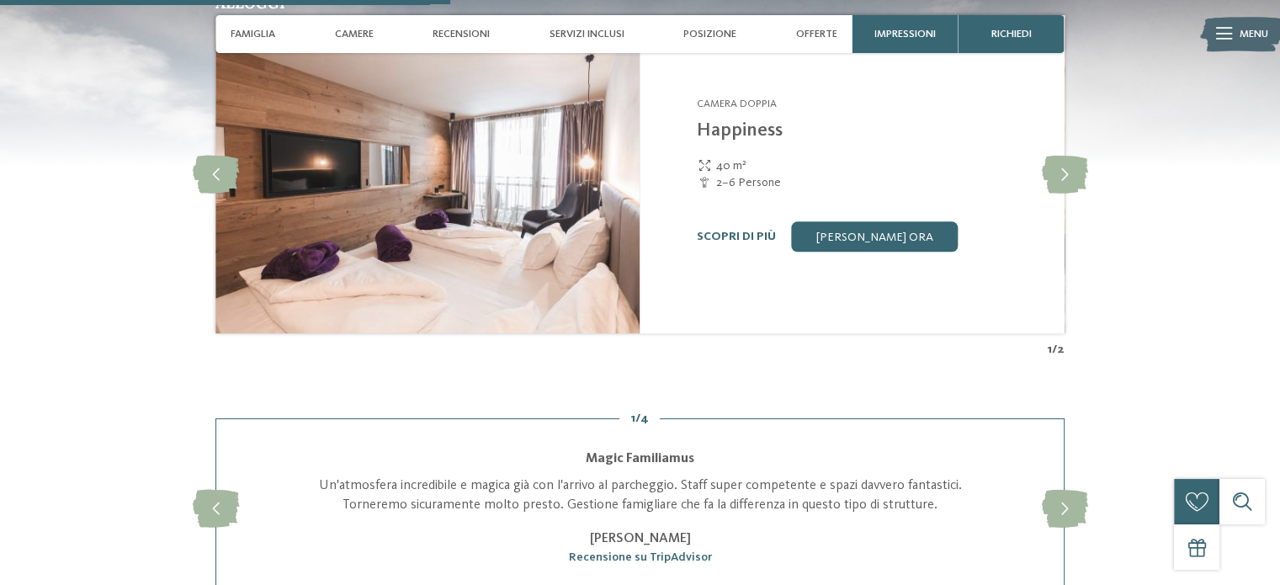
scroll to position [1936, 0]
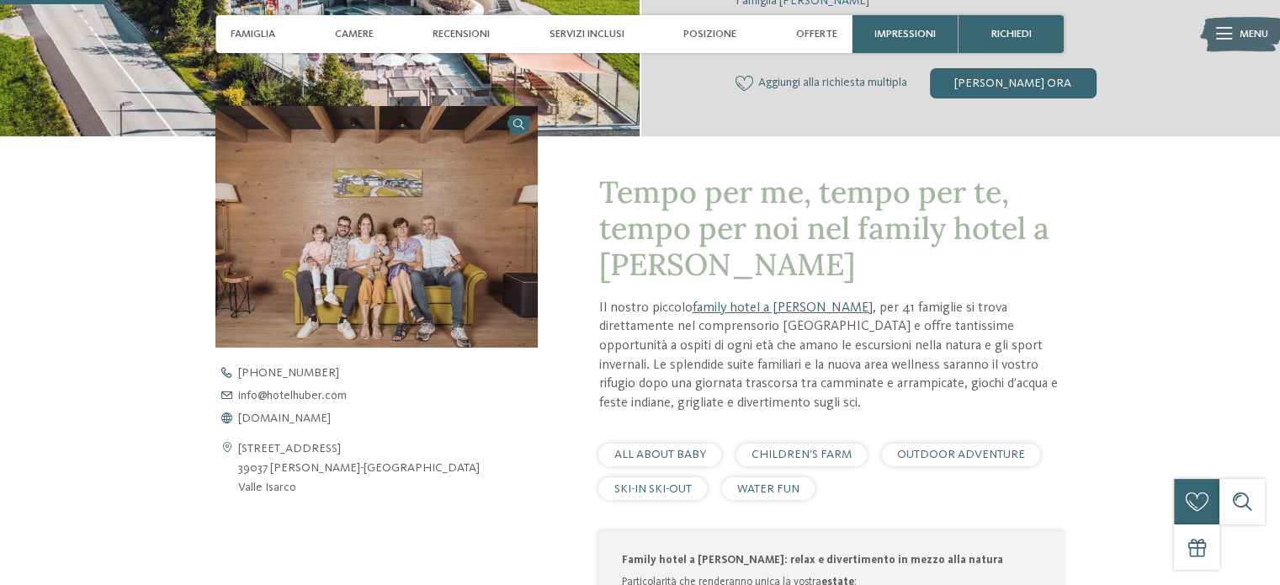
scroll to position [673, 0]
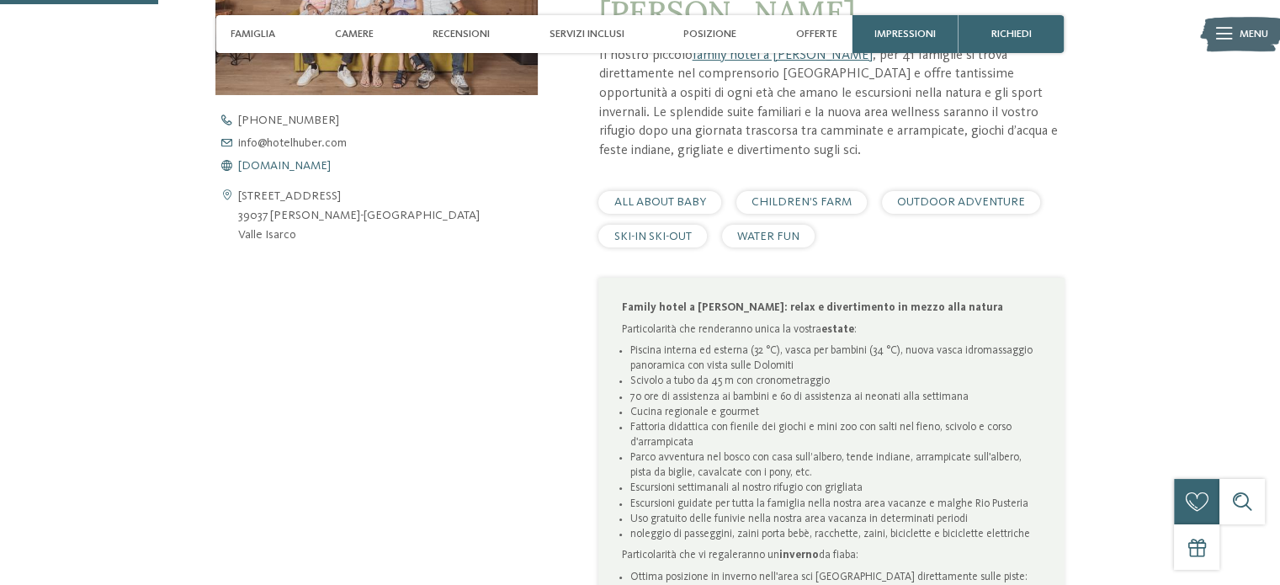
click at [307, 164] on span "www.hotelhuber.com" at bounding box center [284, 166] width 93 height 12
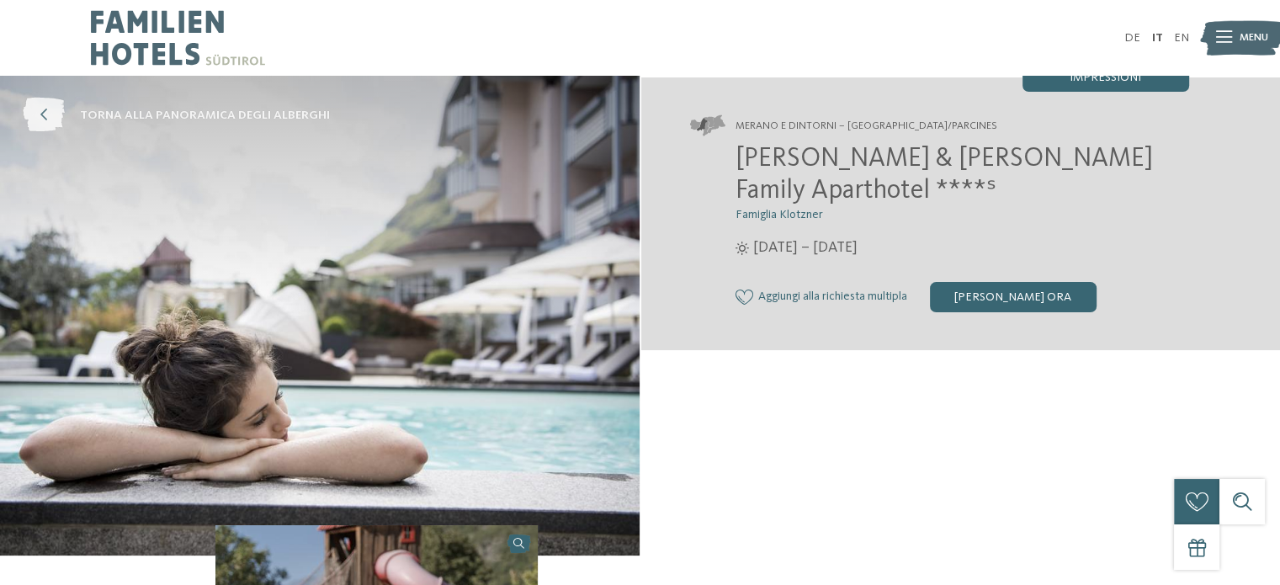
drag, startPoint x: 46, startPoint y: 115, endPoint x: 71, endPoint y: 117, distance: 24.5
click at [46, 115] on icon at bounding box center [44, 115] width 42 height 35
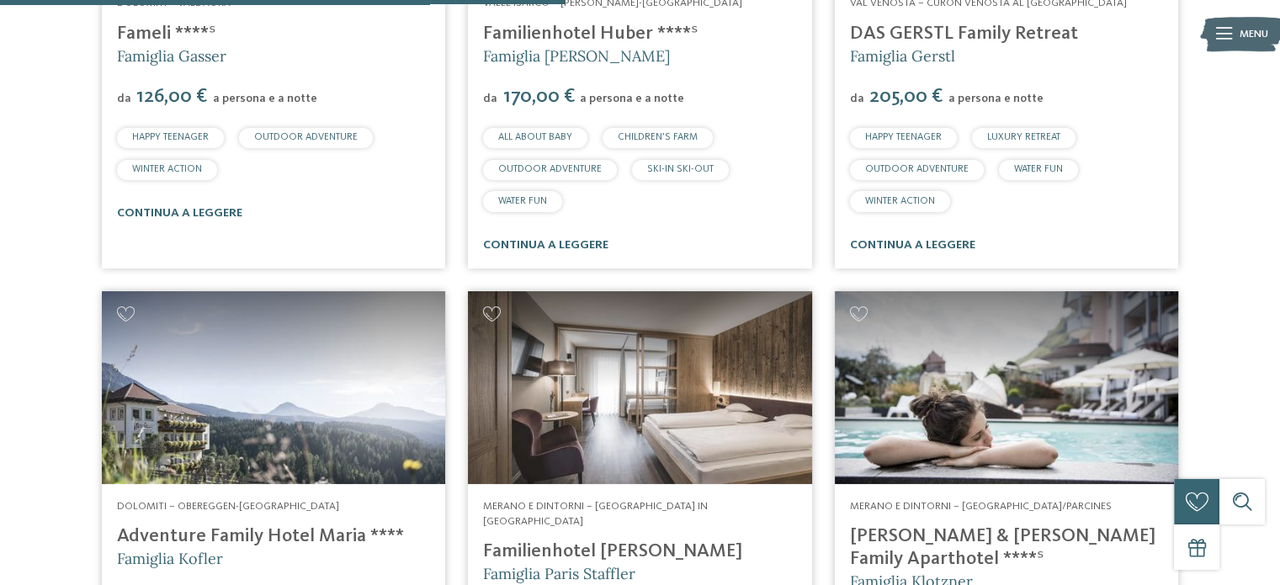
scroll to position [2357, 0]
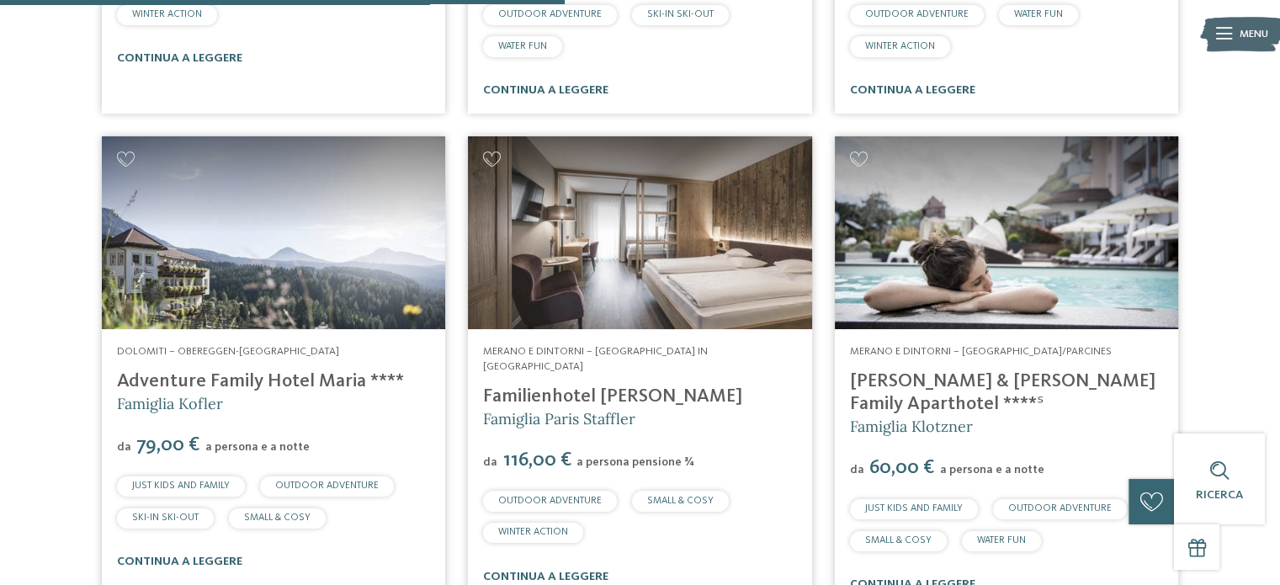
click at [980, 319] on img at bounding box center [1006, 233] width 343 height 194
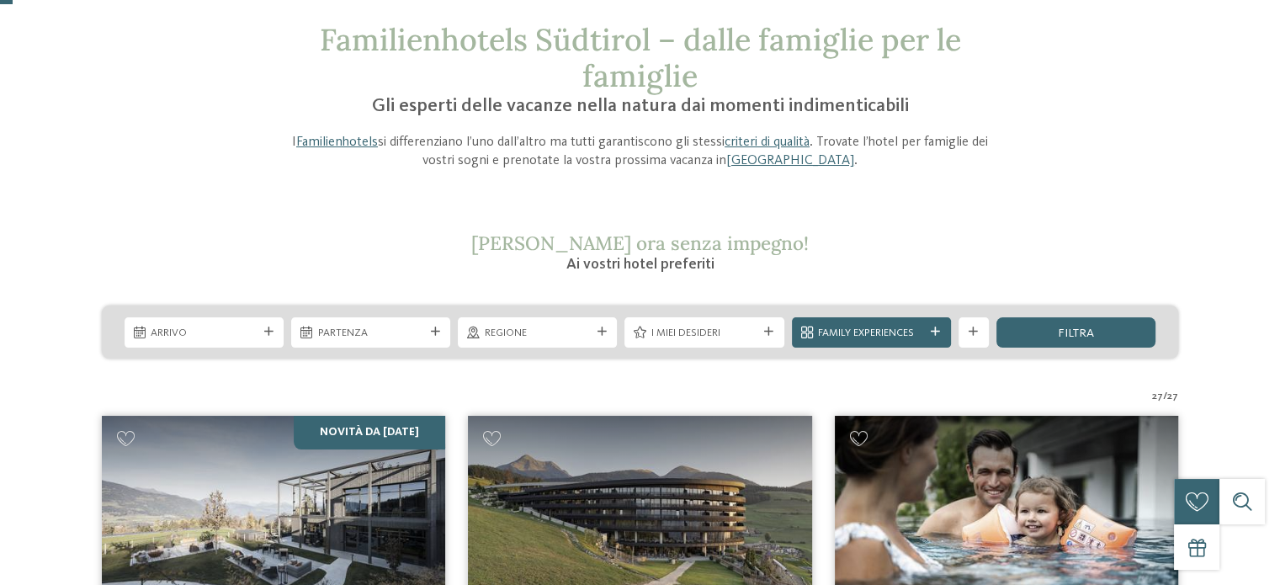
scroll to position [0, 0]
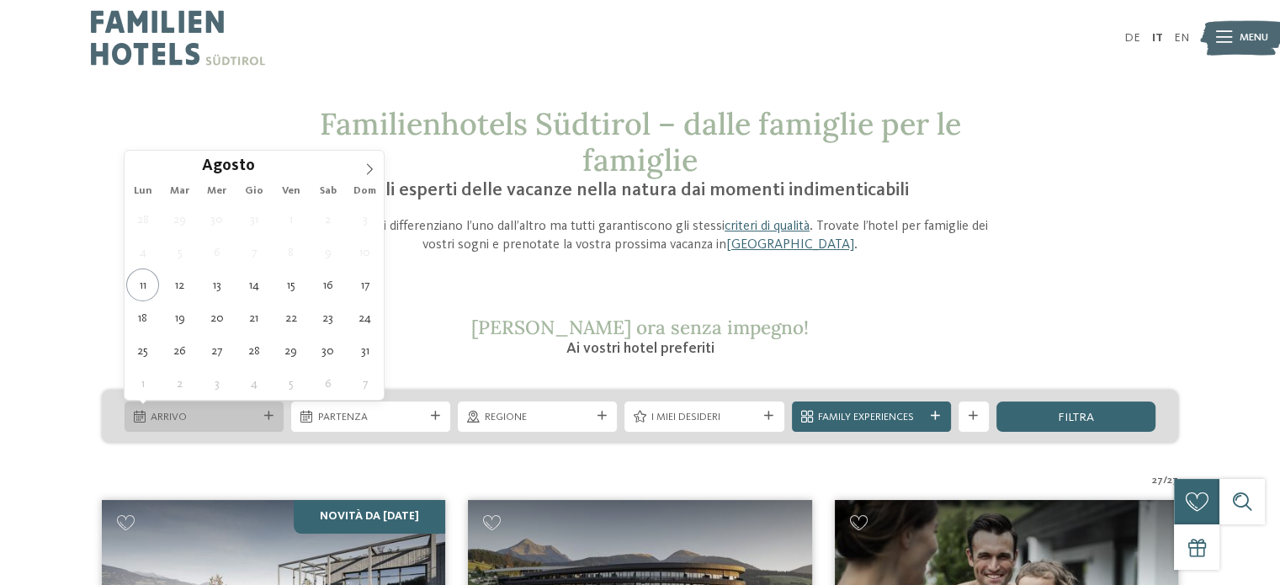
click at [227, 419] on span "Arrivo" at bounding box center [204, 417] width 106 height 15
type div "21.08.2025"
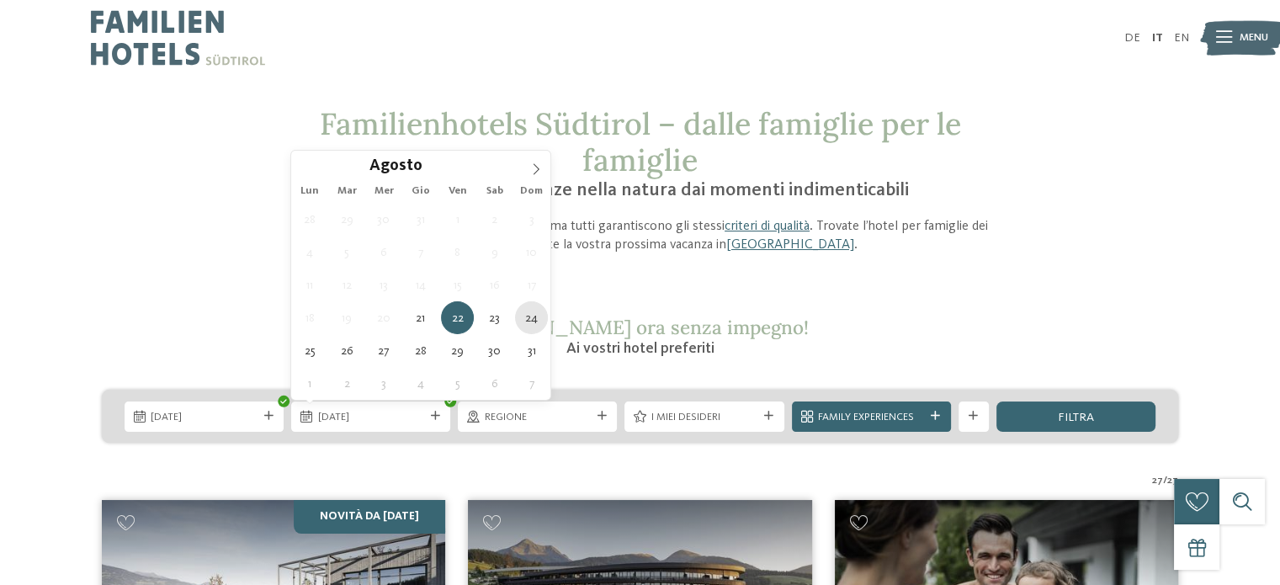
type div "24.08.2025"
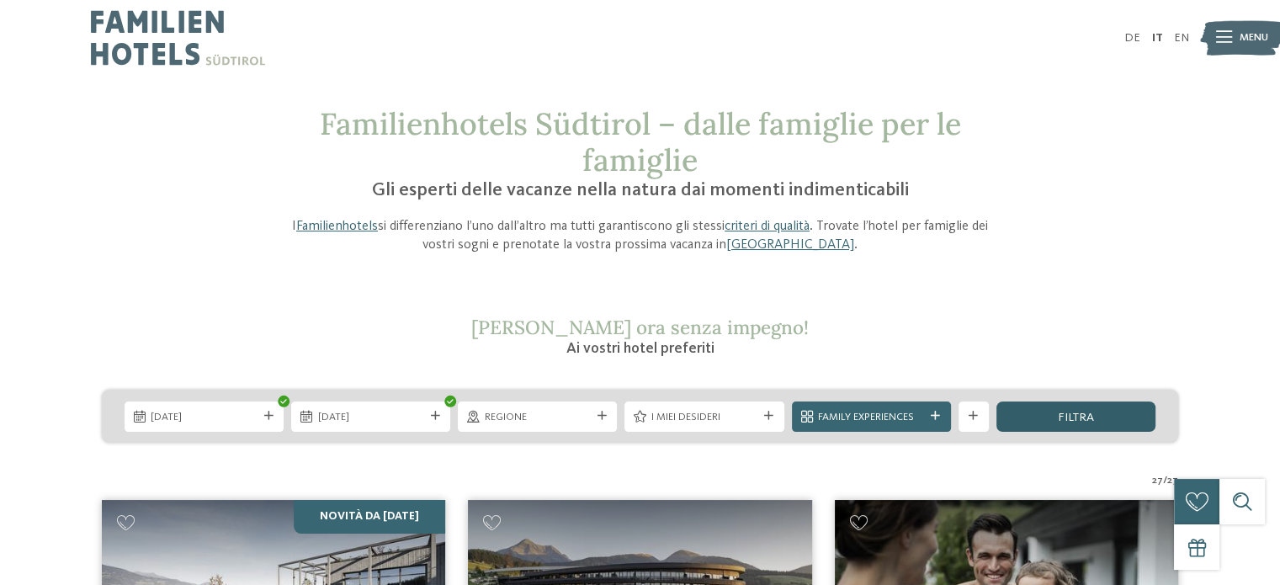
click at [1087, 417] on span "filtra" at bounding box center [1076, 418] width 36 height 12
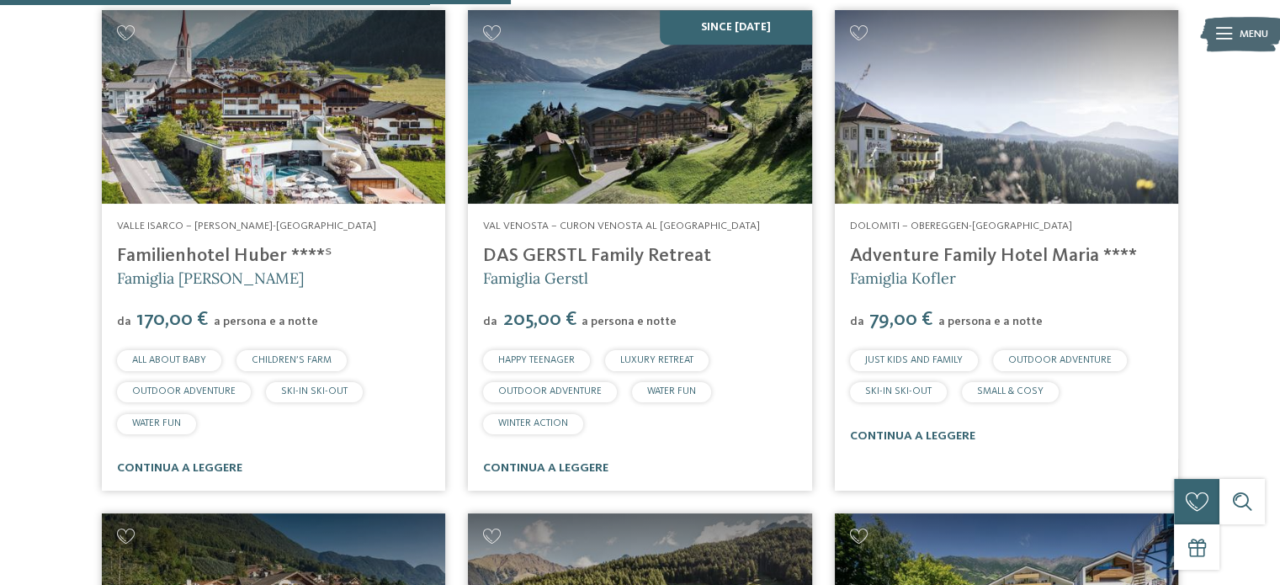
scroll to position [2339, 0]
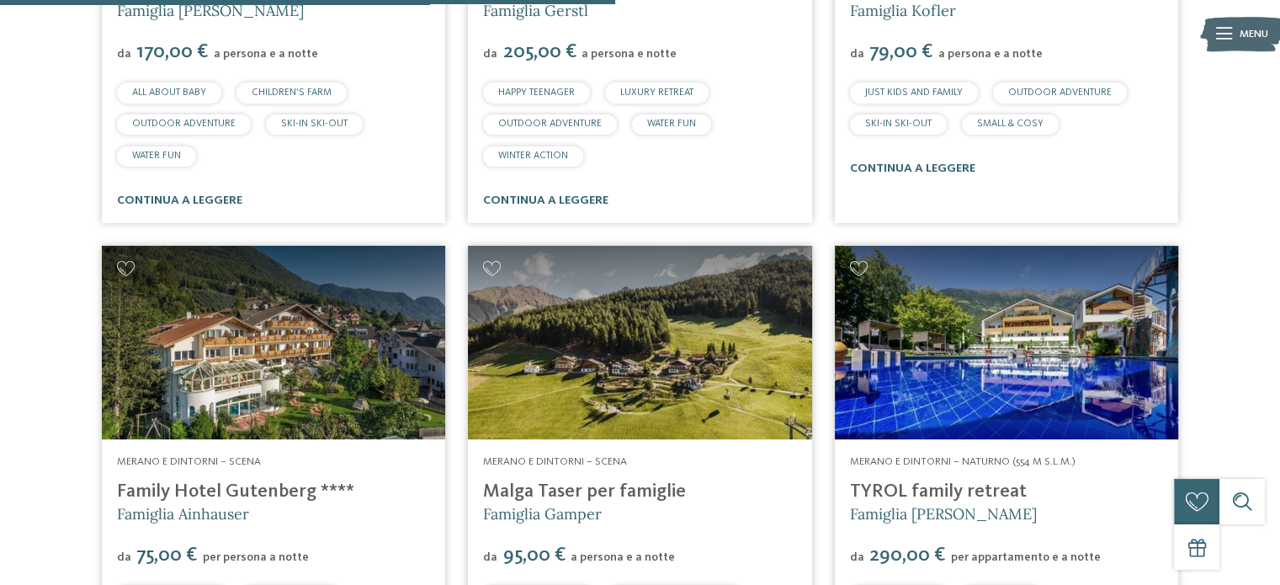
click at [1049, 349] on img at bounding box center [1006, 343] width 343 height 194
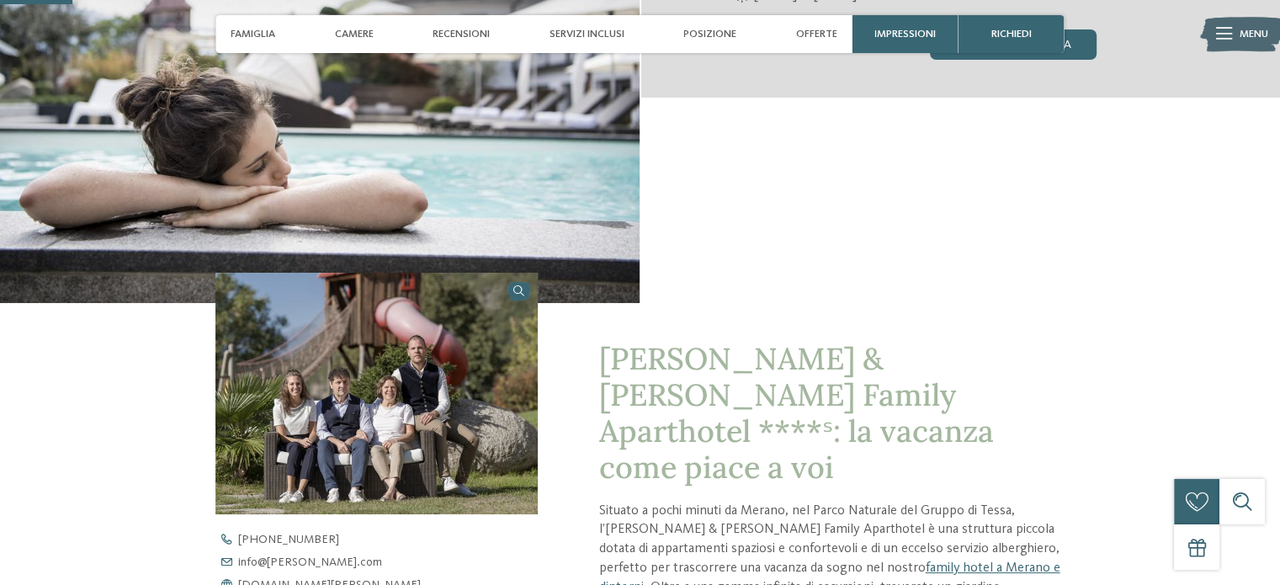
scroll to position [505, 0]
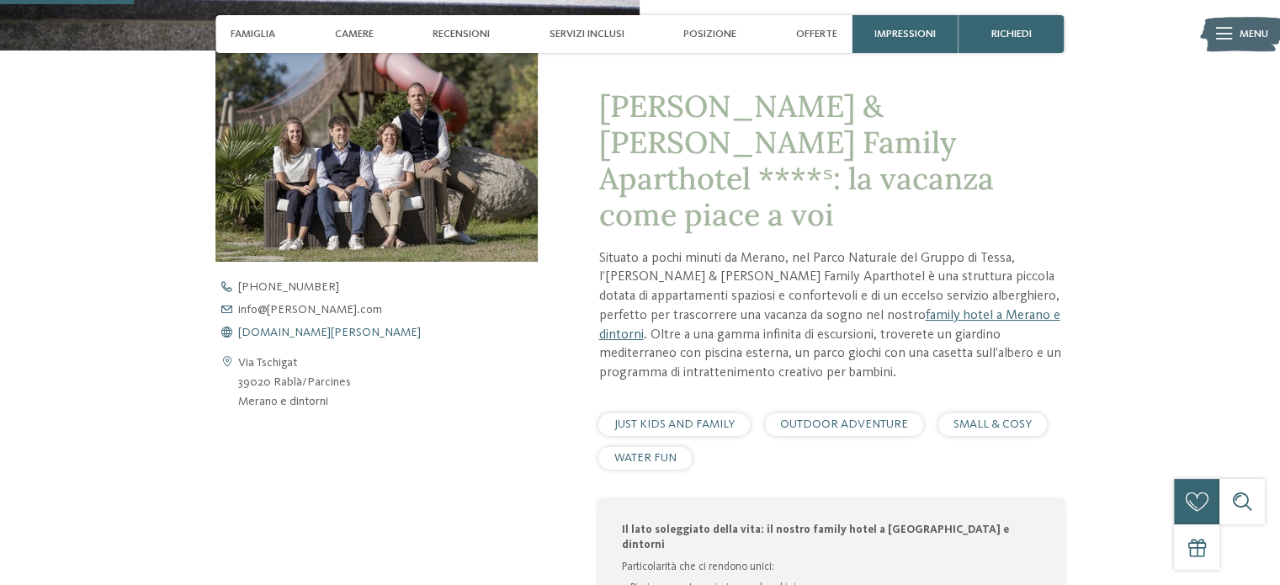
click at [326, 332] on span "[DOMAIN_NAME][PERSON_NAME]" at bounding box center [329, 333] width 183 height 12
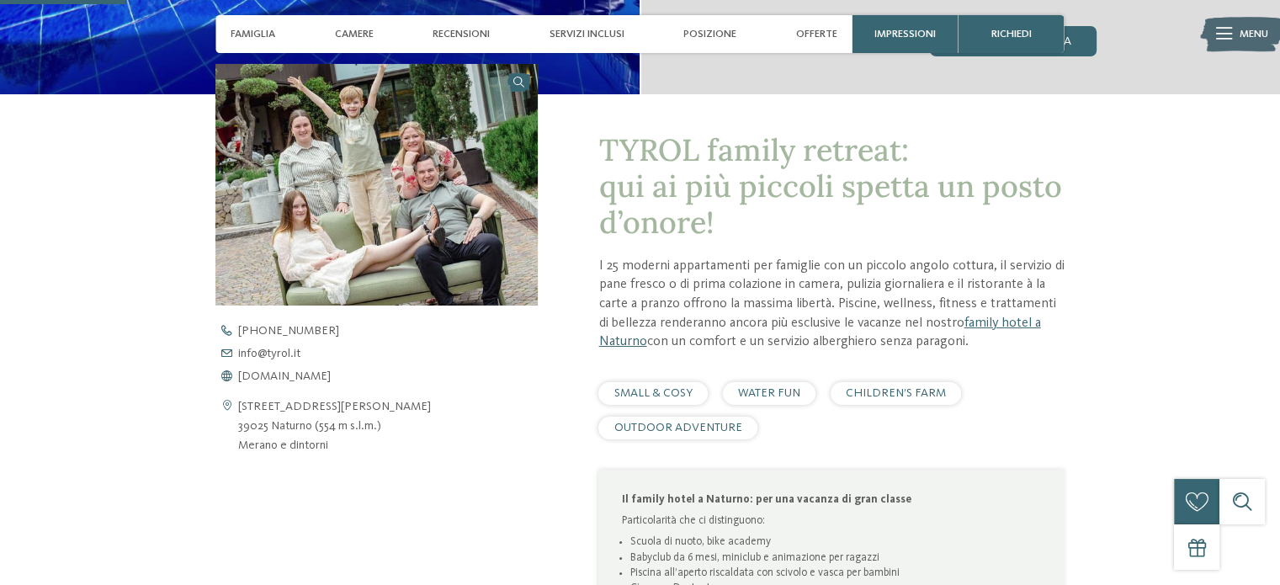
scroll to position [673, 0]
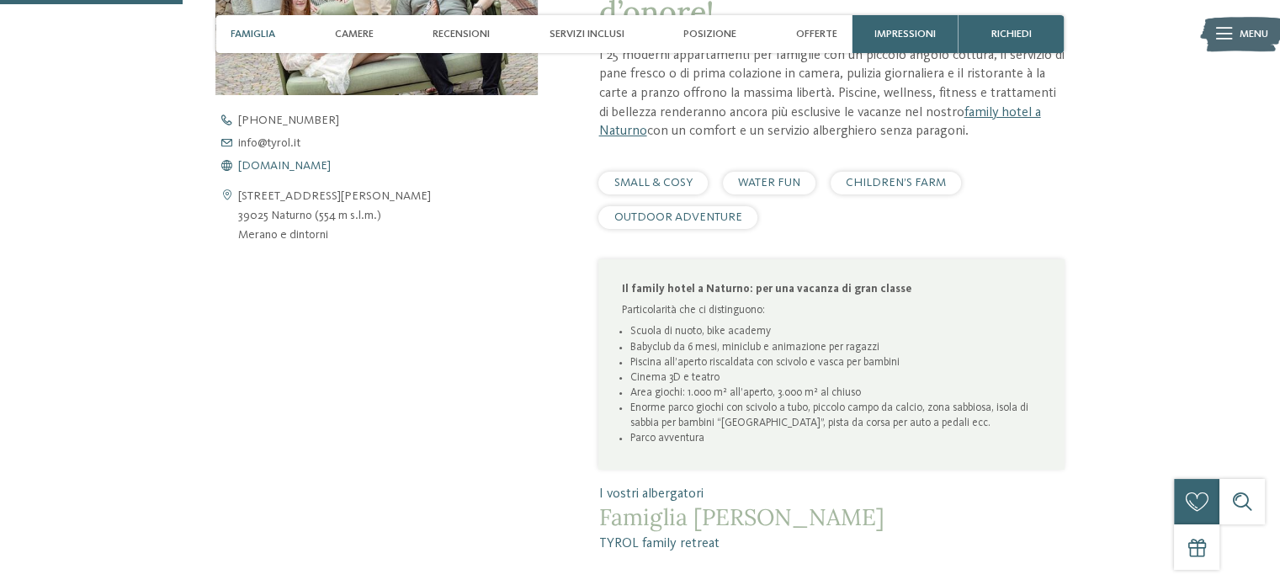
click at [291, 167] on span "[DOMAIN_NAME]" at bounding box center [284, 166] width 93 height 12
